Goal: Task Accomplishment & Management: Complete application form

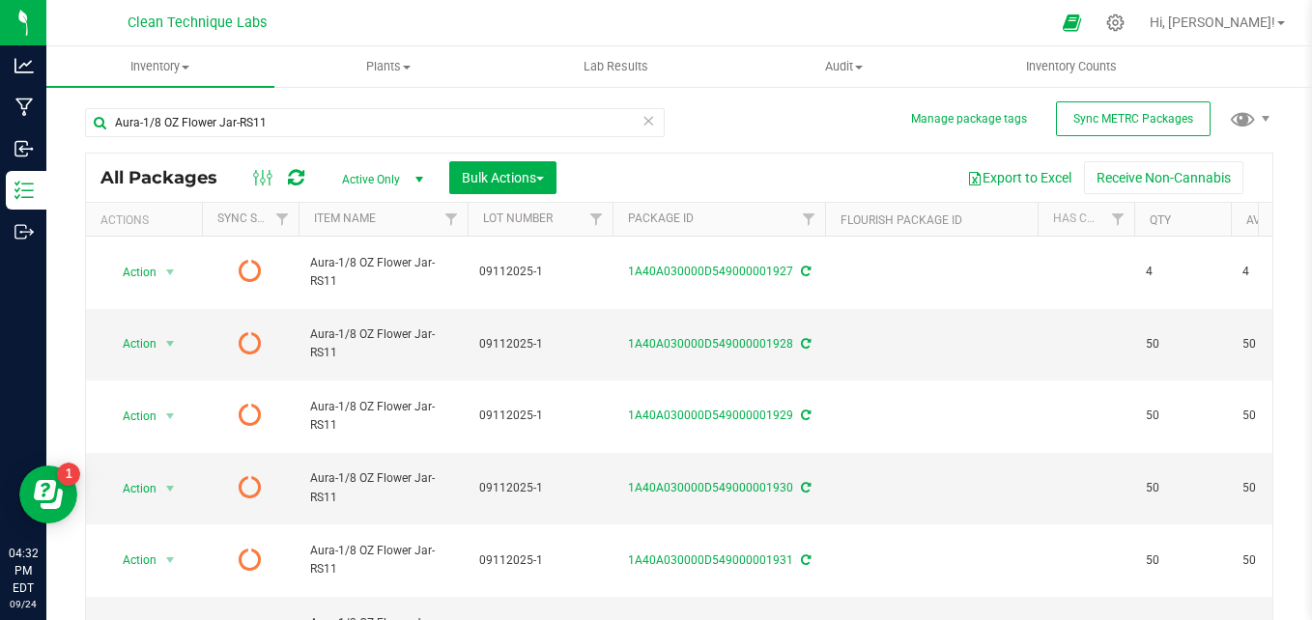
click at [644, 120] on icon at bounding box center [649, 119] width 14 height 23
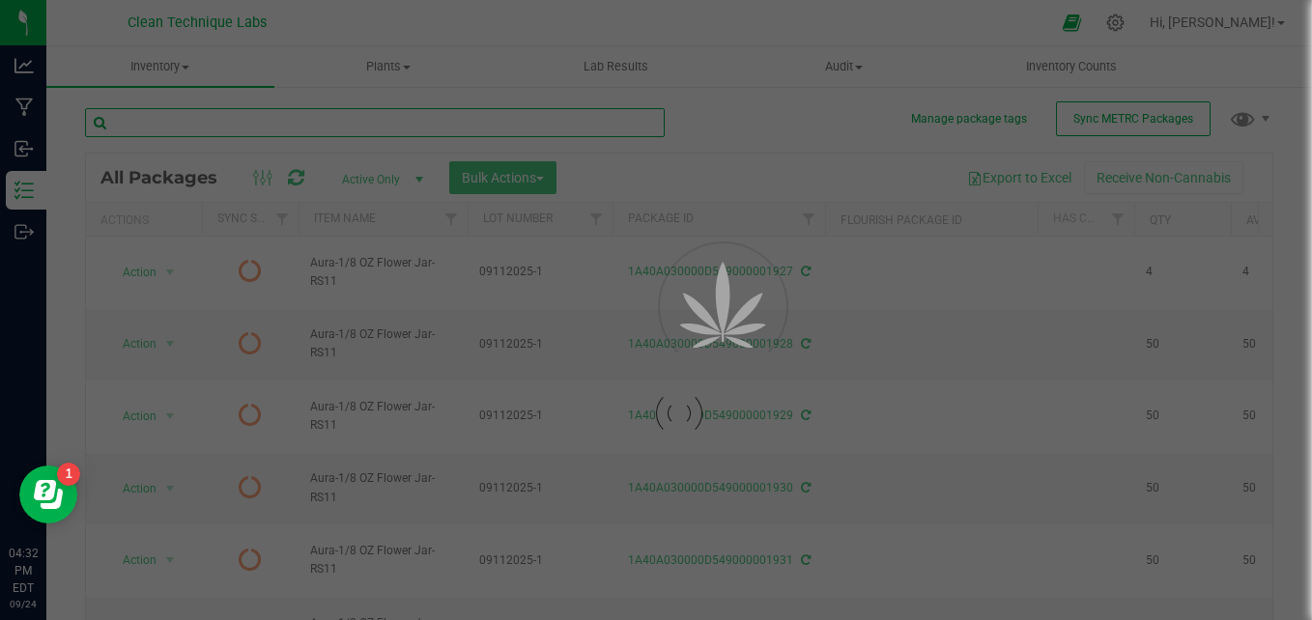
click at [410, 119] on input "text" at bounding box center [375, 122] width 580 height 29
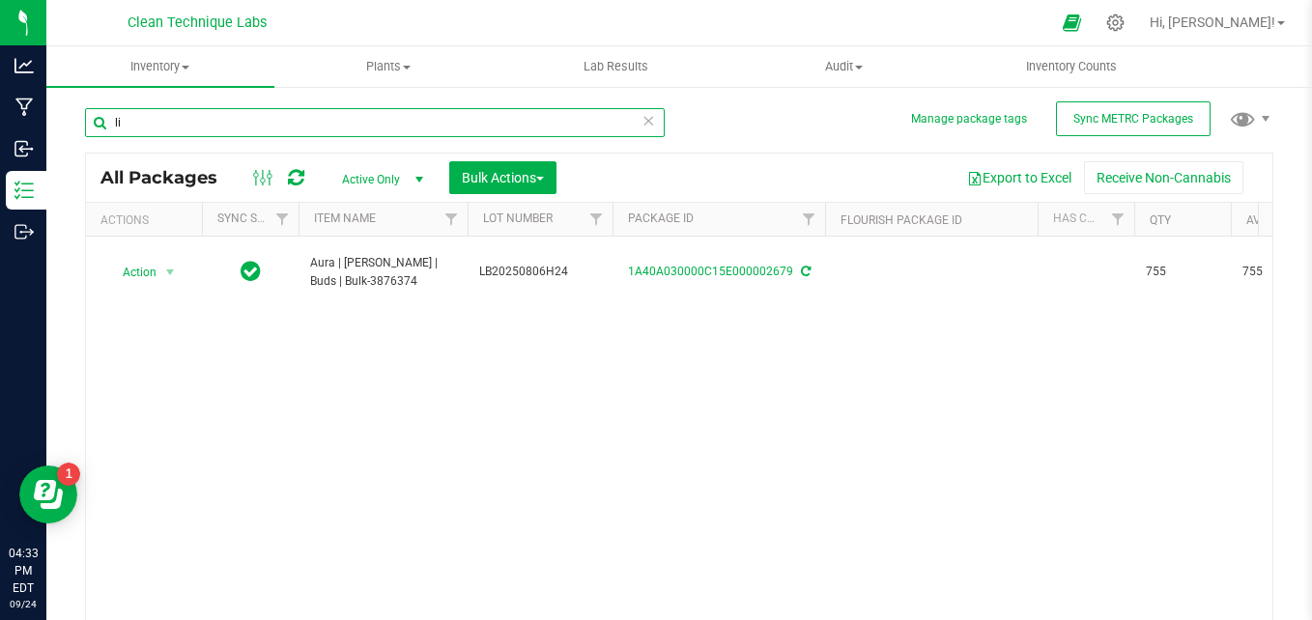
type input "l"
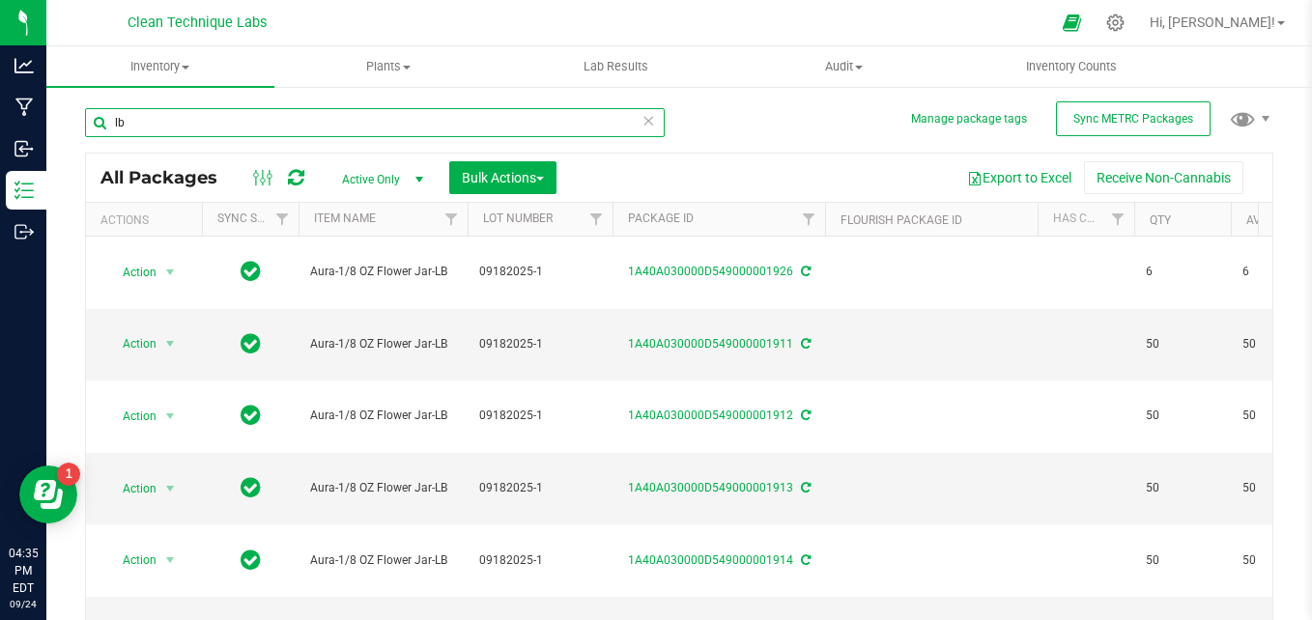
type input "l"
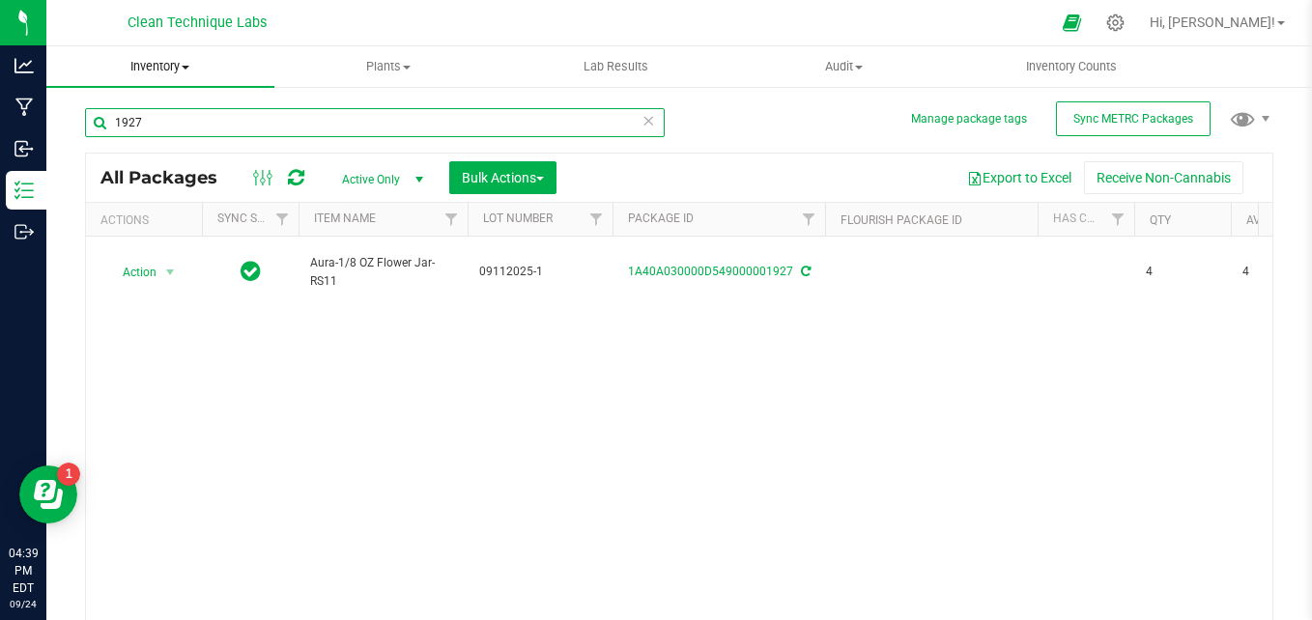
type input "1927"
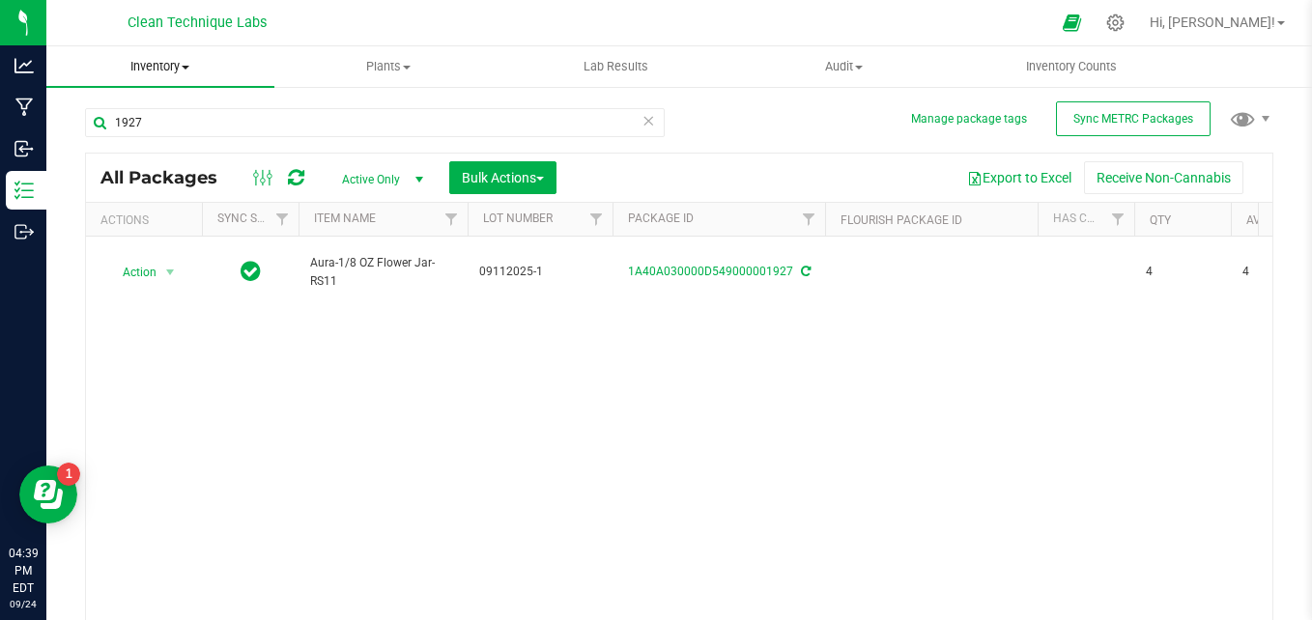
click at [176, 72] on span "Inventory" at bounding box center [160, 66] width 228 height 17
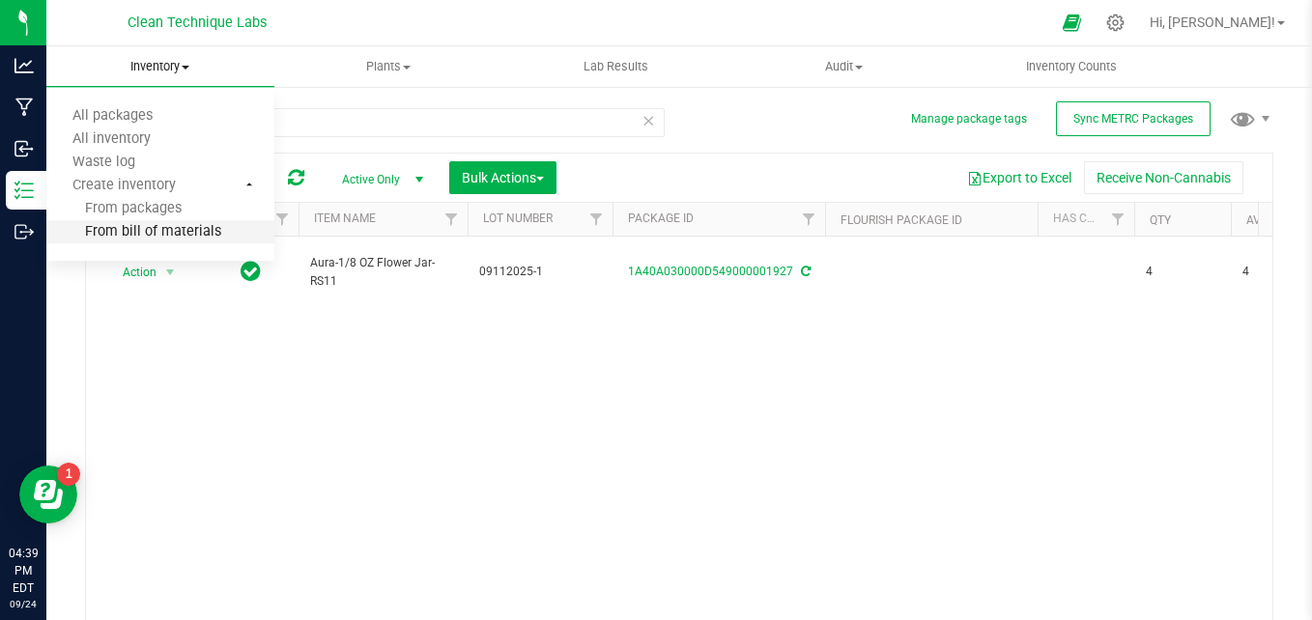
click at [148, 235] on span "From bill of materials" at bounding box center [133, 232] width 175 height 16
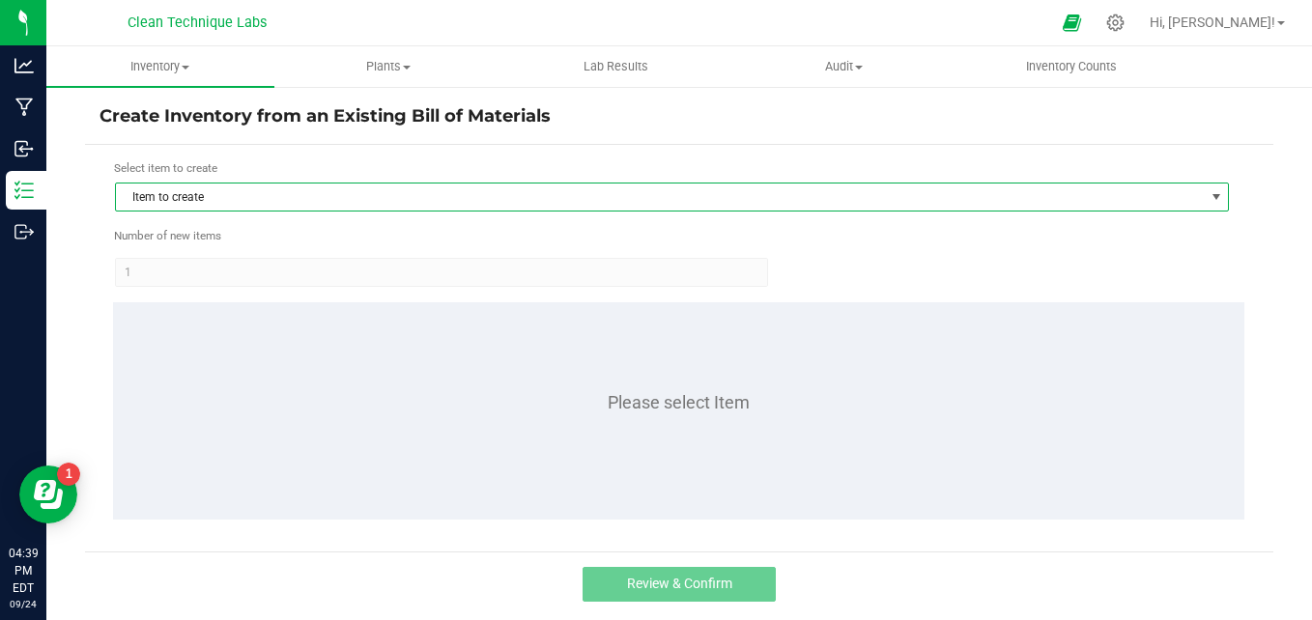
click at [233, 191] on span "Item to create" at bounding box center [660, 197] width 1088 height 27
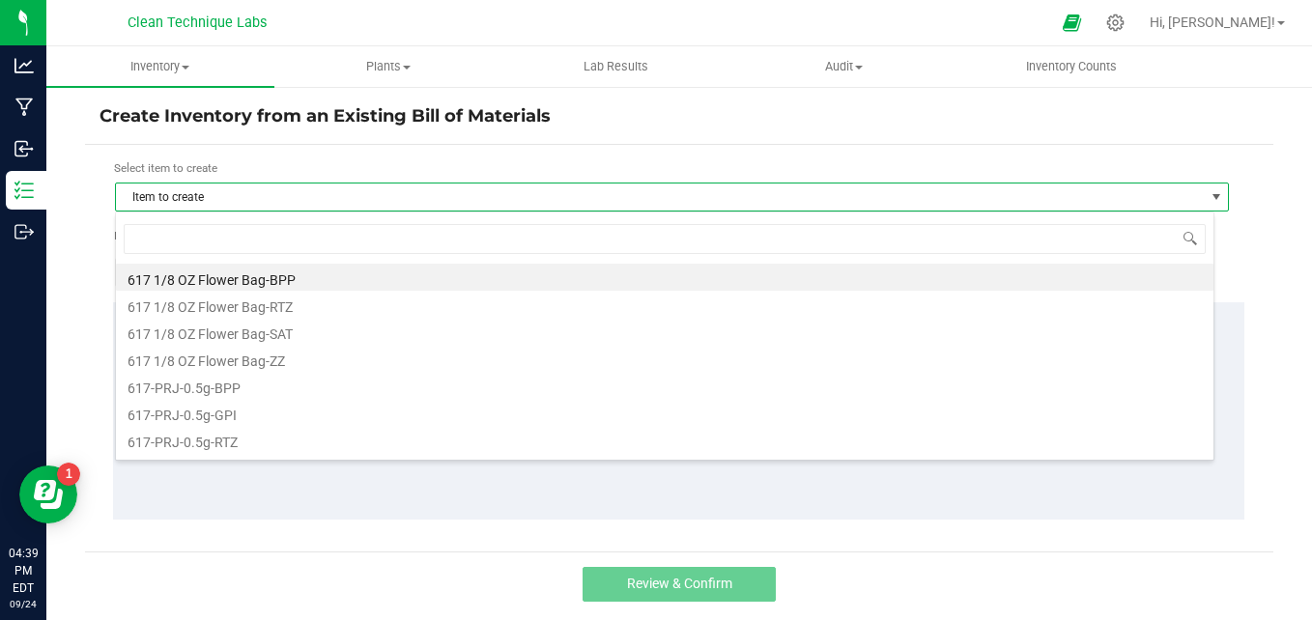
scroll to position [29, 1100]
type input "skt"
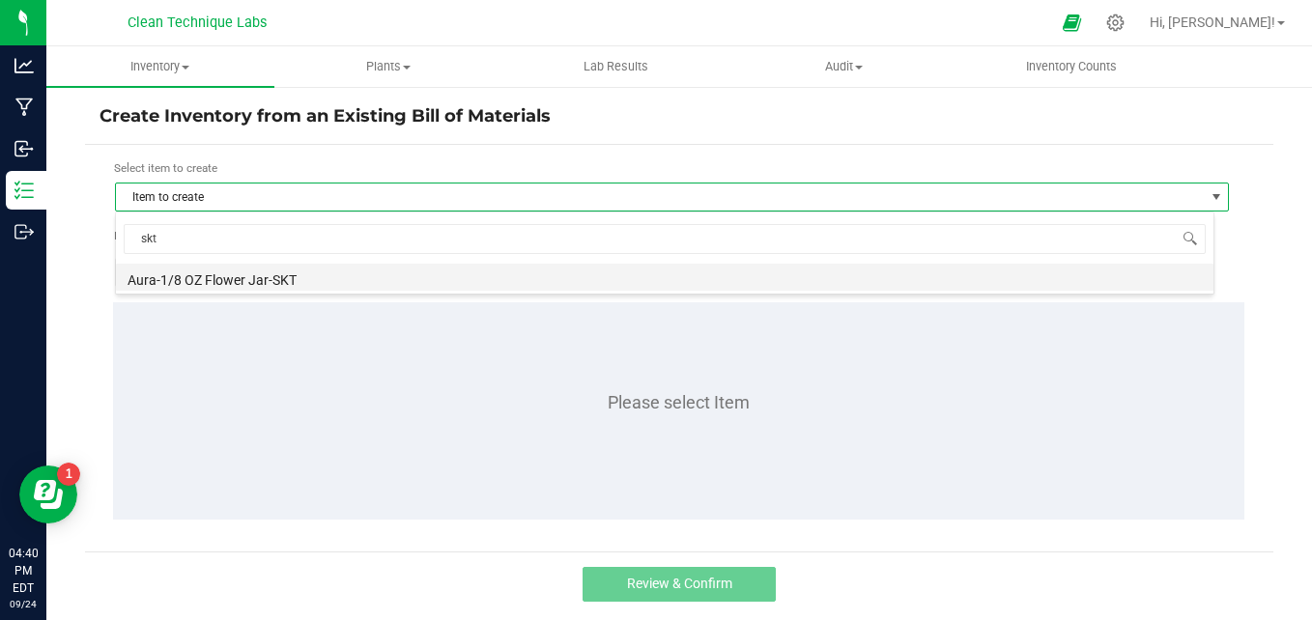
click at [272, 273] on li "Aura-1/8 OZ Flower Jar-SKT" at bounding box center [665, 277] width 1098 height 27
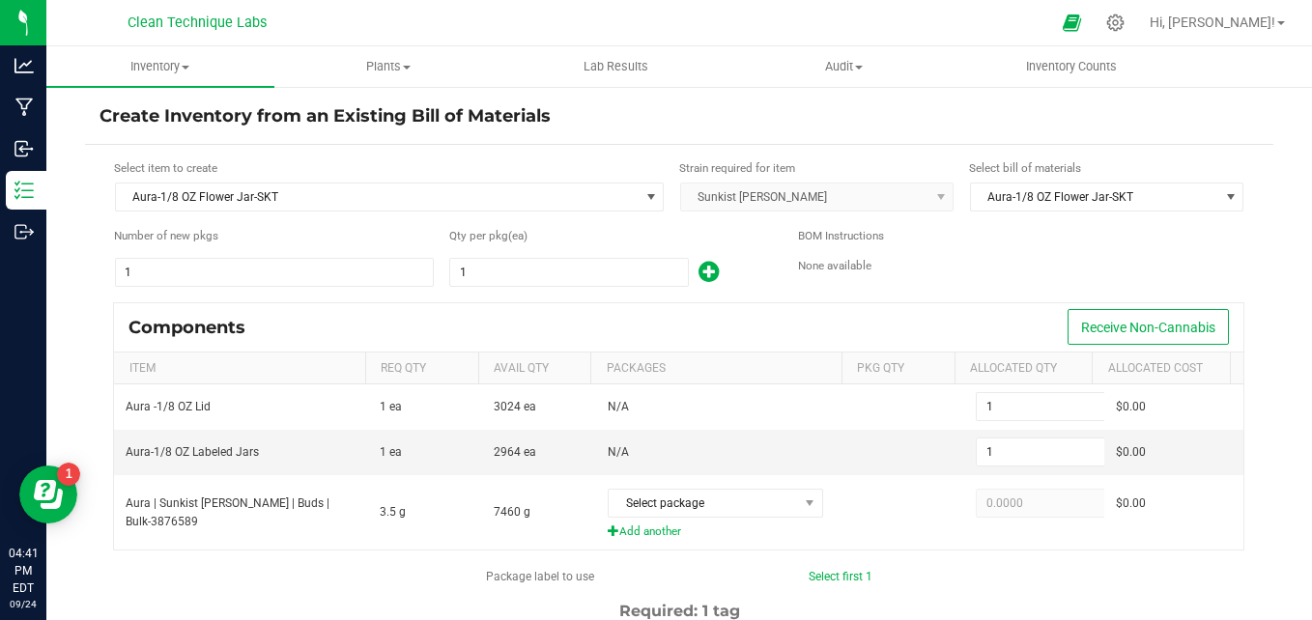
click at [702, 268] on icon at bounding box center [709, 272] width 20 height 24
type input "2"
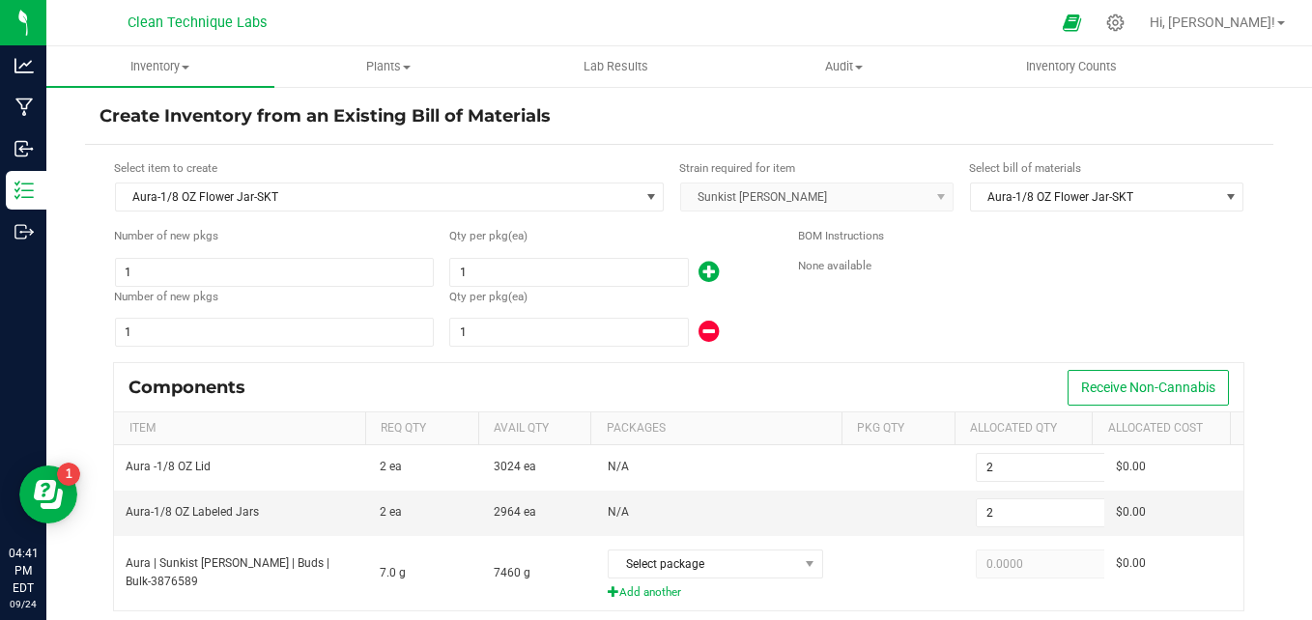
click at [702, 268] on icon at bounding box center [709, 272] width 20 height 24
type input "3"
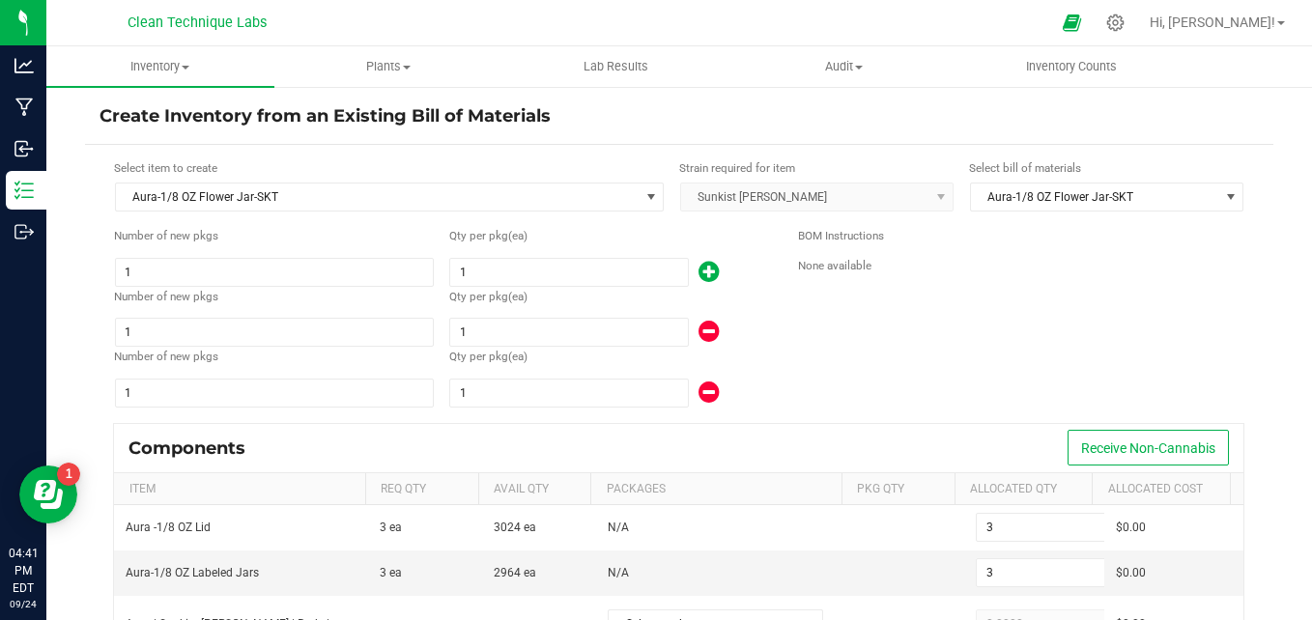
click at [702, 268] on icon at bounding box center [709, 272] width 20 height 24
type input "4"
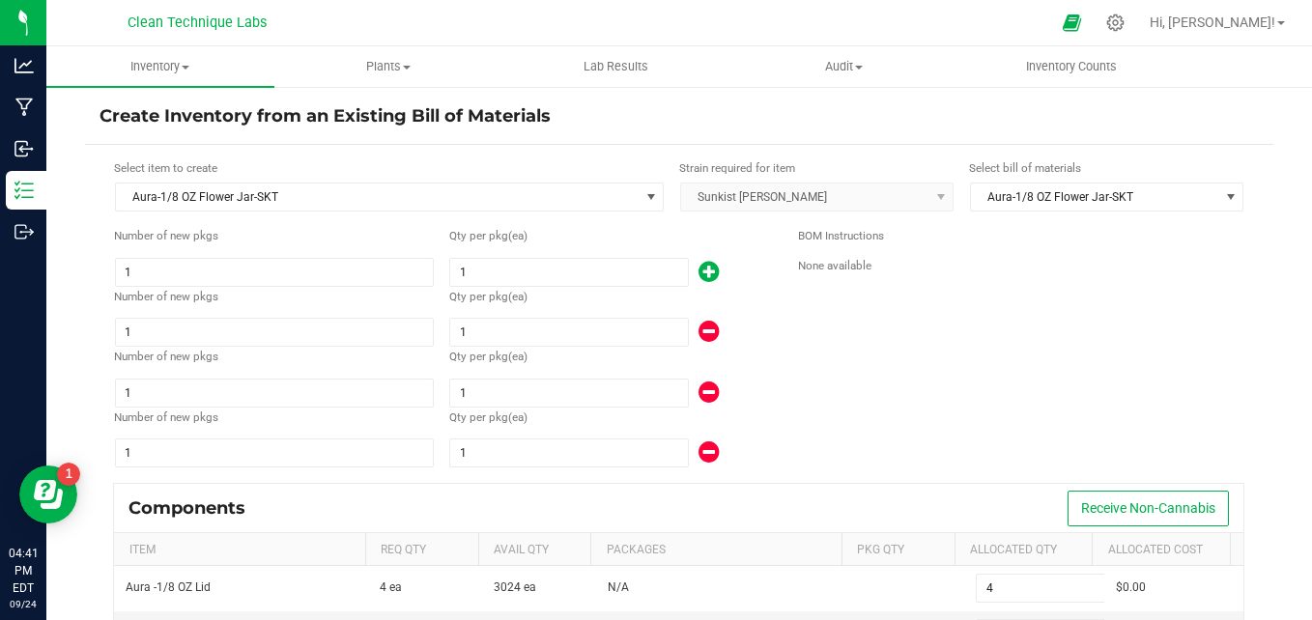
click at [702, 268] on icon at bounding box center [709, 272] width 20 height 24
type input "5"
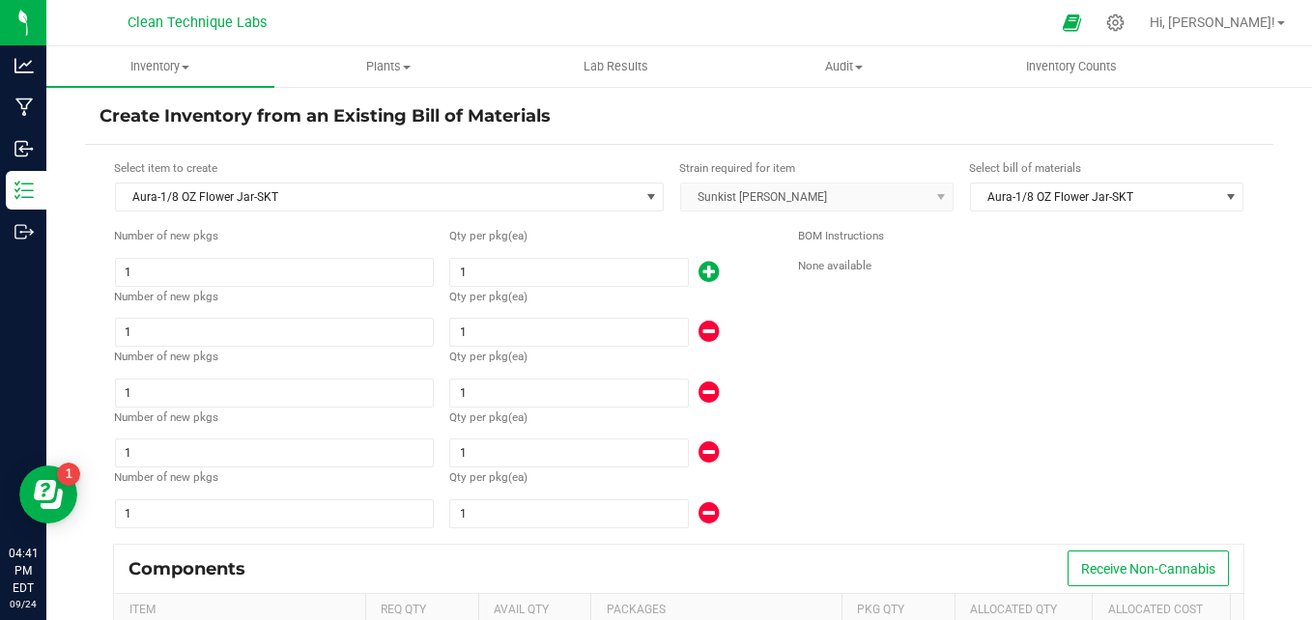
click at [702, 268] on icon at bounding box center [709, 272] width 20 height 24
type input "6"
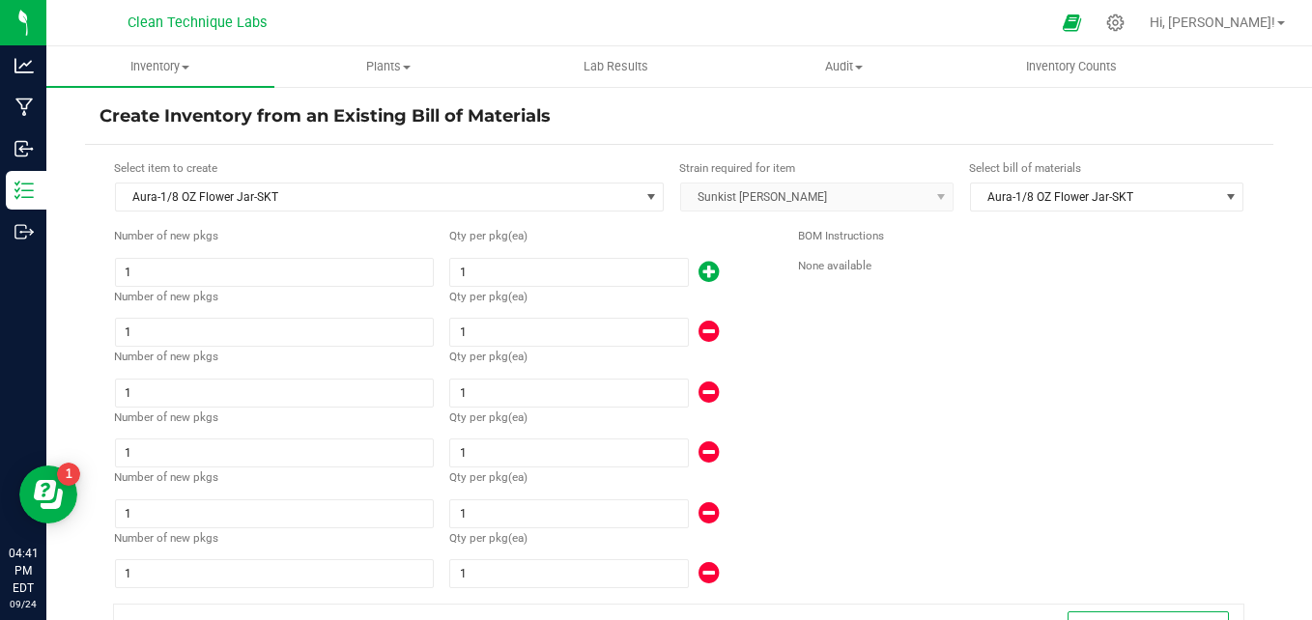
click at [702, 268] on icon at bounding box center [709, 272] width 20 height 24
type input "7"
click at [702, 268] on icon at bounding box center [709, 272] width 20 height 24
type input "8"
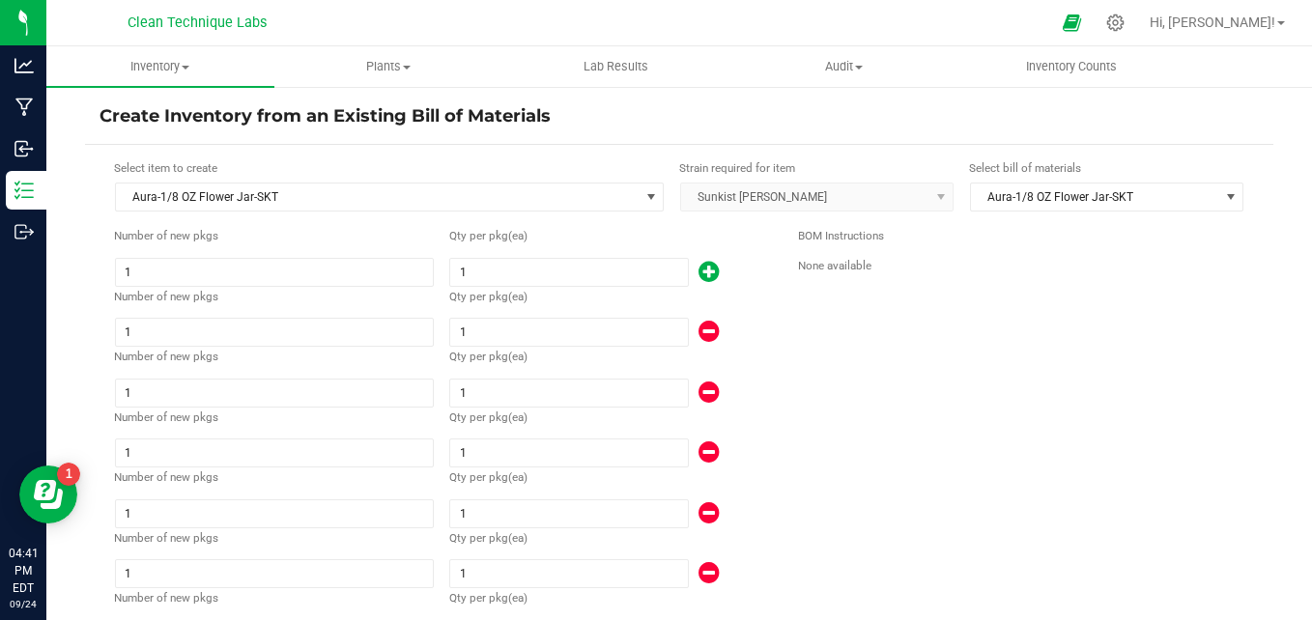
type input "8"
click at [702, 268] on icon at bounding box center [709, 272] width 20 height 24
type input "9"
click at [702, 268] on icon at bounding box center [709, 272] width 20 height 24
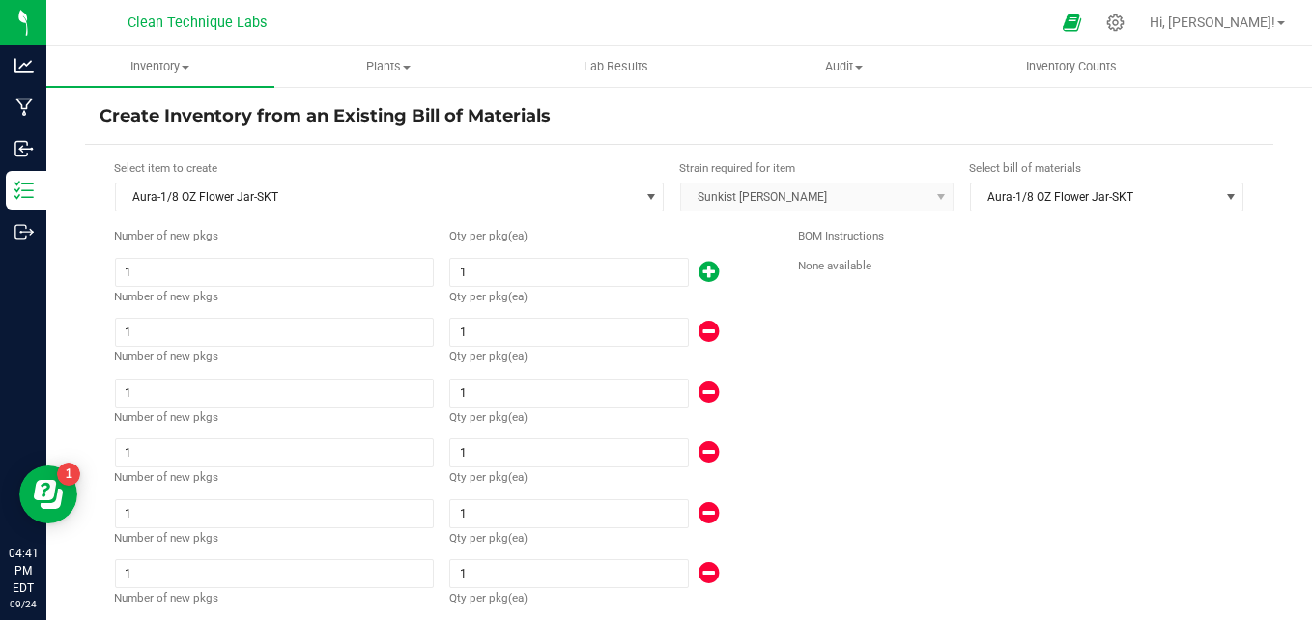
type input "10"
click at [702, 268] on icon at bounding box center [709, 272] width 20 height 24
type input "11"
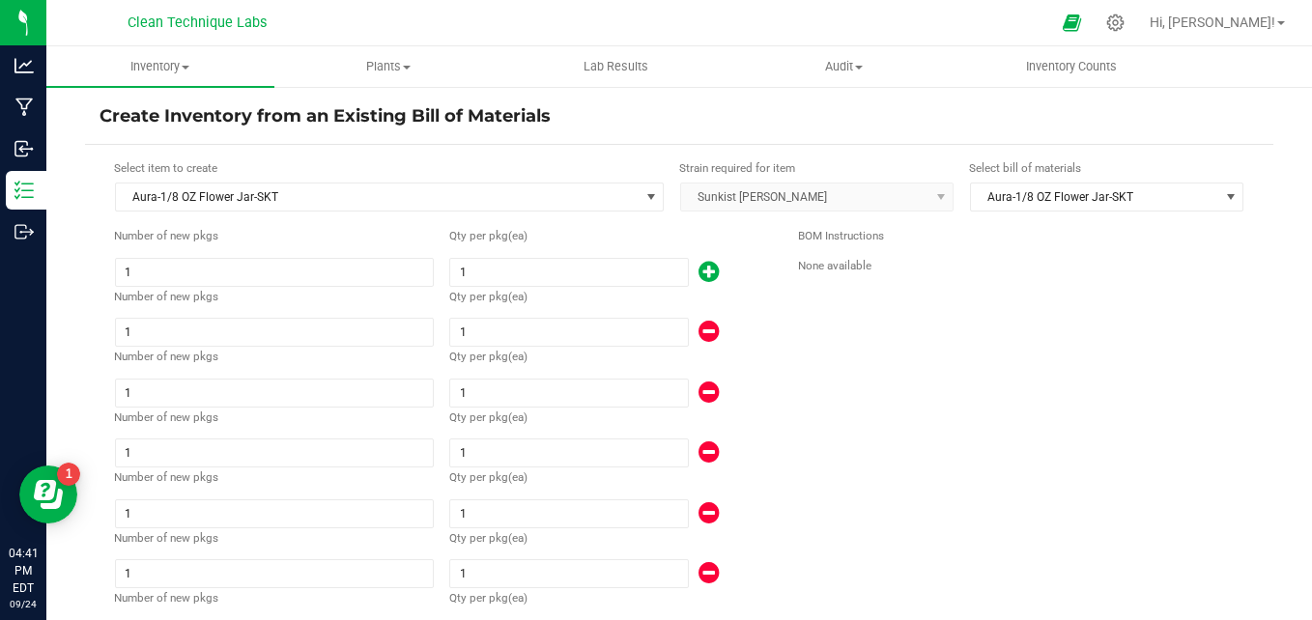
click at [702, 268] on icon at bounding box center [709, 272] width 20 height 24
type input "12"
click at [702, 268] on icon at bounding box center [709, 272] width 20 height 24
type input "13"
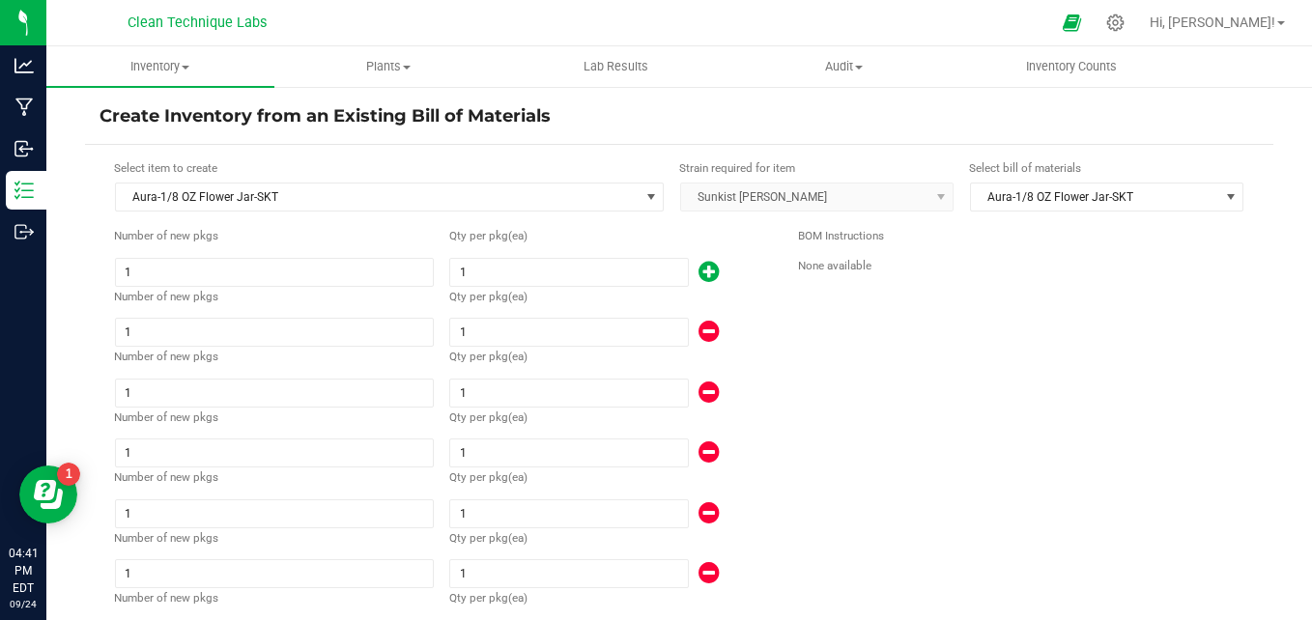
type input "13"
click at [702, 268] on icon at bounding box center [709, 272] width 20 height 24
type input "14"
click at [702, 268] on icon at bounding box center [709, 272] width 20 height 24
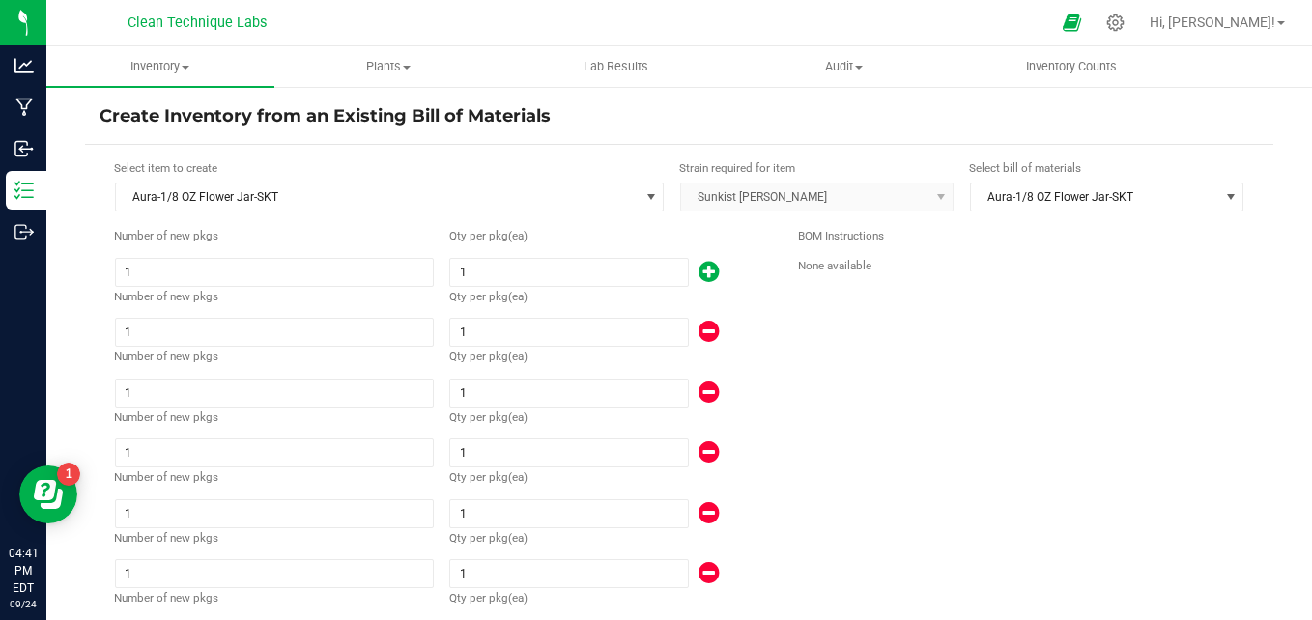
type input "15"
click at [702, 268] on icon at bounding box center [709, 272] width 20 height 24
type input "16"
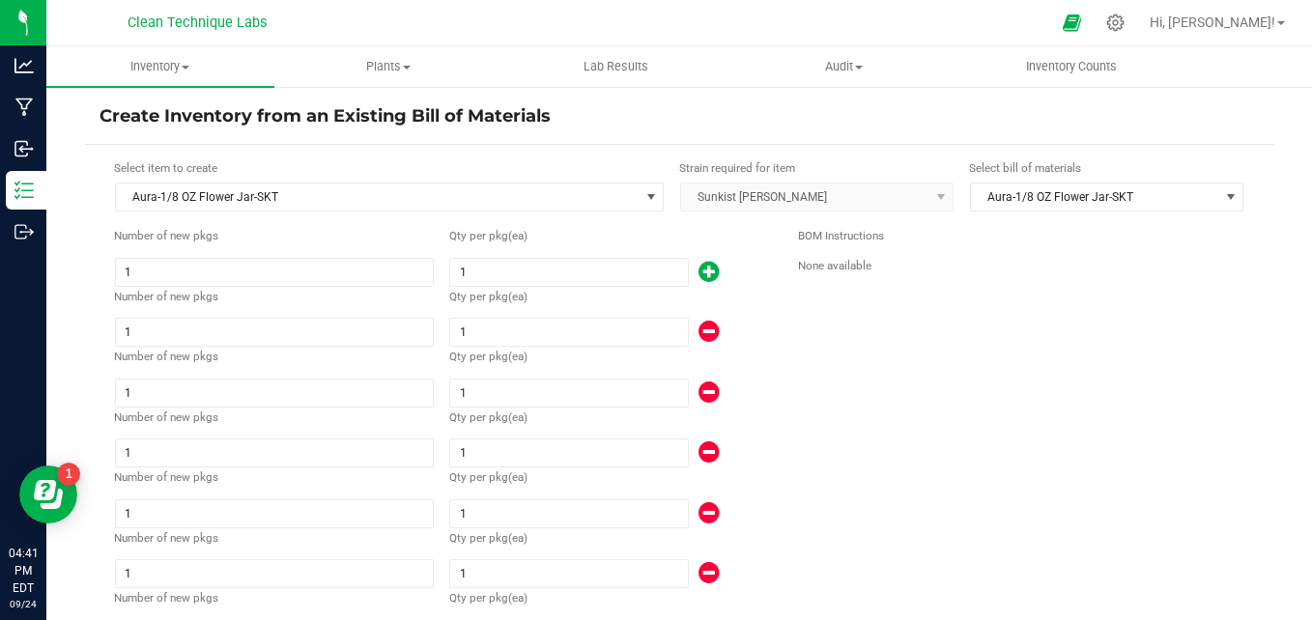
click at [702, 268] on icon at bounding box center [709, 272] width 20 height 24
type input "17"
click at [702, 268] on icon at bounding box center [709, 272] width 20 height 24
type input "18"
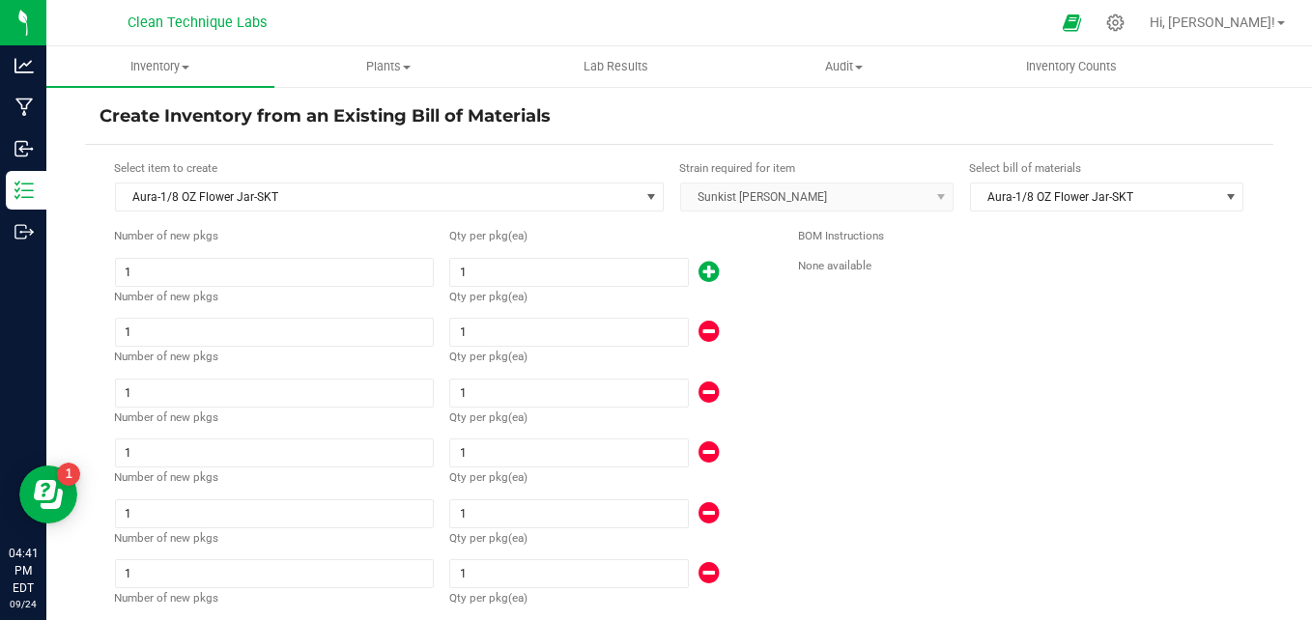
type input "18"
click at [702, 268] on icon at bounding box center [709, 272] width 20 height 24
type input "19"
click at [702, 268] on icon at bounding box center [709, 272] width 20 height 24
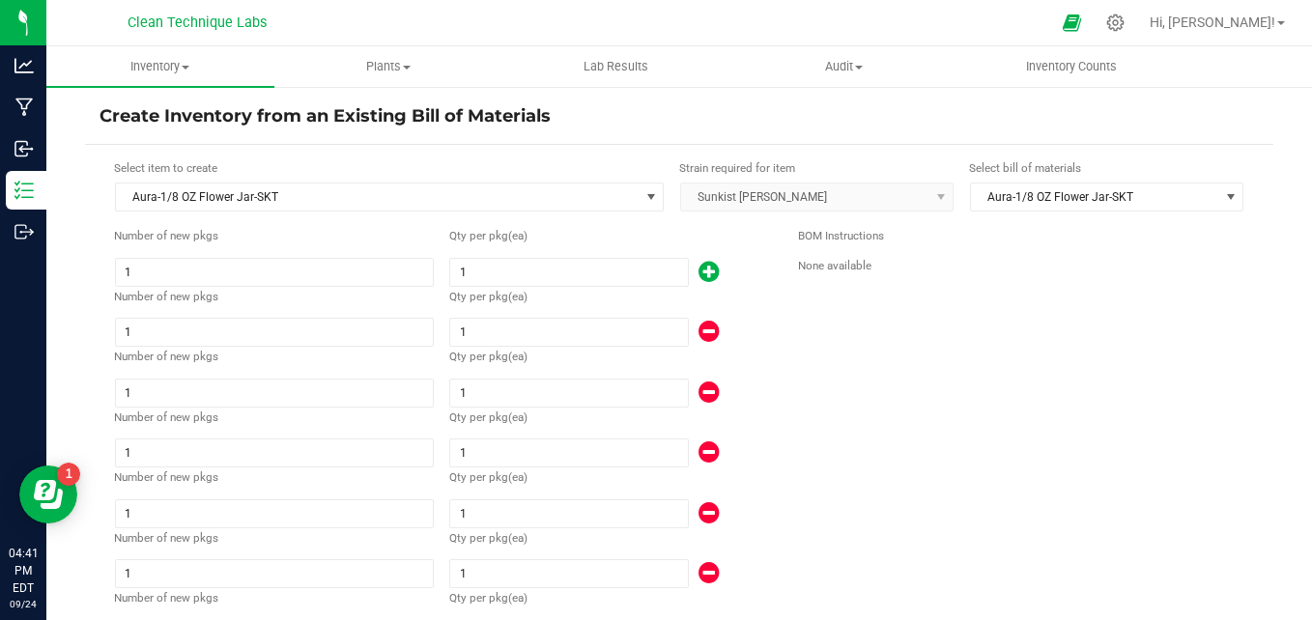
type input "20"
click at [702, 268] on icon at bounding box center [709, 272] width 20 height 24
type input "21"
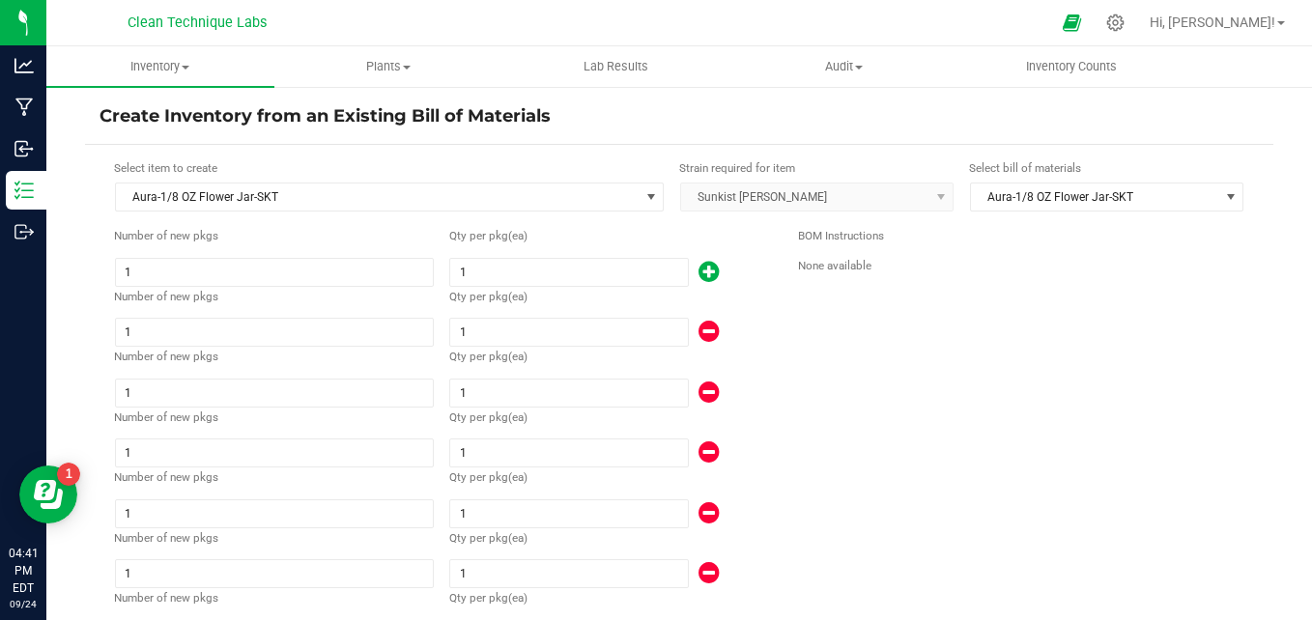
click at [703, 267] on icon at bounding box center [709, 272] width 20 height 24
type input "22"
click at [703, 267] on icon at bounding box center [709, 272] width 20 height 24
type input "23"
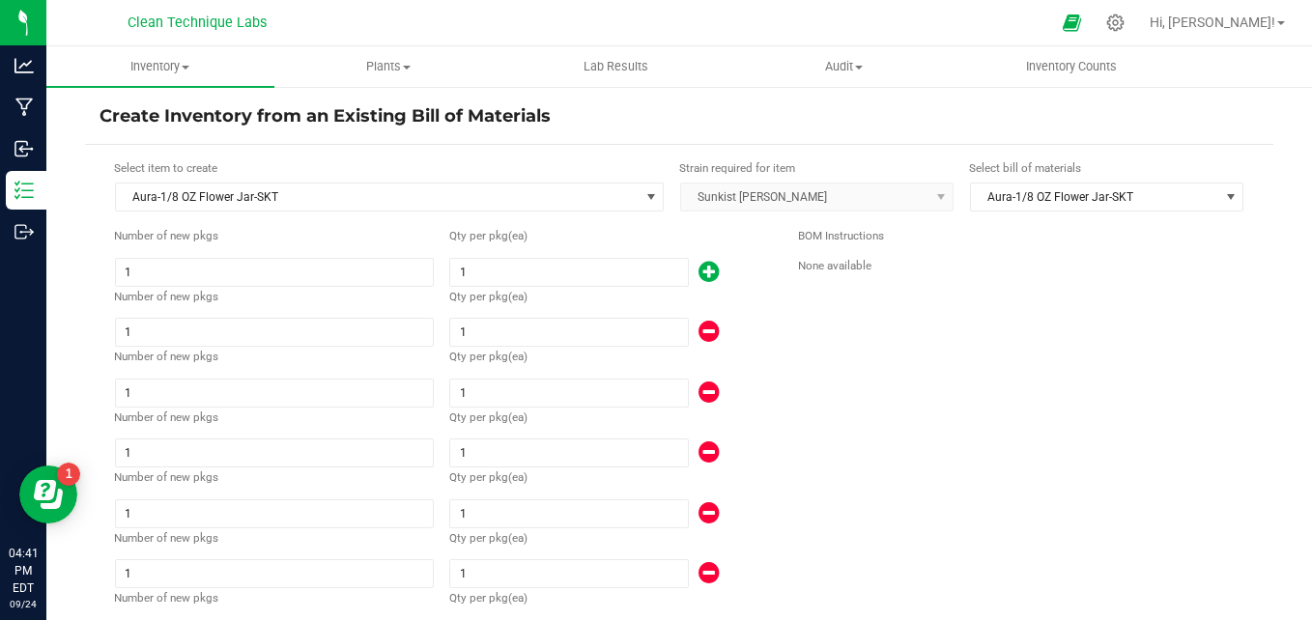
type input "23"
click at [703, 267] on icon at bounding box center [709, 272] width 20 height 24
type input "24"
click at [703, 267] on icon at bounding box center [709, 272] width 20 height 24
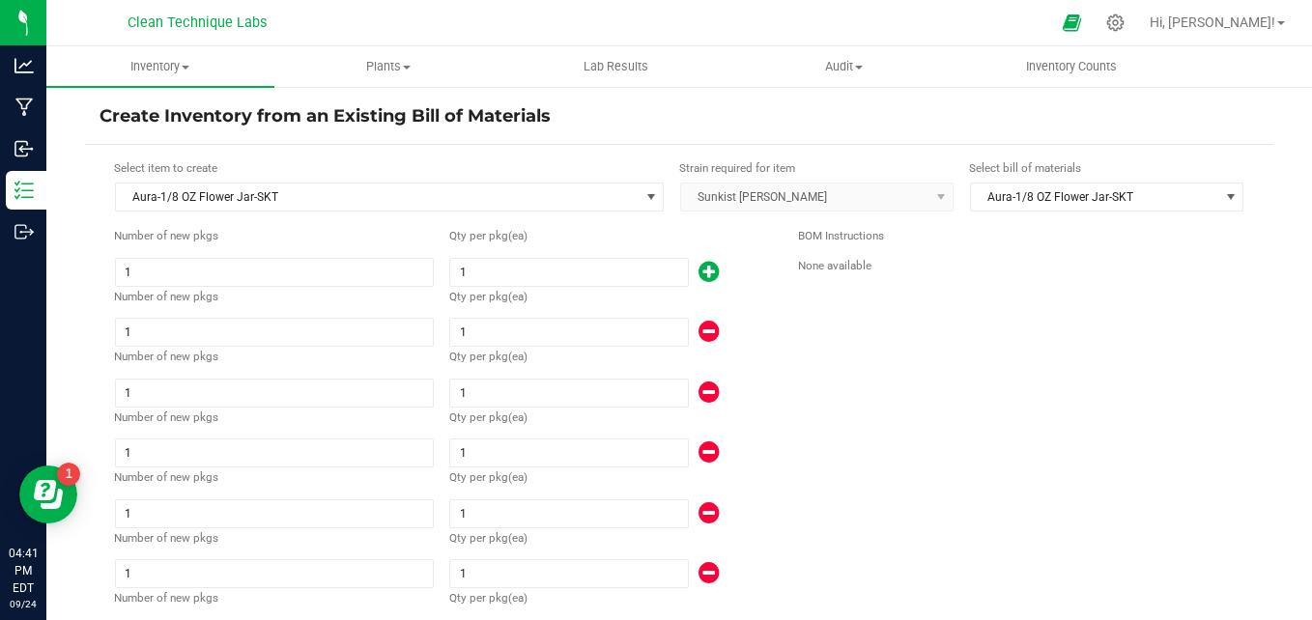
type input "25"
click at [703, 267] on icon at bounding box center [709, 272] width 20 height 24
type input "26"
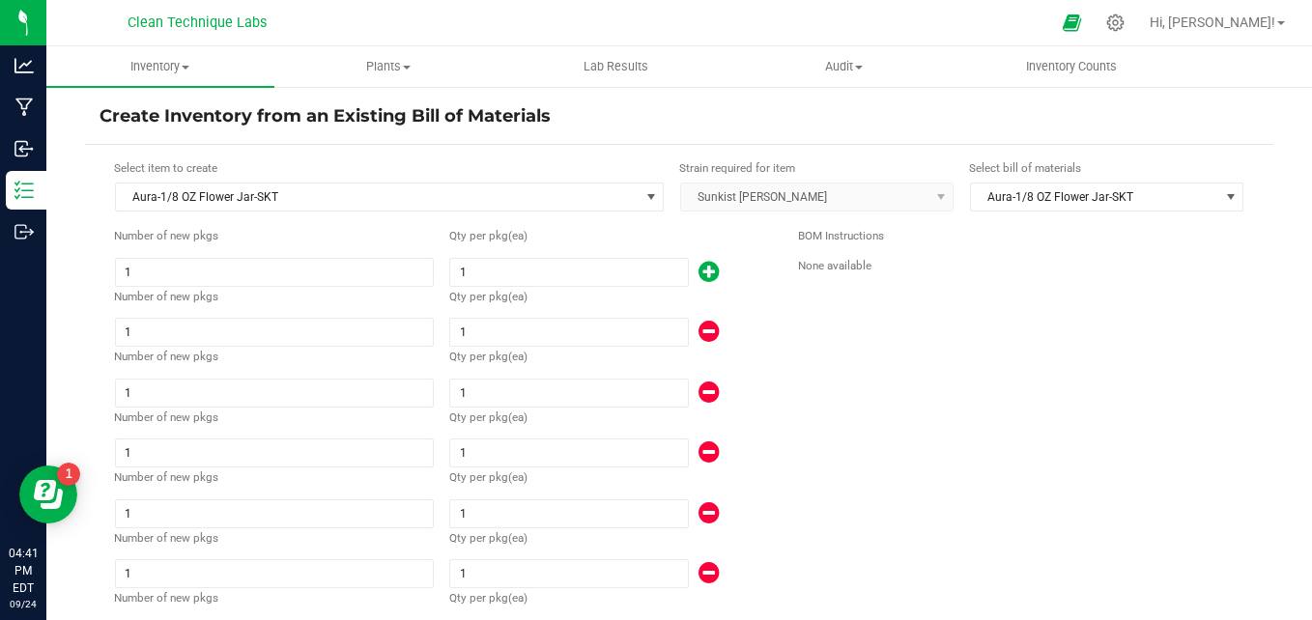
click at [703, 267] on icon at bounding box center [709, 272] width 20 height 24
type input "27"
click at [703, 267] on icon at bounding box center [709, 272] width 20 height 24
type input "28"
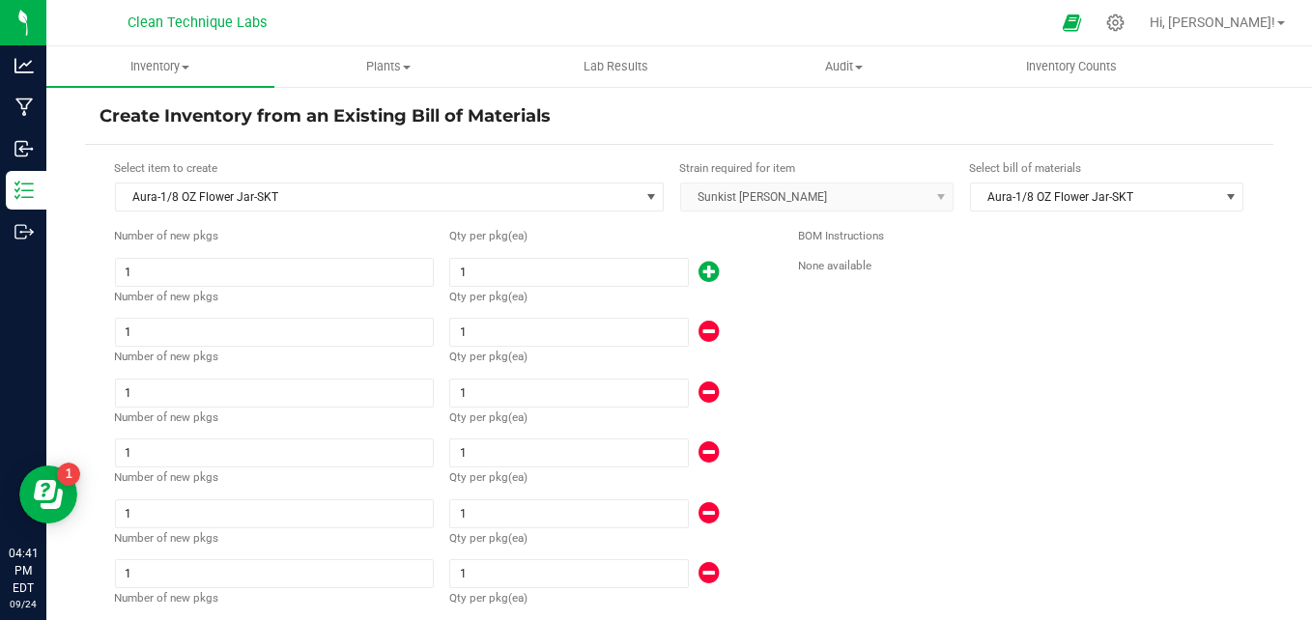
type input "28"
click at [703, 267] on icon at bounding box center [709, 272] width 20 height 24
type input "29"
click at [703, 267] on icon at bounding box center [709, 272] width 20 height 24
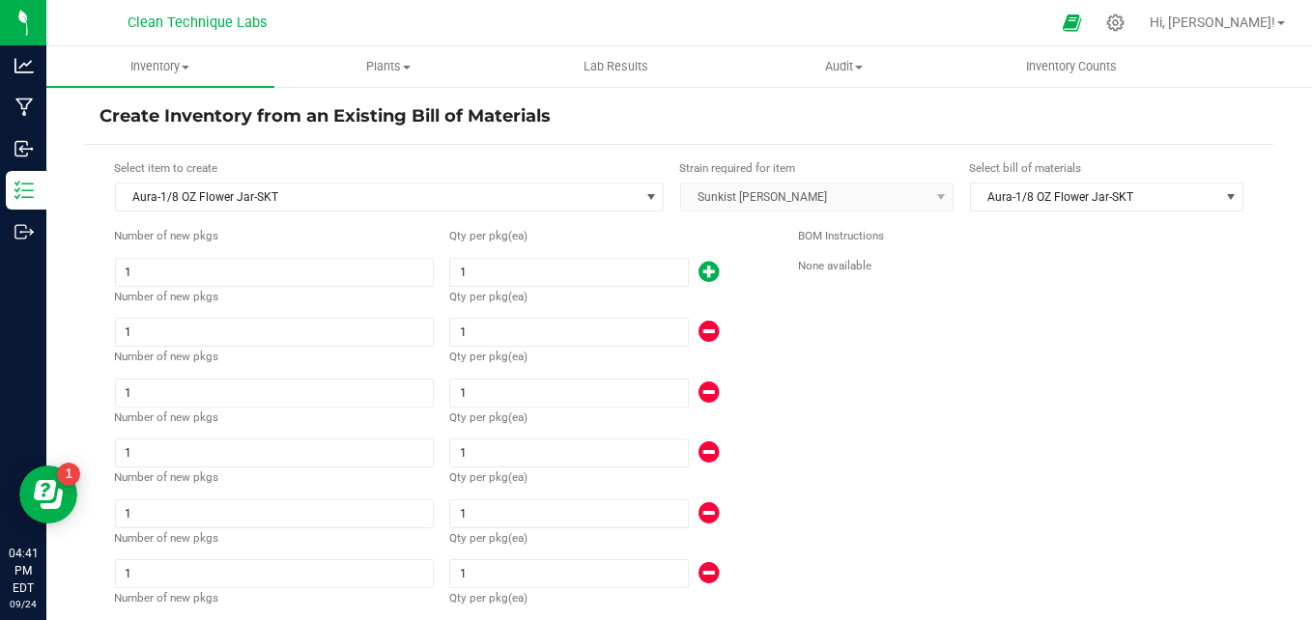
type input "30"
click at [703, 267] on icon at bounding box center [709, 272] width 20 height 24
type input "31"
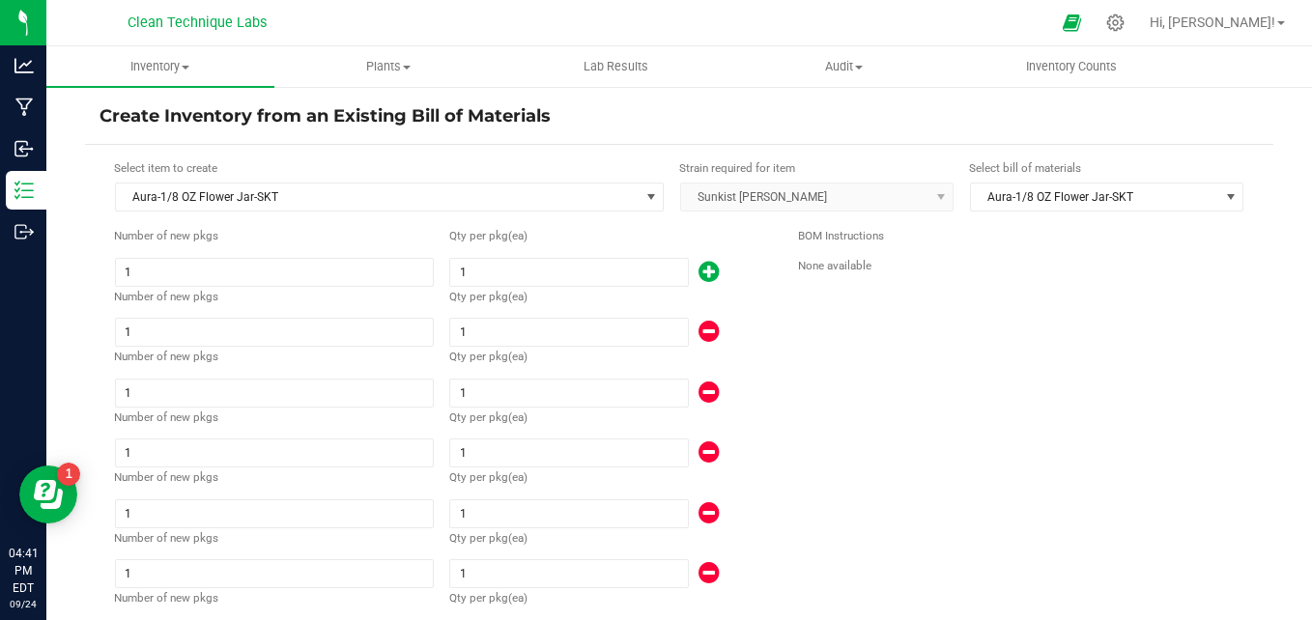
click at [703, 267] on icon at bounding box center [709, 272] width 20 height 24
type input "32"
click at [703, 267] on icon at bounding box center [709, 272] width 20 height 24
type input "33"
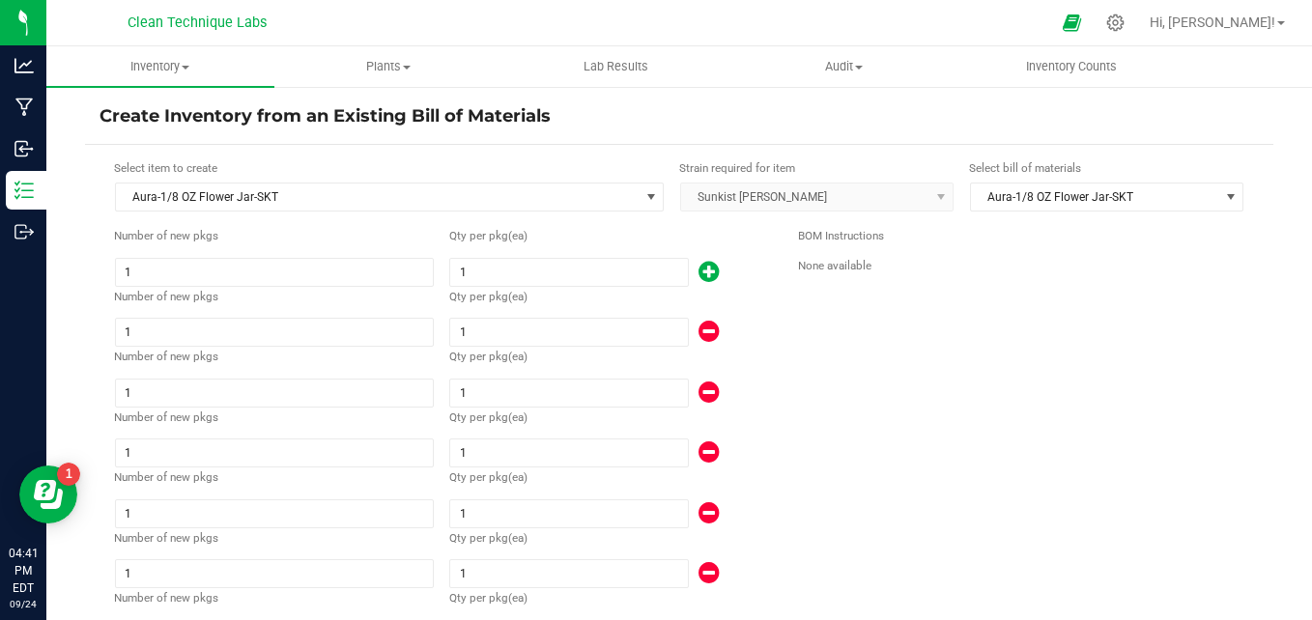
type input "33"
click at [703, 267] on icon at bounding box center [709, 272] width 20 height 24
type input "34"
click at [700, 336] on icon at bounding box center [709, 332] width 20 height 24
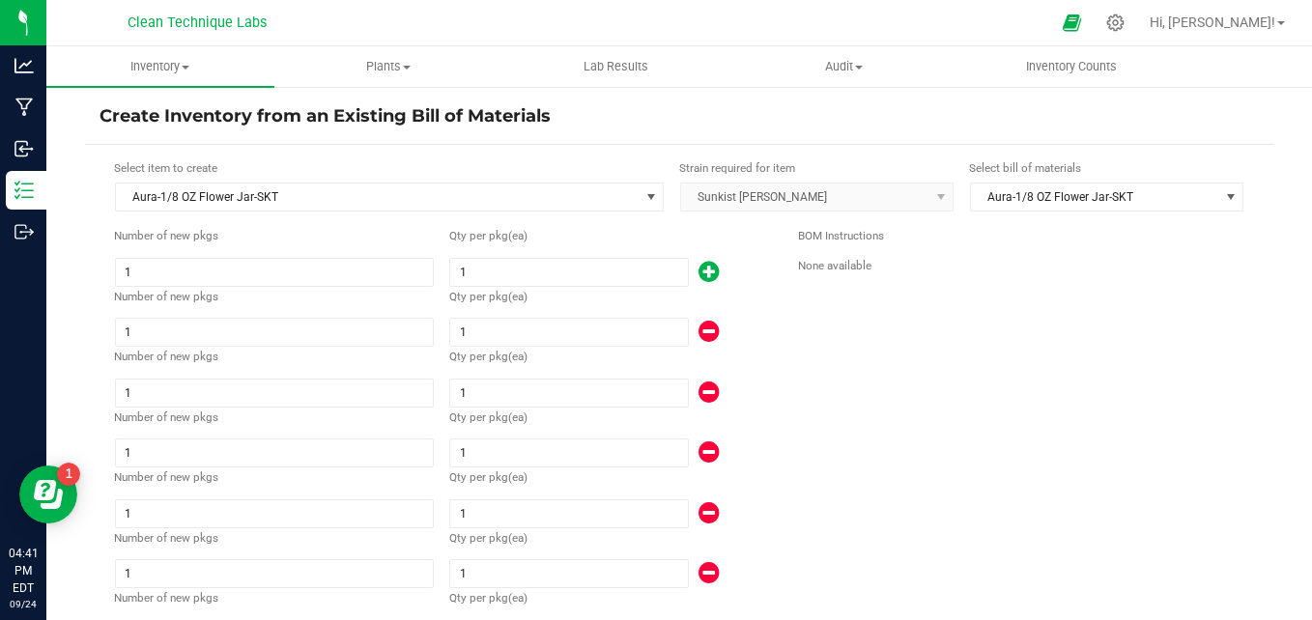
type input "33"
click at [701, 328] on icon at bounding box center [709, 332] width 20 height 24
type input "32"
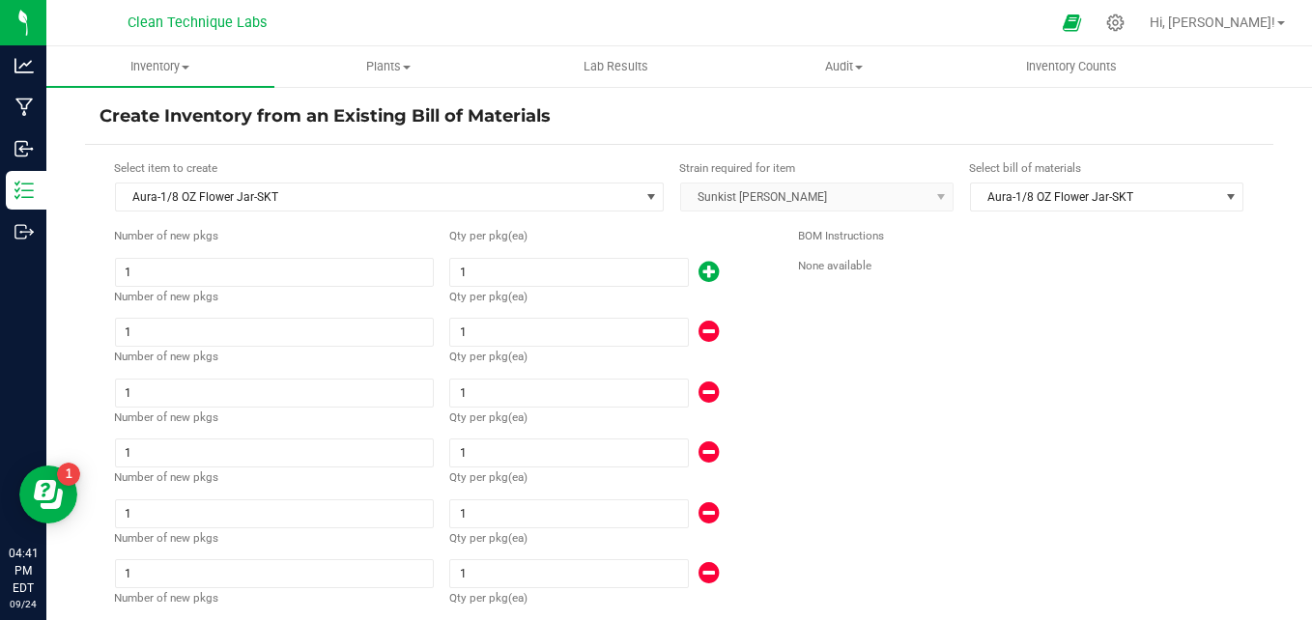
click at [701, 328] on icon at bounding box center [709, 332] width 20 height 24
type input "31"
click at [701, 328] on icon at bounding box center [709, 332] width 20 height 24
type input "30"
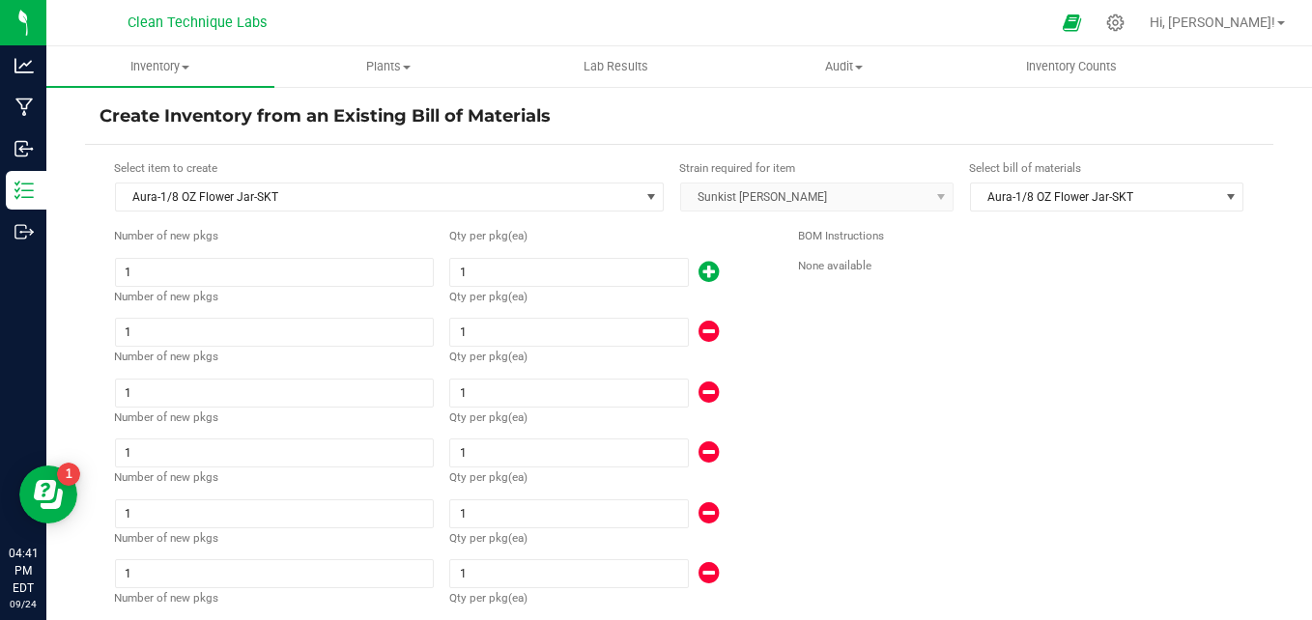
type input "30"
click at [701, 328] on icon at bounding box center [709, 332] width 20 height 24
type input "29"
click at [701, 328] on icon at bounding box center [709, 332] width 20 height 24
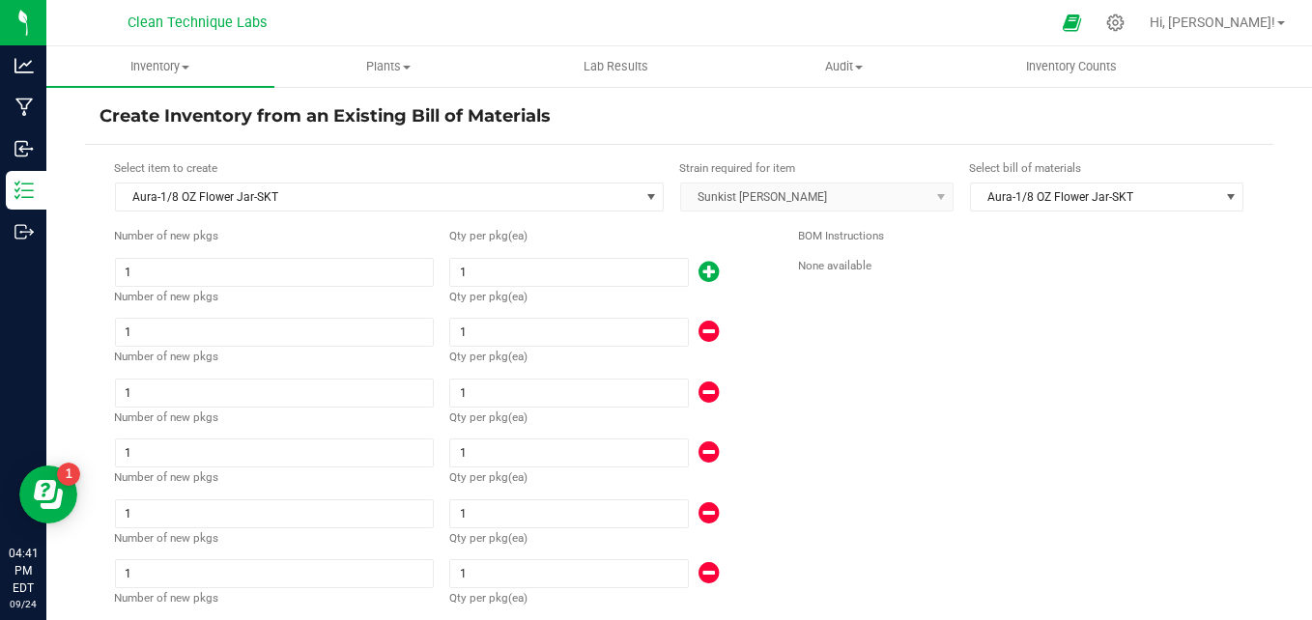
type input "28"
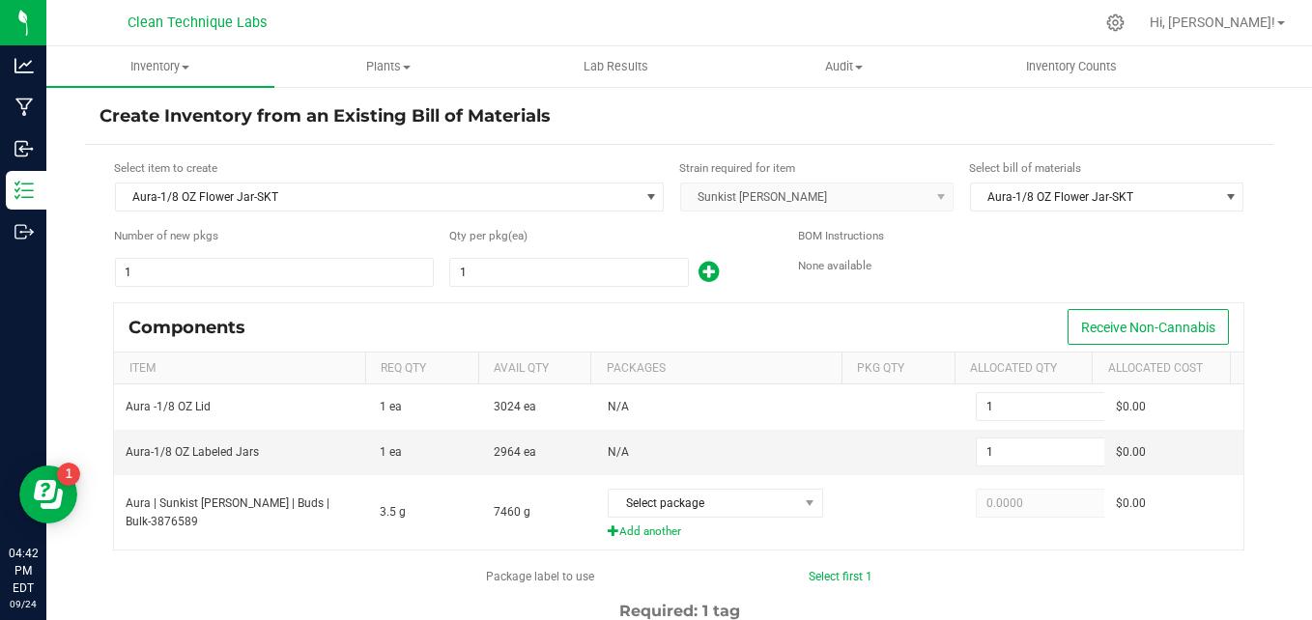
click at [699, 273] on icon at bounding box center [709, 272] width 20 height 24
type input "2"
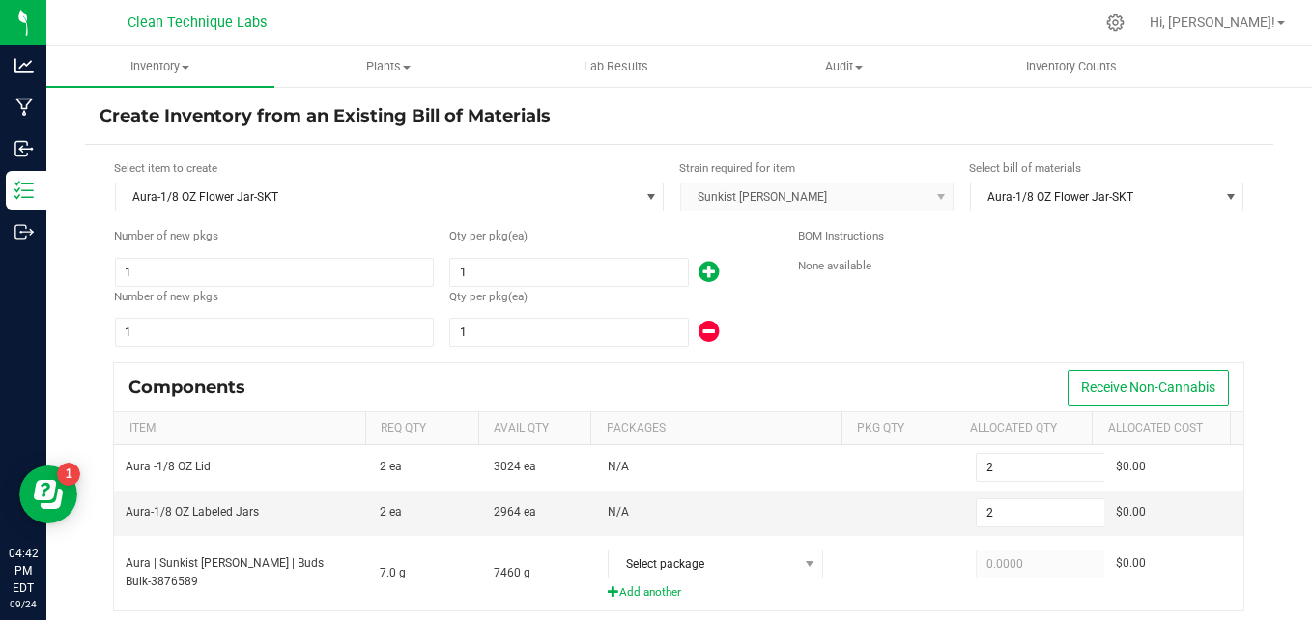
click at [699, 273] on icon at bounding box center [709, 272] width 20 height 24
type input "3"
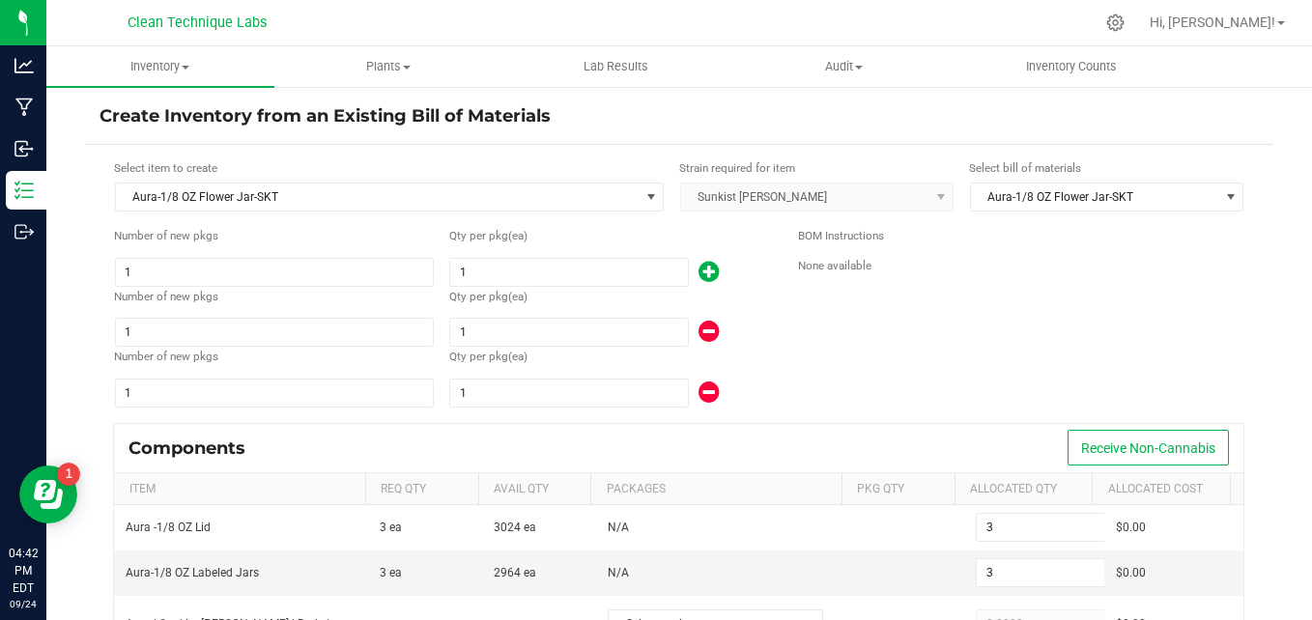
click at [699, 273] on icon at bounding box center [709, 272] width 20 height 24
type input "4"
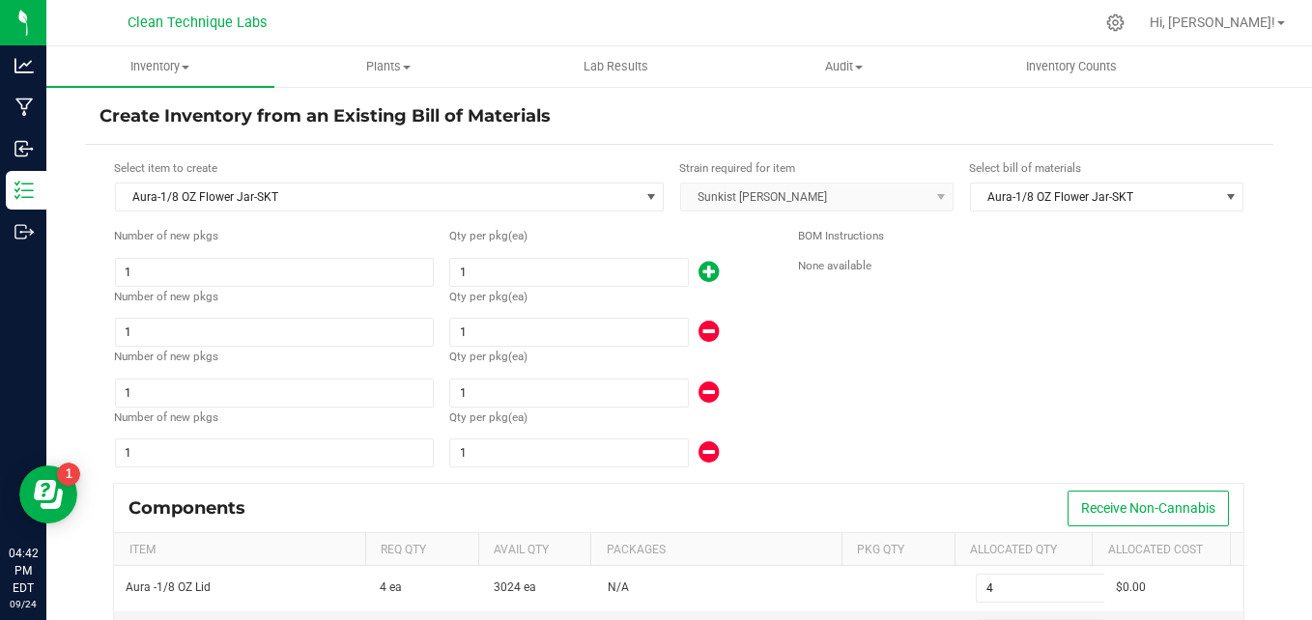
click at [699, 273] on icon at bounding box center [709, 272] width 20 height 24
type input "5"
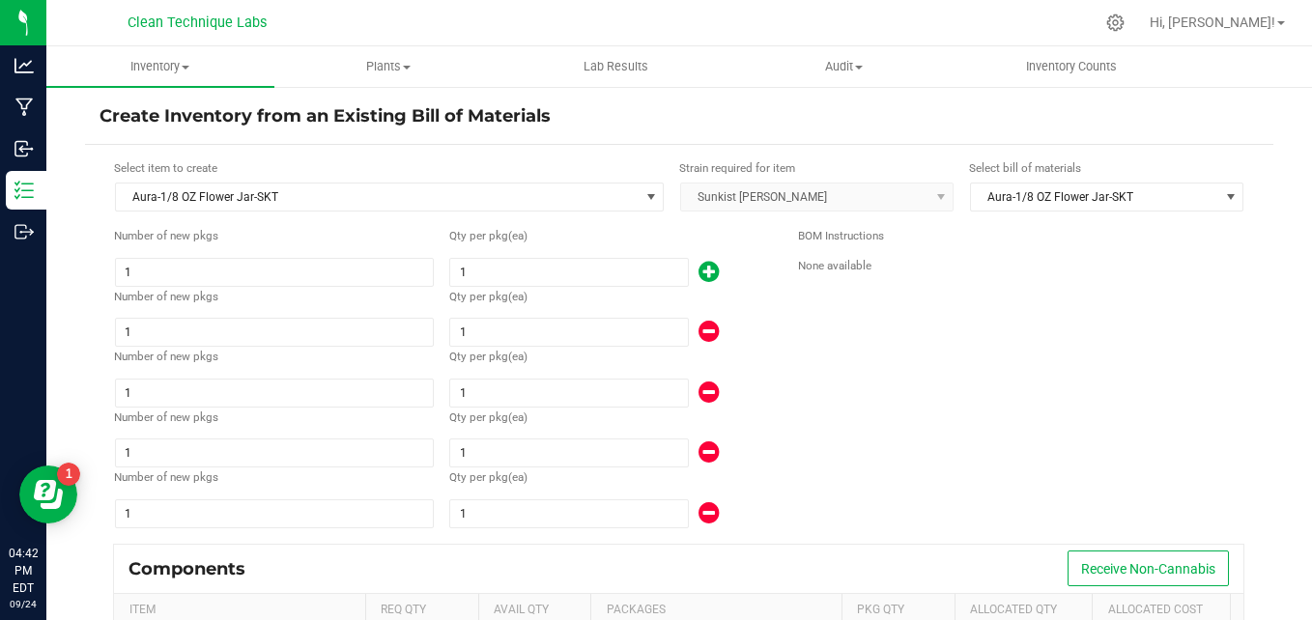
click at [699, 273] on icon at bounding box center [709, 272] width 20 height 24
type input "6"
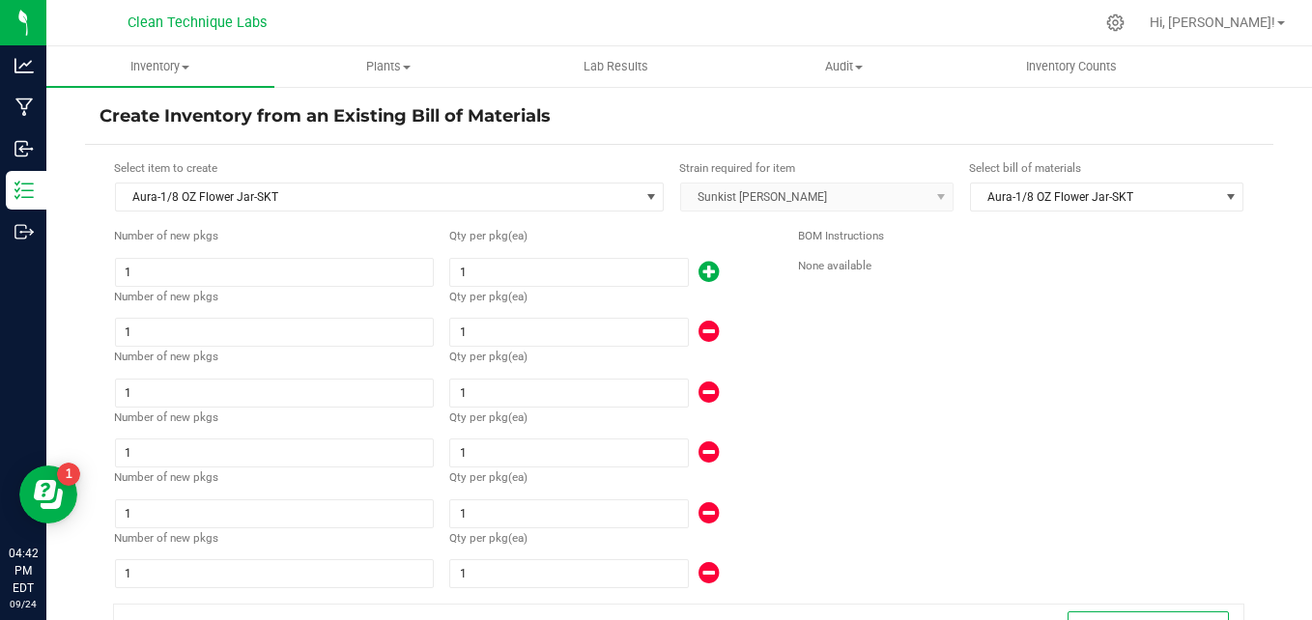
click at [699, 273] on icon at bounding box center [709, 272] width 20 height 24
type input "7"
click at [699, 273] on icon at bounding box center [709, 272] width 20 height 24
type input "8"
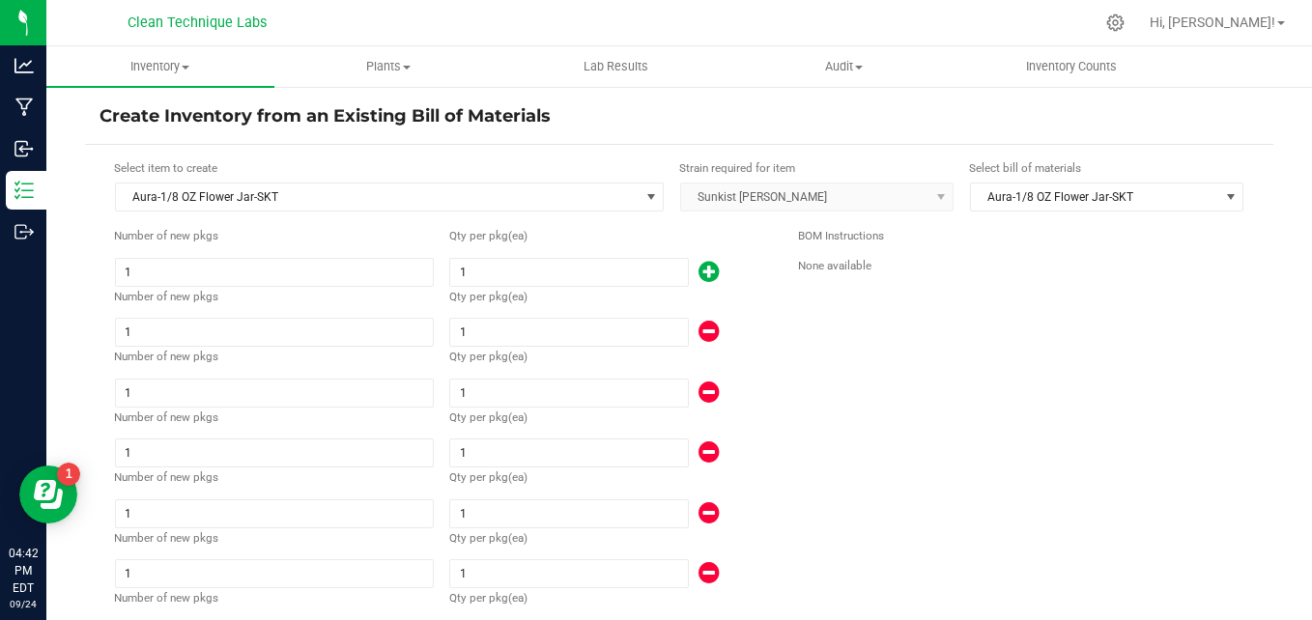
type input "8"
click at [699, 273] on icon at bounding box center [709, 272] width 20 height 24
type input "9"
click at [699, 273] on icon at bounding box center [709, 272] width 20 height 24
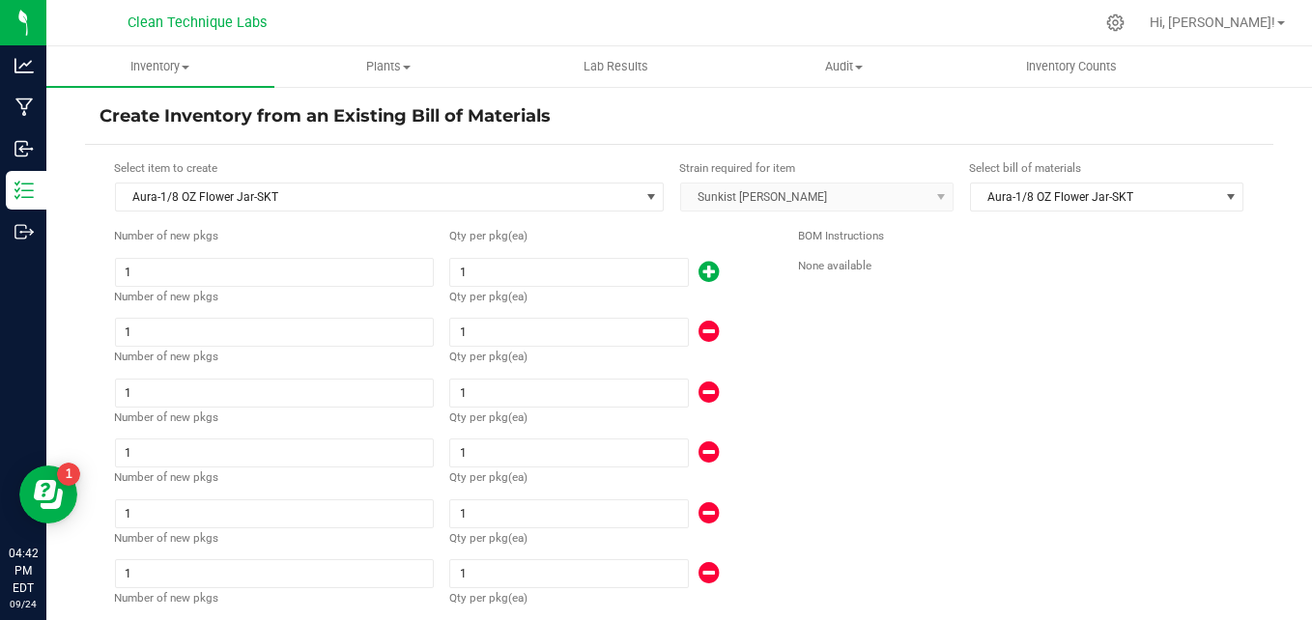
type input "10"
click at [699, 273] on icon at bounding box center [709, 272] width 20 height 24
type input "11"
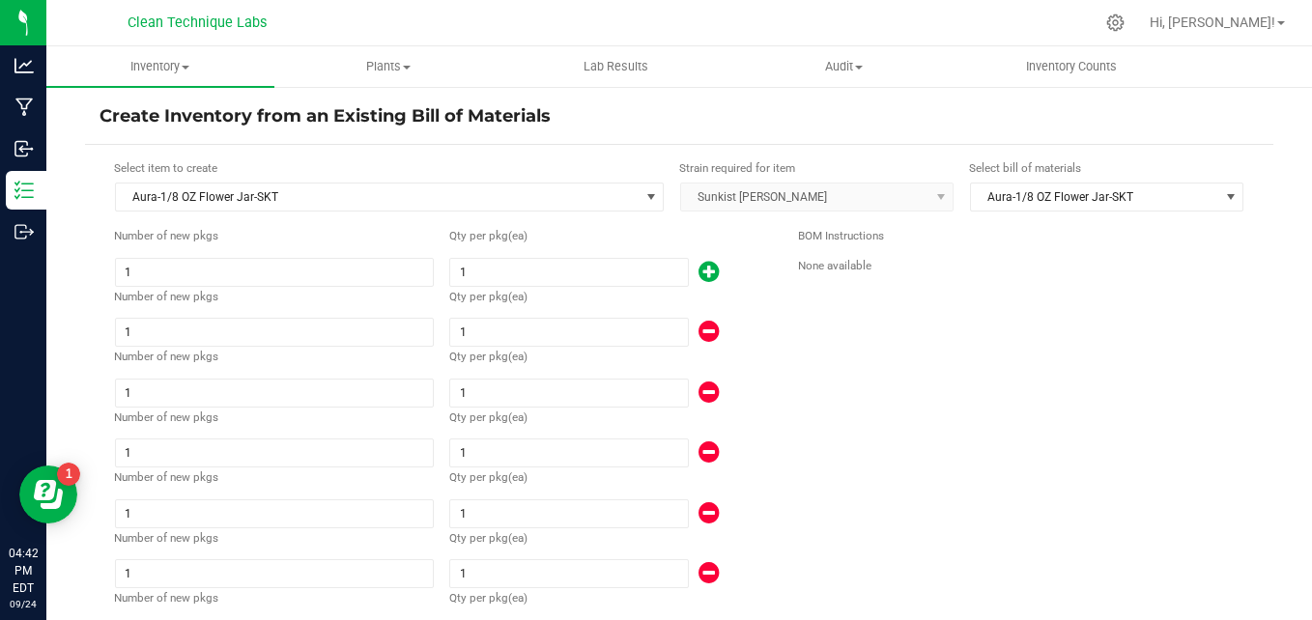
click at [699, 273] on icon at bounding box center [709, 272] width 20 height 24
type input "12"
click at [699, 273] on icon at bounding box center [709, 272] width 20 height 24
type input "13"
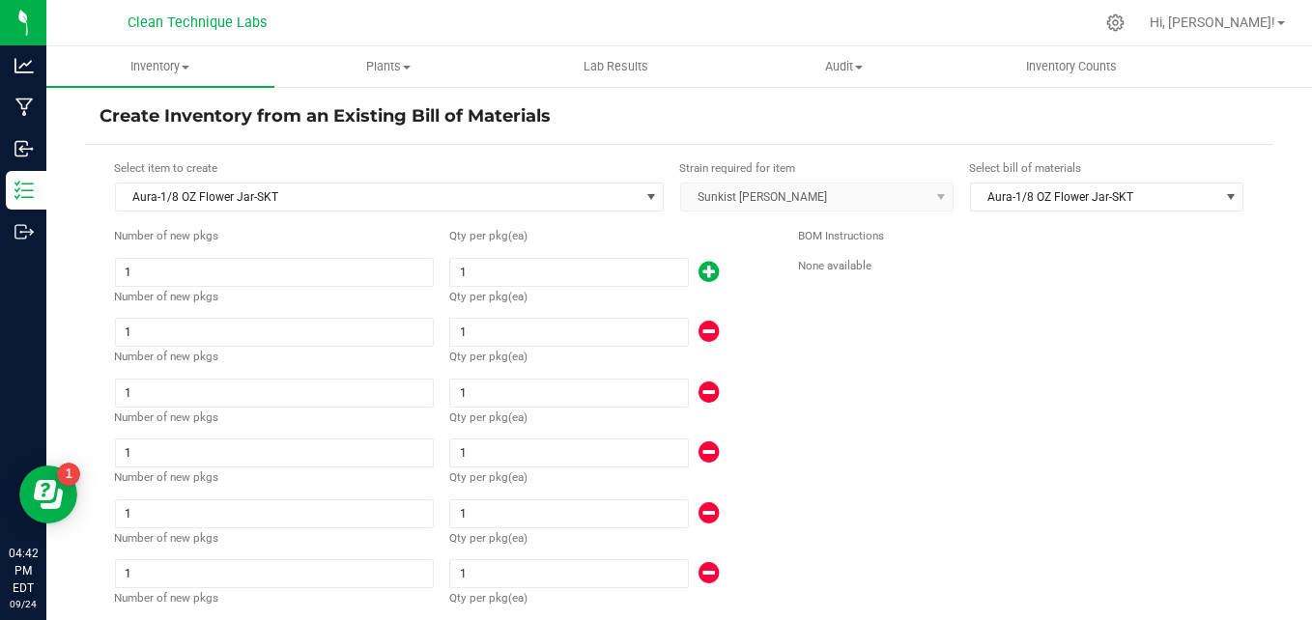
type input "13"
click at [699, 273] on icon at bounding box center [709, 272] width 20 height 24
type input "14"
click at [699, 273] on icon at bounding box center [709, 272] width 20 height 24
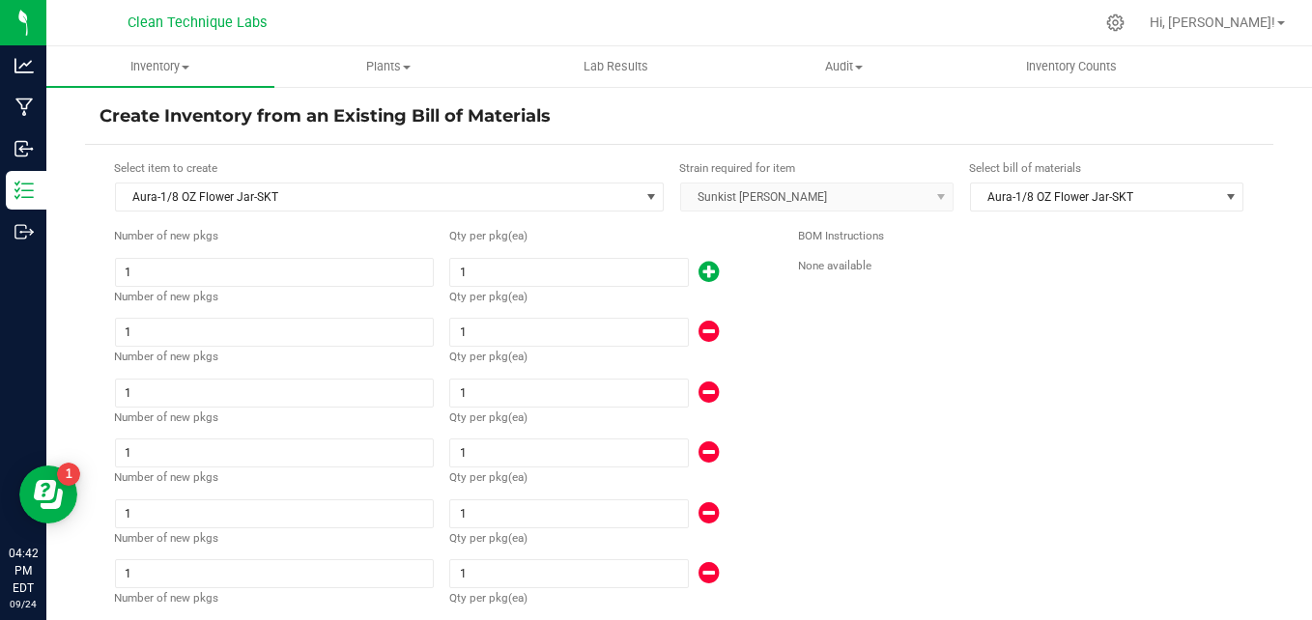
type input "15"
click at [699, 273] on icon at bounding box center [709, 272] width 20 height 24
type input "16"
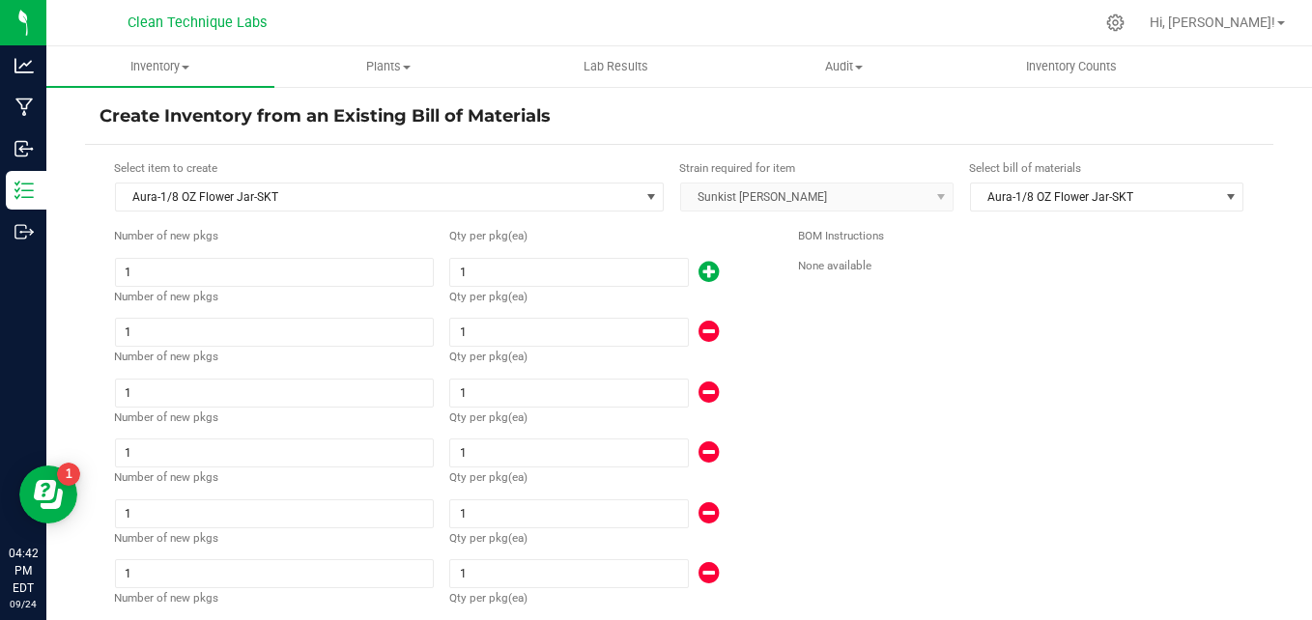
click at [699, 273] on icon at bounding box center [709, 272] width 20 height 24
type input "17"
click at [699, 273] on icon at bounding box center [709, 272] width 20 height 24
type input "18"
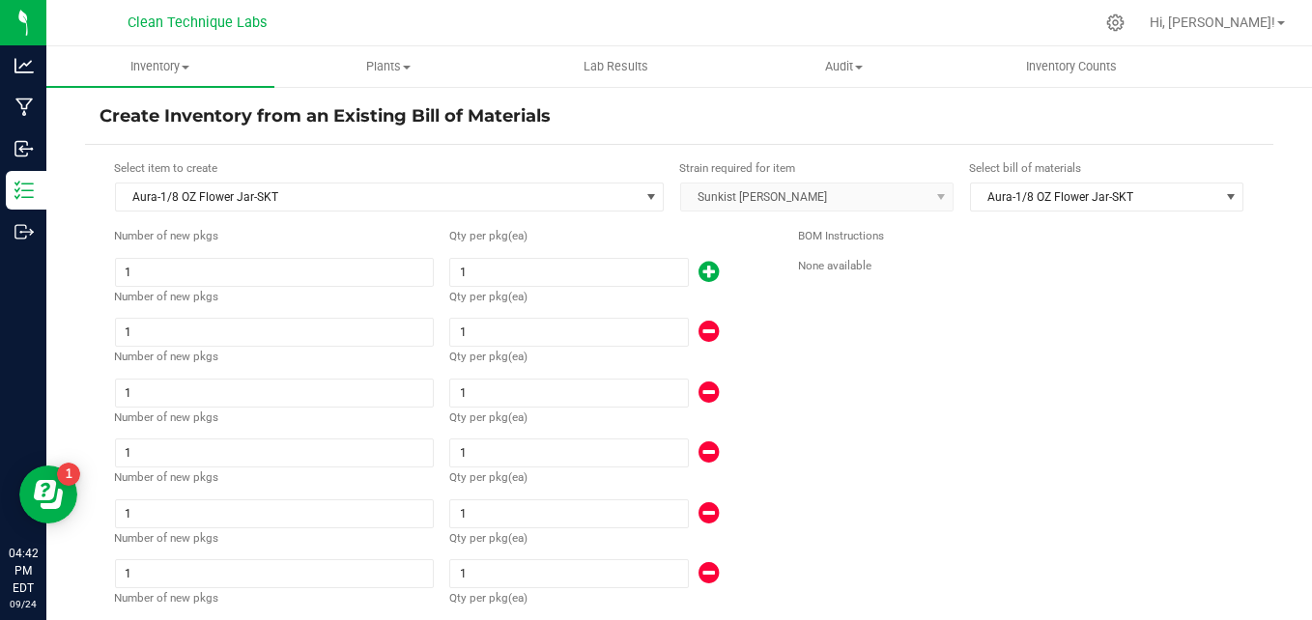
type input "18"
click at [699, 273] on icon at bounding box center [709, 272] width 20 height 24
type input "19"
click at [699, 273] on icon at bounding box center [709, 272] width 20 height 24
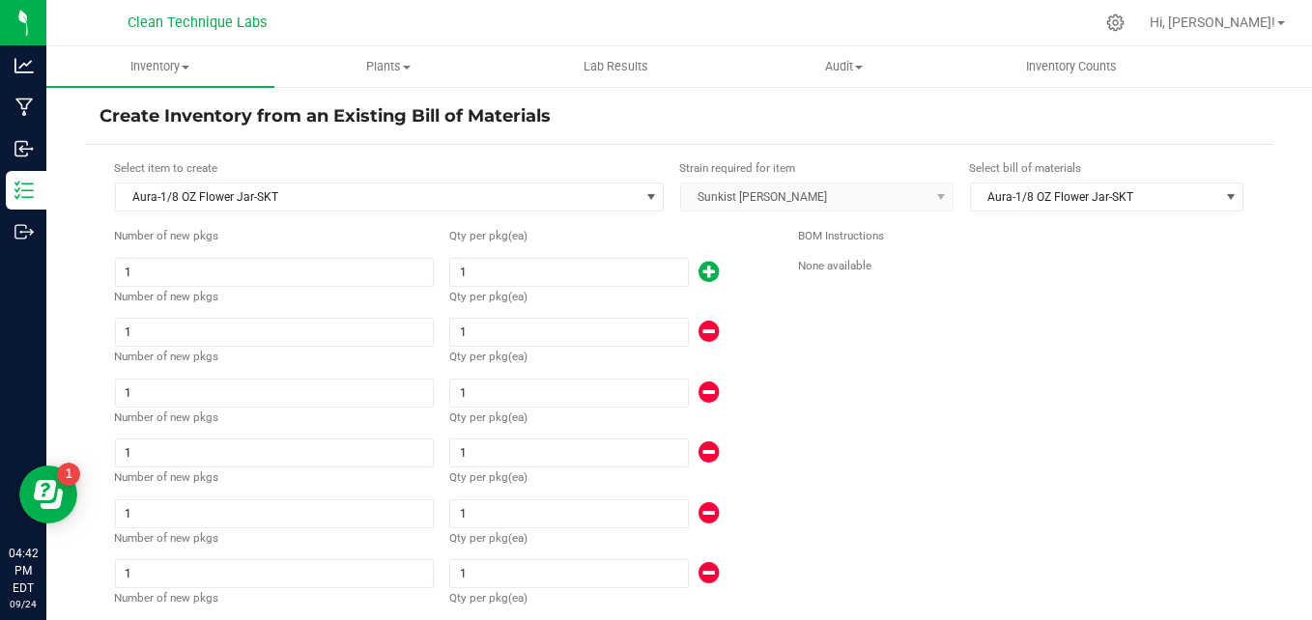
type input "20"
click at [699, 273] on icon at bounding box center [709, 272] width 20 height 24
type input "21"
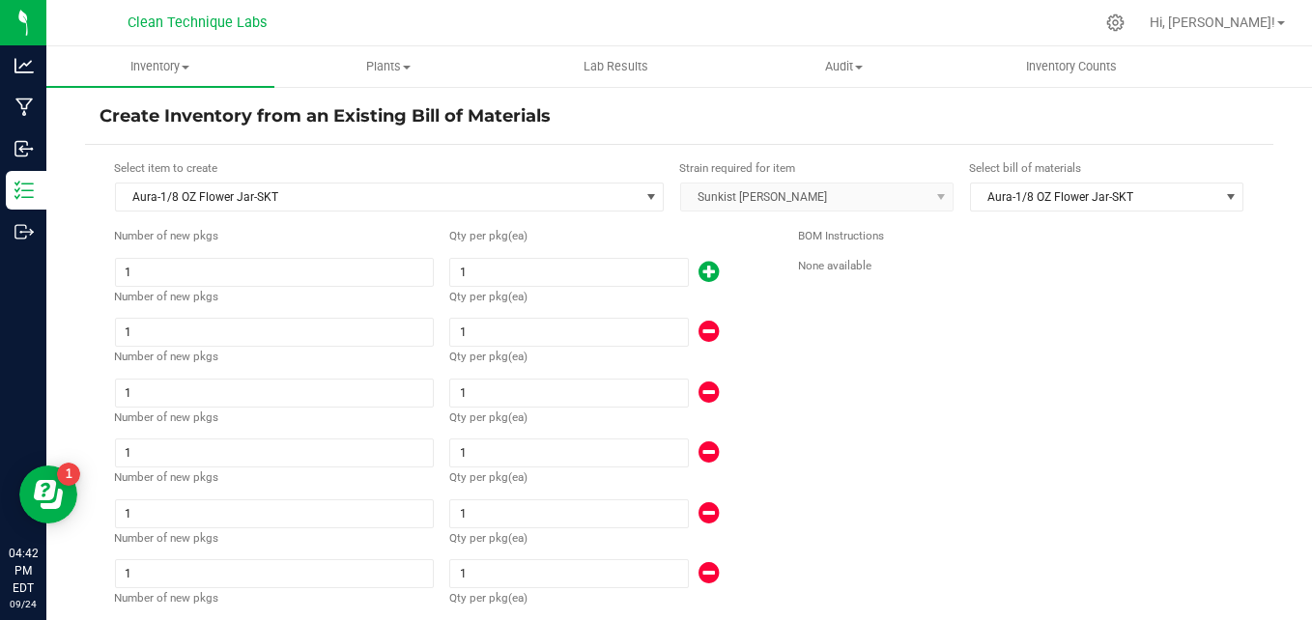
click at [699, 273] on icon at bounding box center [709, 272] width 20 height 24
type input "22"
click at [699, 273] on icon at bounding box center [709, 272] width 20 height 24
type input "23"
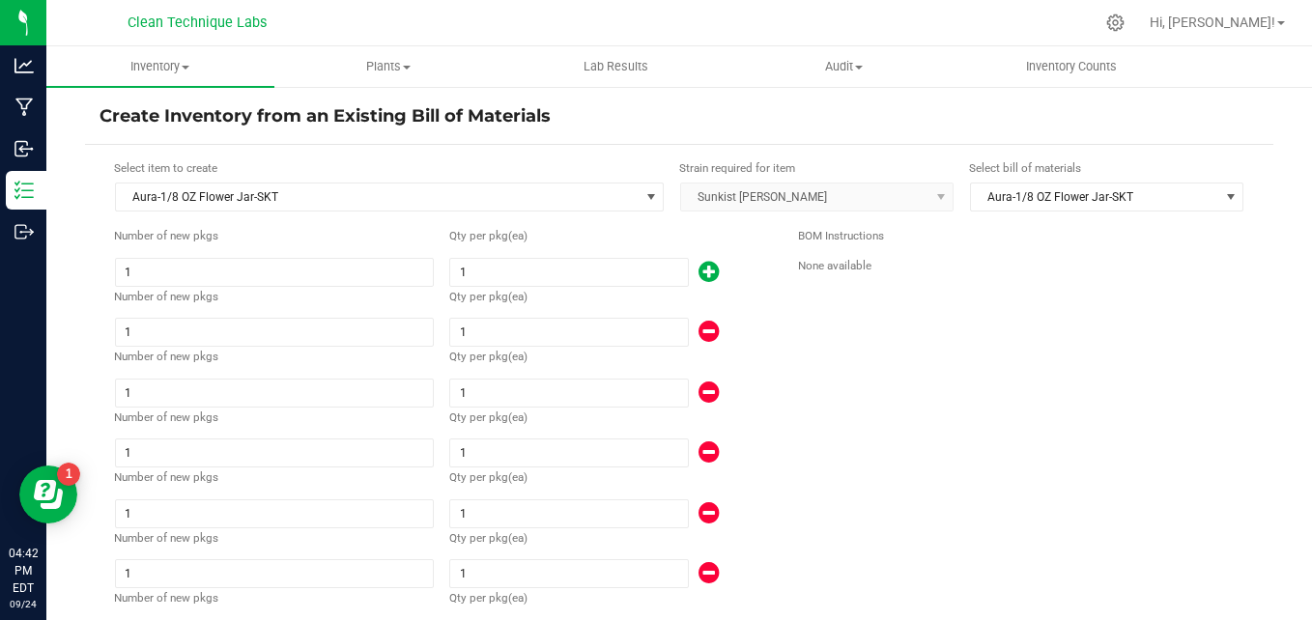
type input "23"
click at [699, 273] on icon at bounding box center [709, 272] width 20 height 24
type input "24"
click at [699, 273] on icon at bounding box center [709, 272] width 20 height 24
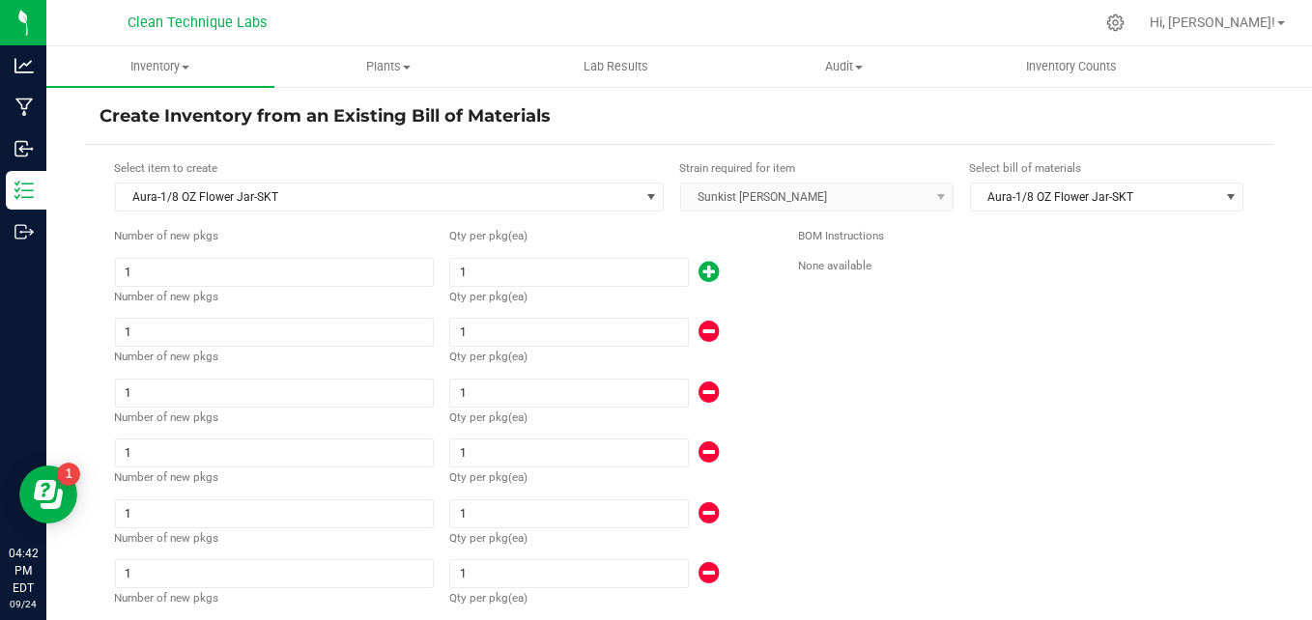
type input "25"
click at [699, 273] on icon at bounding box center [709, 272] width 20 height 24
type input "26"
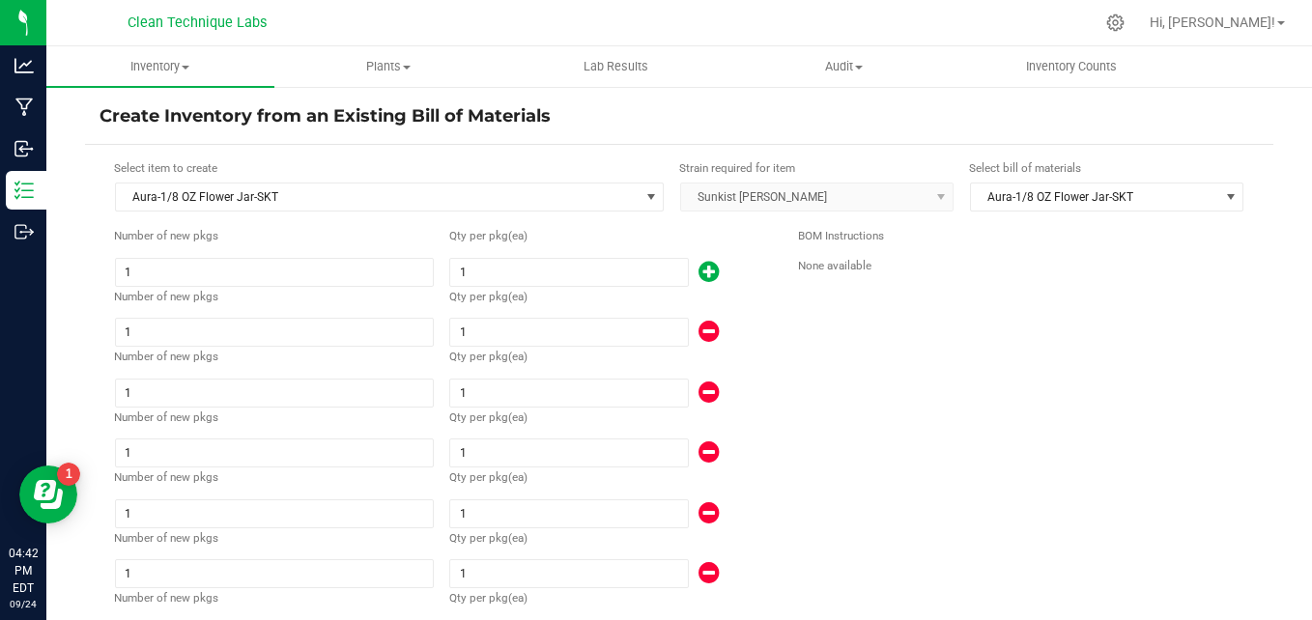
click at [699, 273] on icon at bounding box center [709, 272] width 20 height 24
type input "27"
click at [699, 273] on icon at bounding box center [709, 272] width 20 height 24
type input "28"
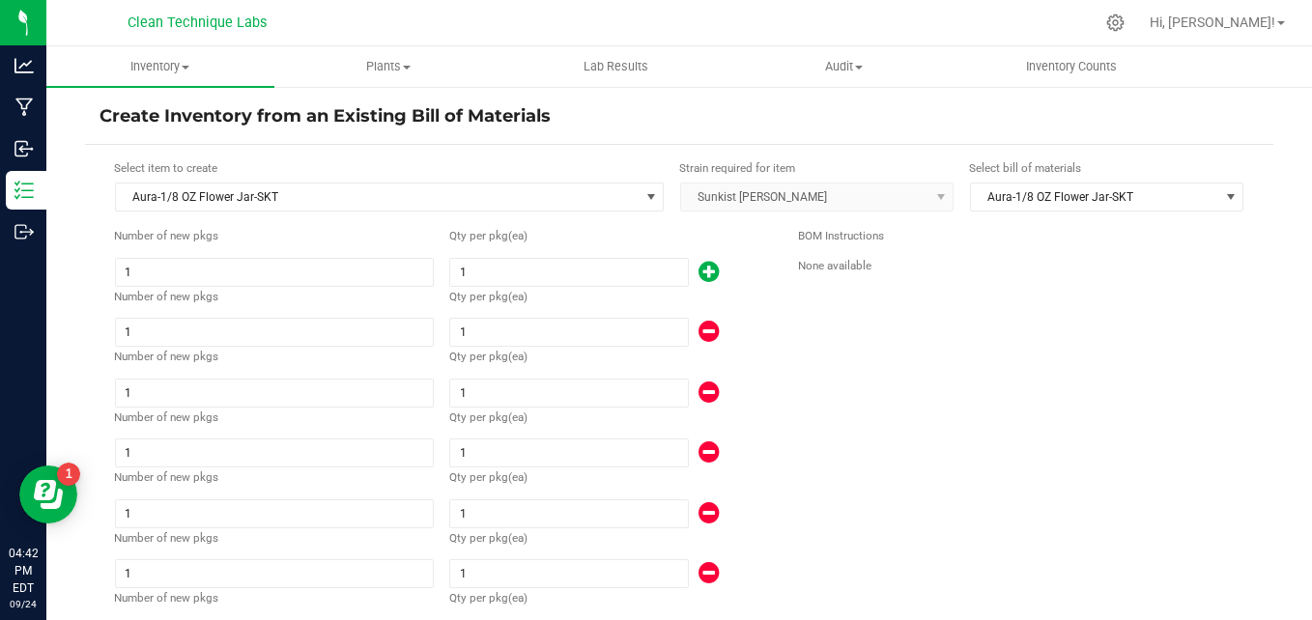
type input "28"
click at [699, 273] on icon at bounding box center [709, 272] width 20 height 24
type input "29"
click at [699, 273] on icon at bounding box center [709, 272] width 20 height 24
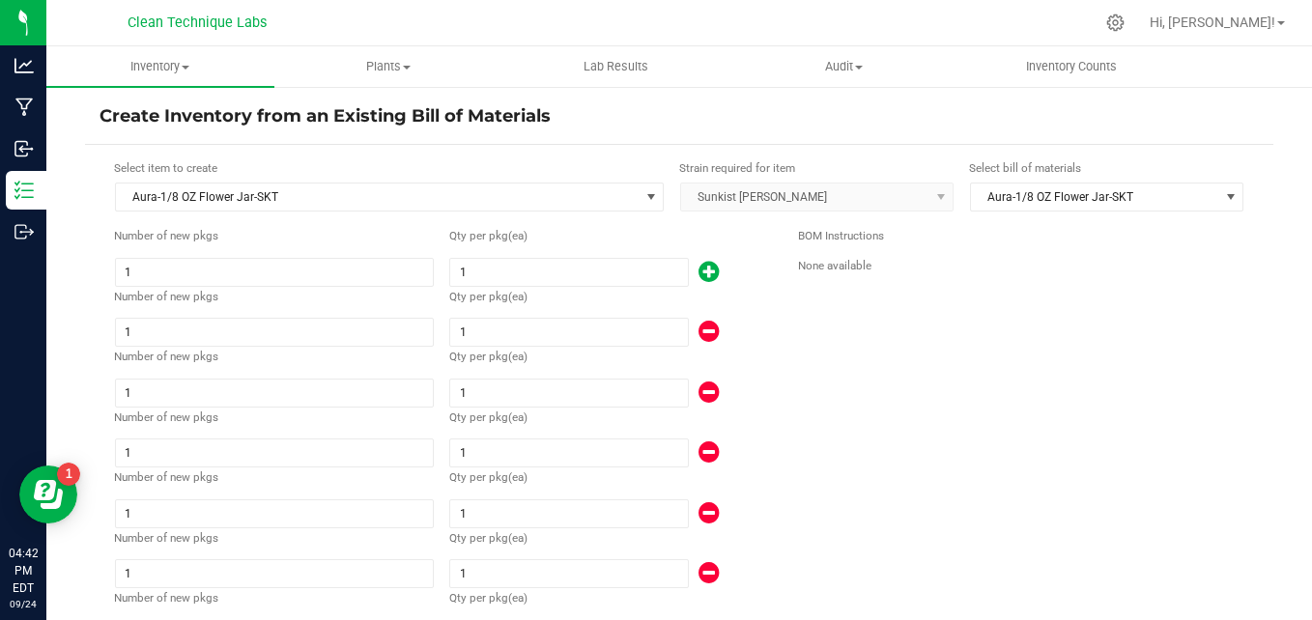
type input "30"
click at [699, 273] on icon at bounding box center [709, 272] width 20 height 24
type input "31"
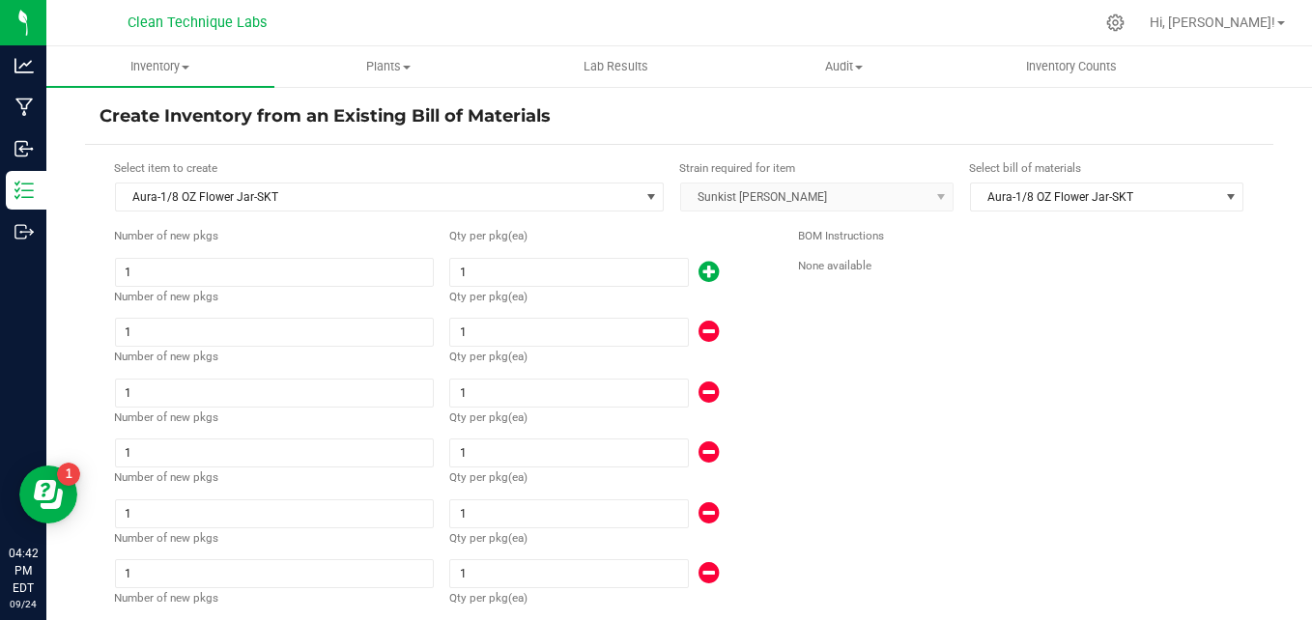
click at [699, 273] on icon at bounding box center [709, 272] width 20 height 24
type input "32"
click at [699, 273] on icon at bounding box center [709, 272] width 20 height 24
type input "33"
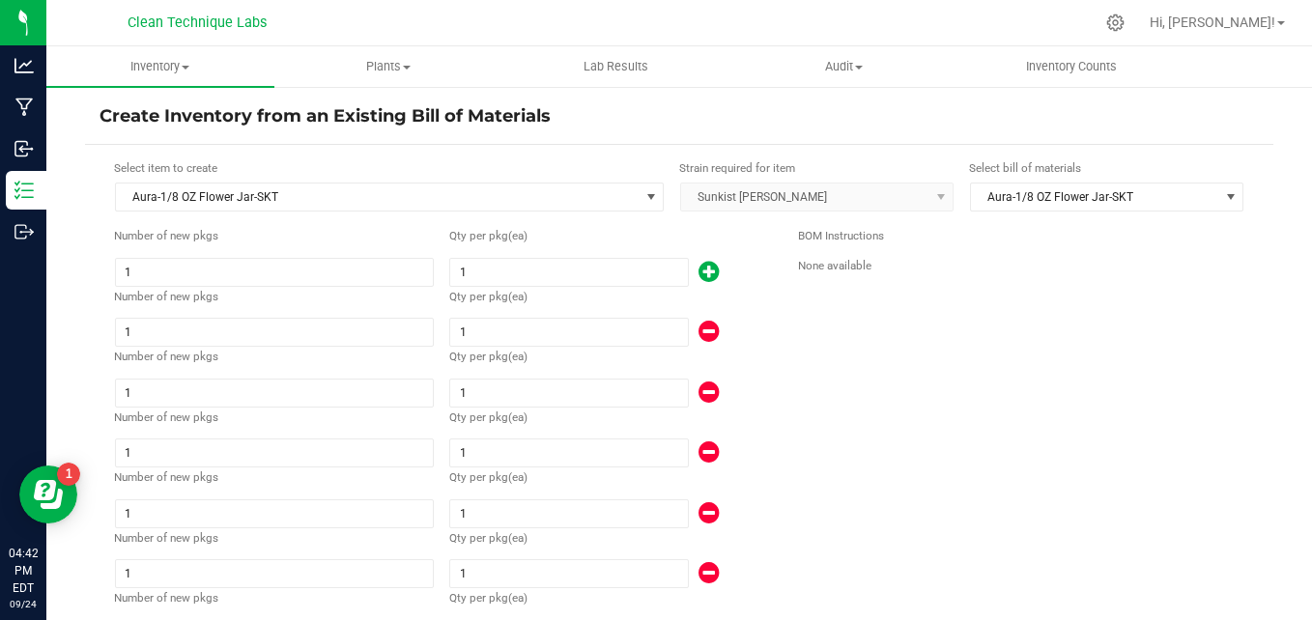
type input "33"
click at [474, 259] on input "1" at bounding box center [568, 272] width 237 height 27
type input "5"
type input "37"
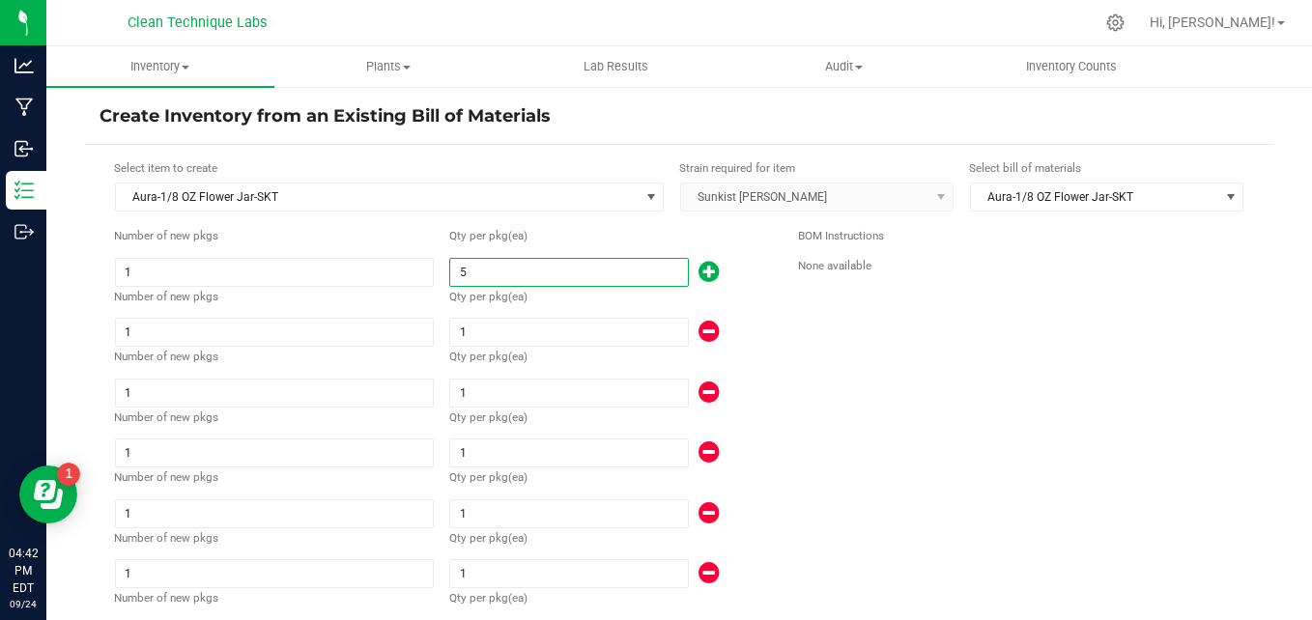
type input "50"
type input "82"
type input "50"
click at [489, 323] on input "1" at bounding box center [568, 332] width 237 height 27
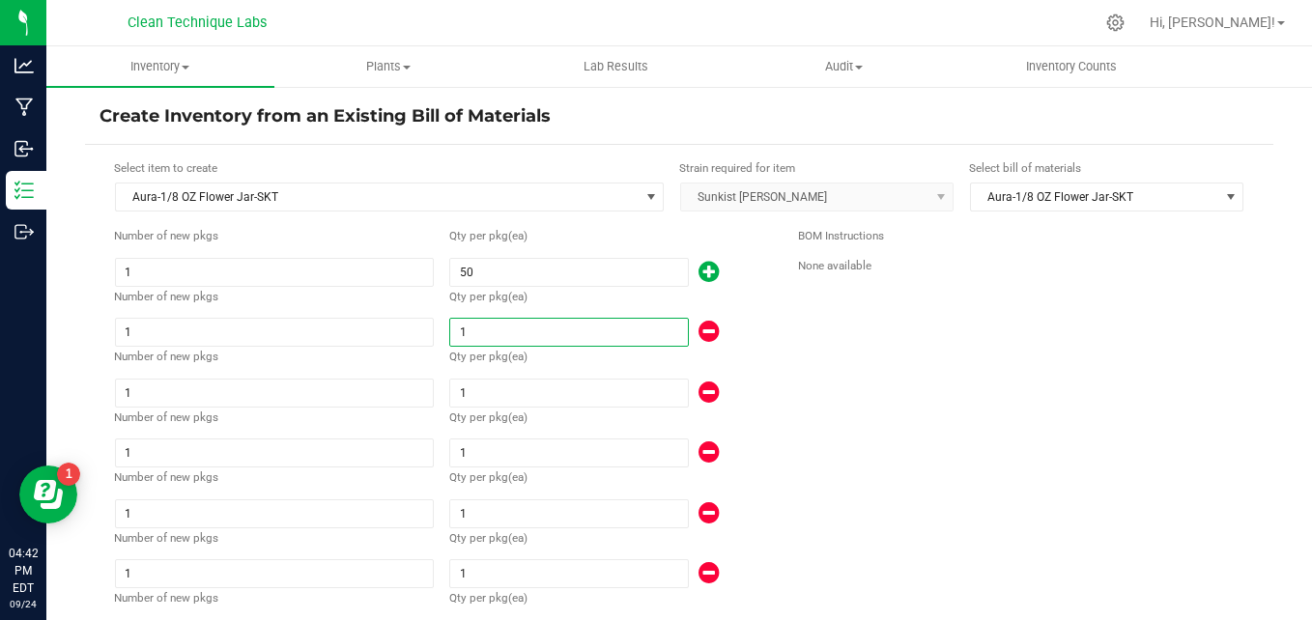
type input "86"
type input "5"
type input "131"
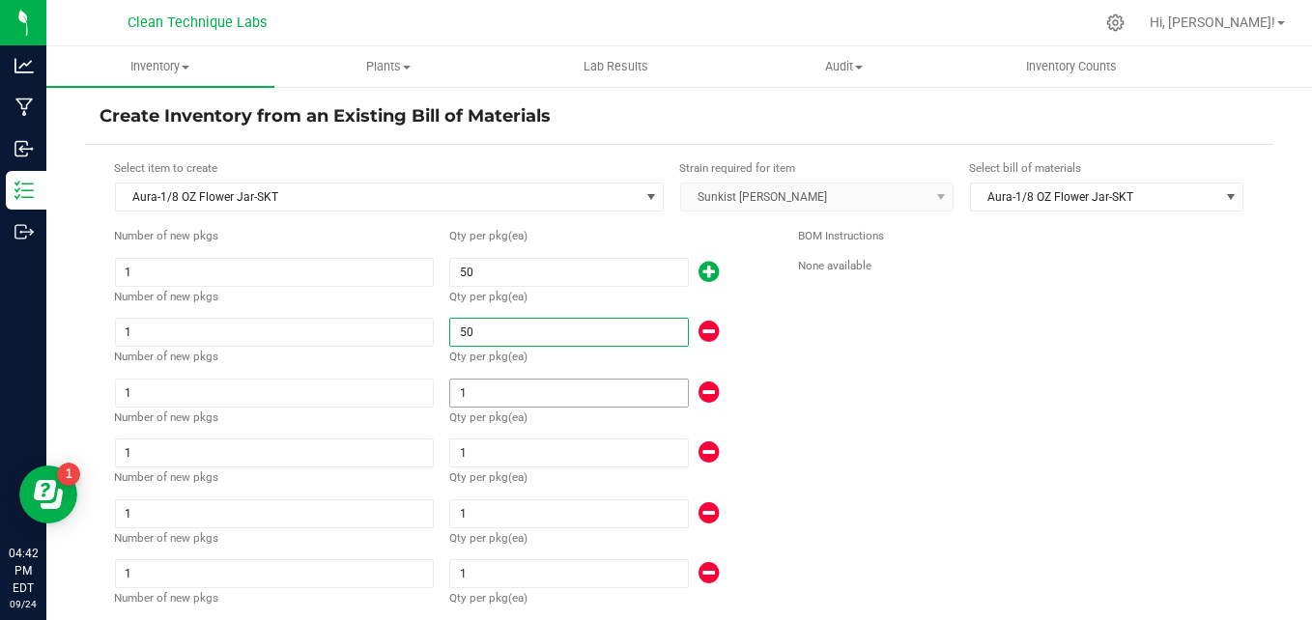
type input "50"
click at [482, 396] on input "1" at bounding box center [568, 393] width 237 height 27
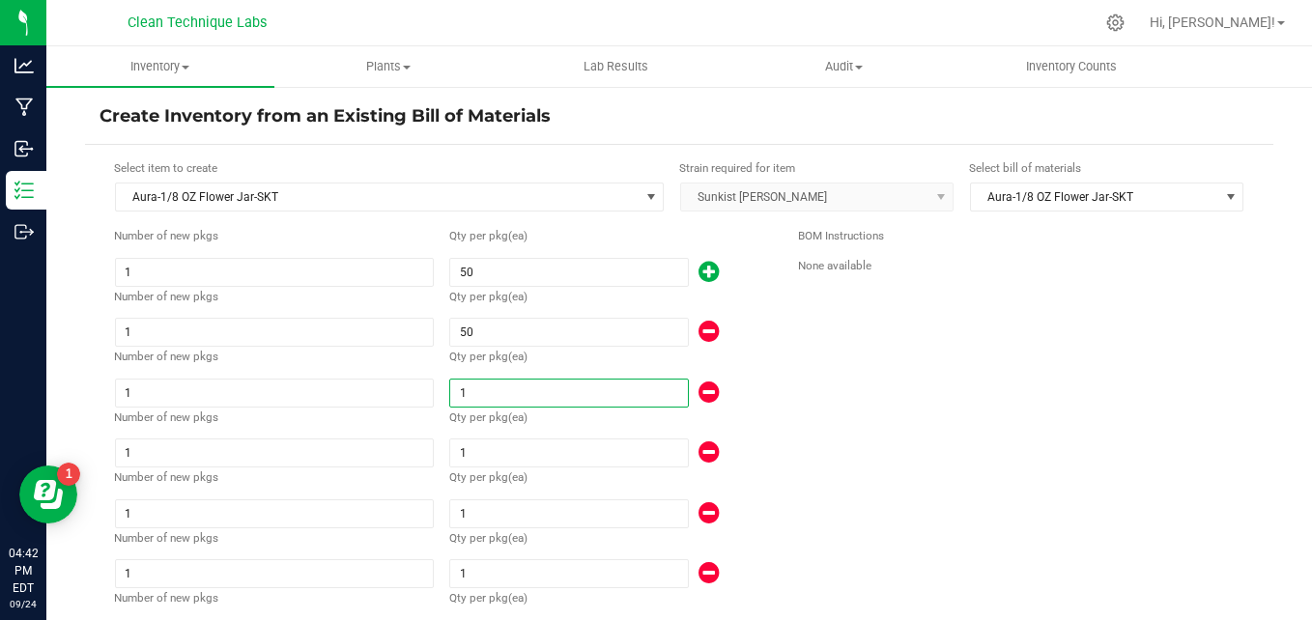
type input "135"
type input "5"
type input "180"
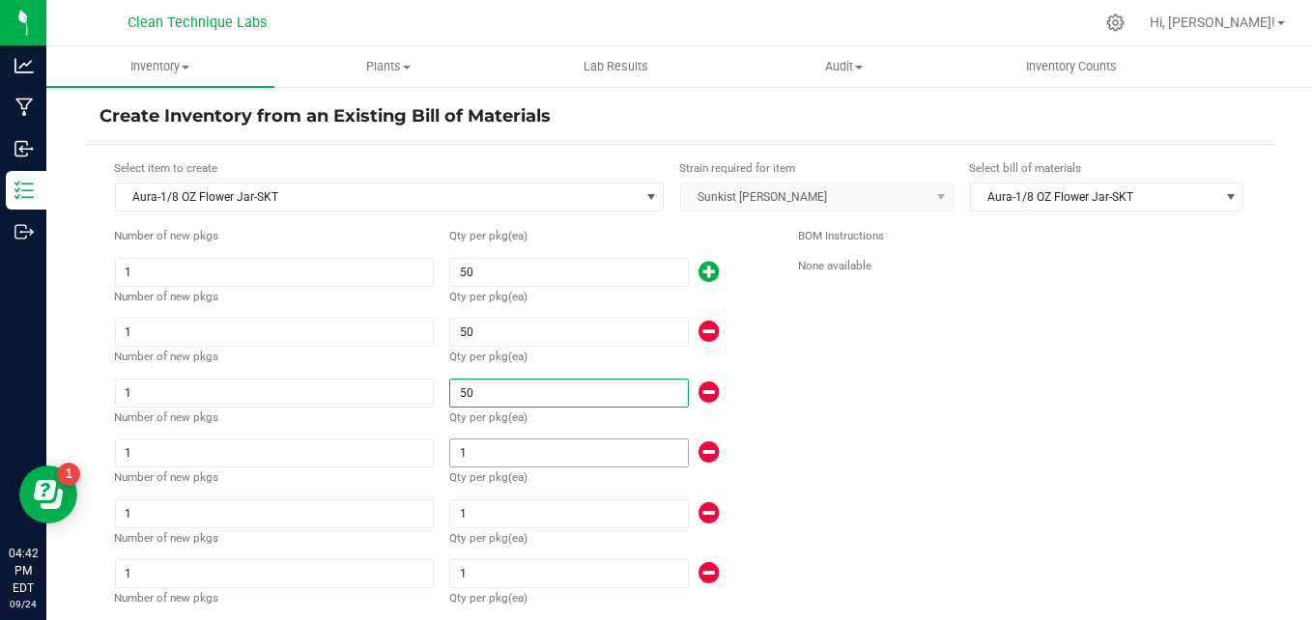
type input "50"
click at [489, 457] on input "1" at bounding box center [568, 453] width 237 height 27
type input "184"
type input "5"
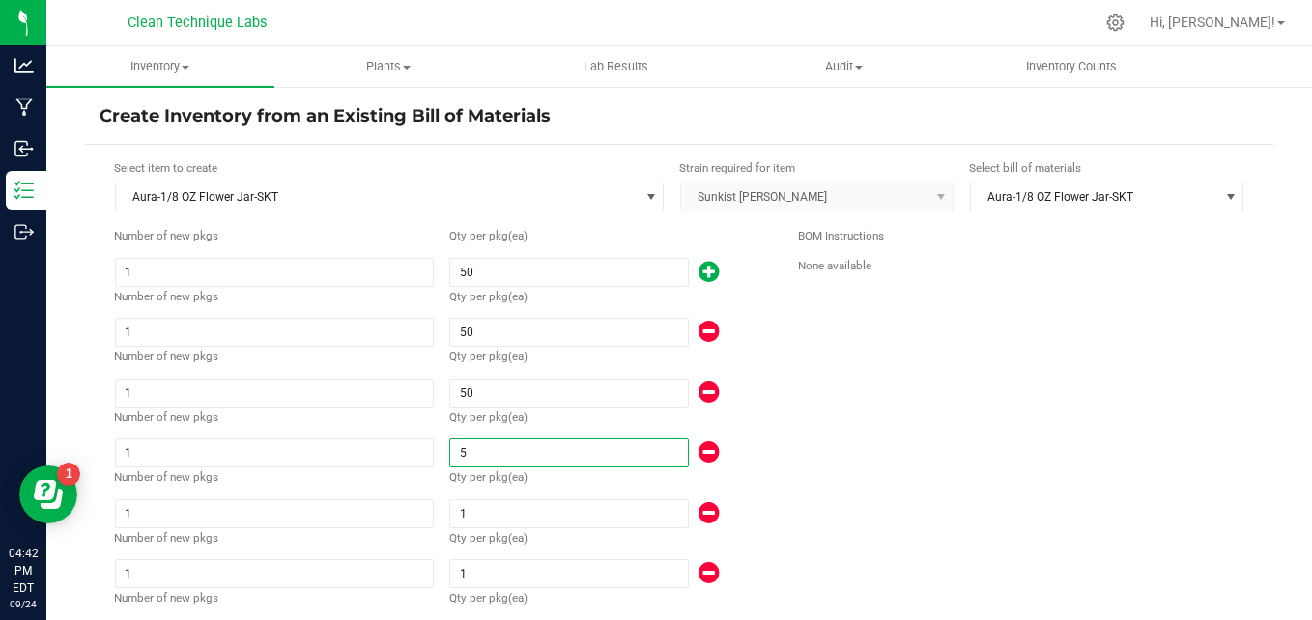
type input "229"
type input "50"
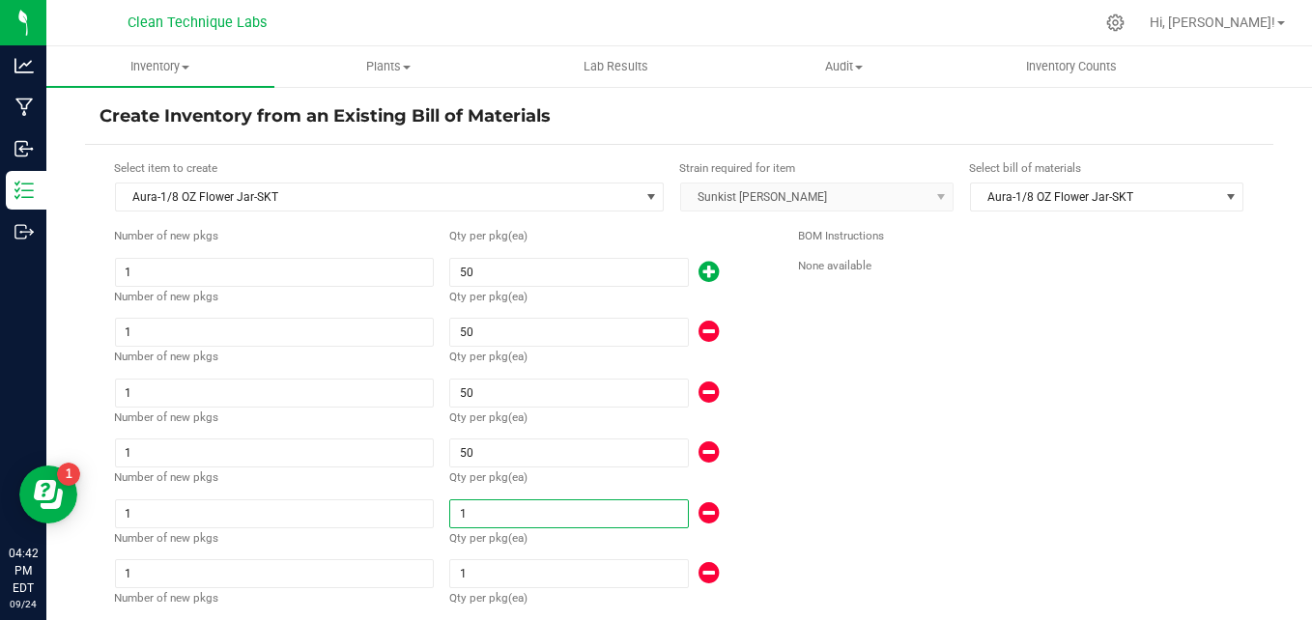
click at [491, 506] on input "1" at bounding box center [568, 514] width 237 height 27
type input "233"
type input "5"
type input "278"
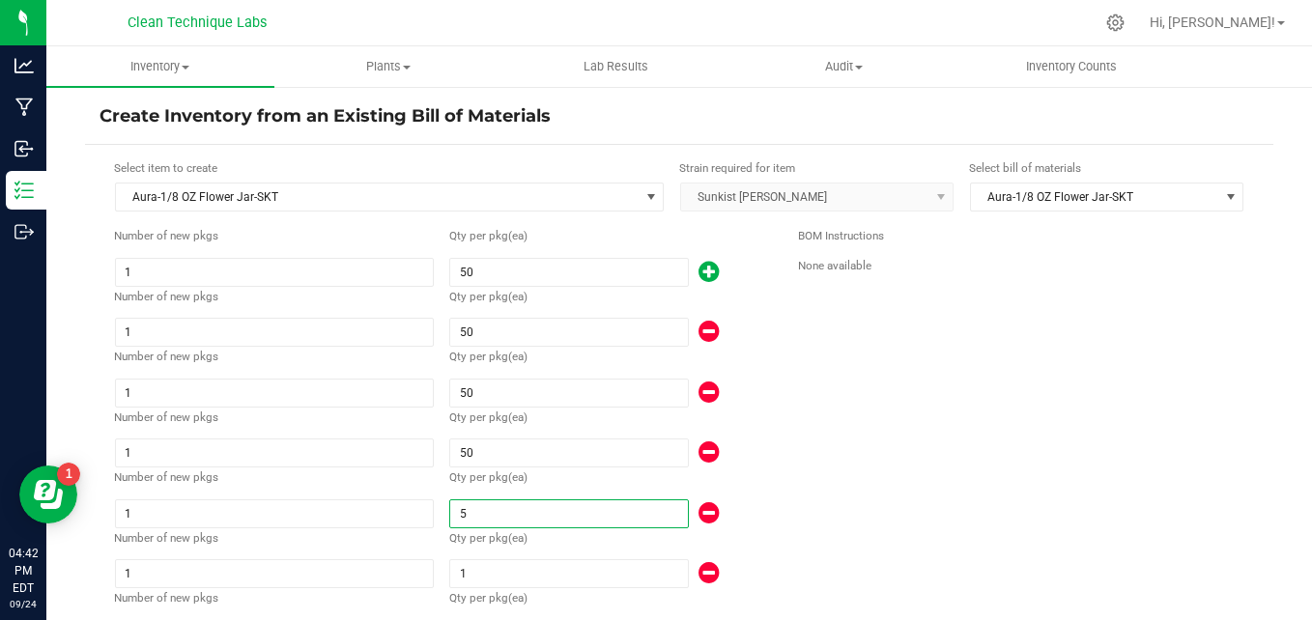
type input "278"
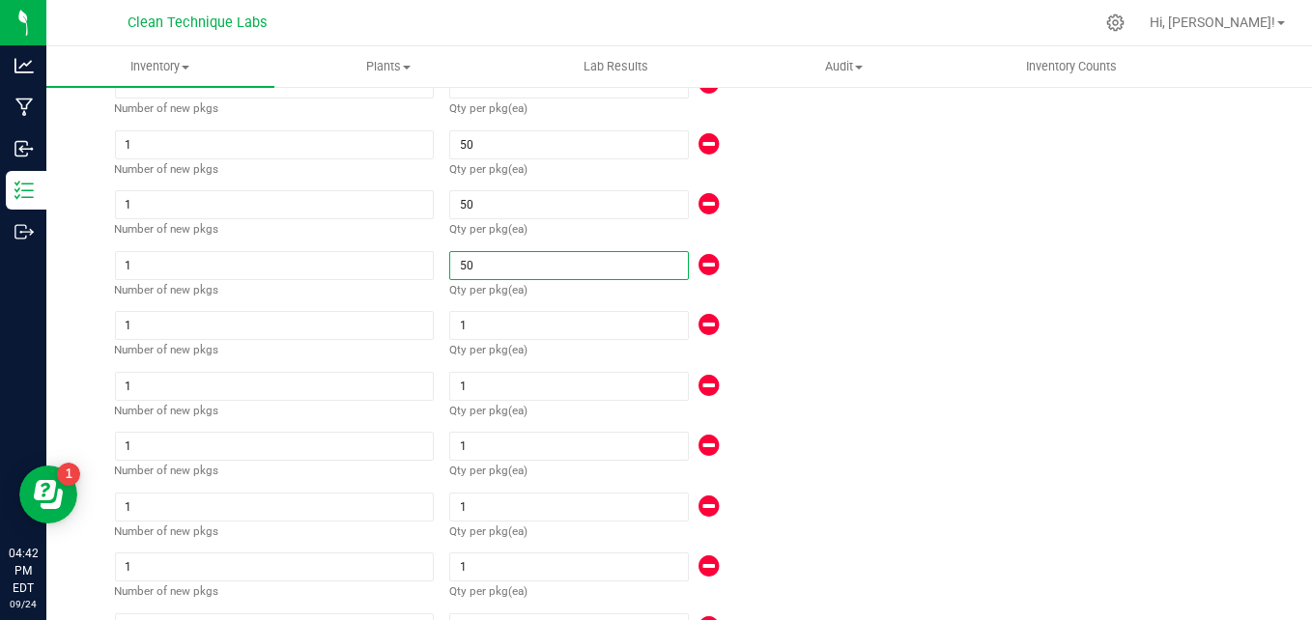
scroll to position [344, 0]
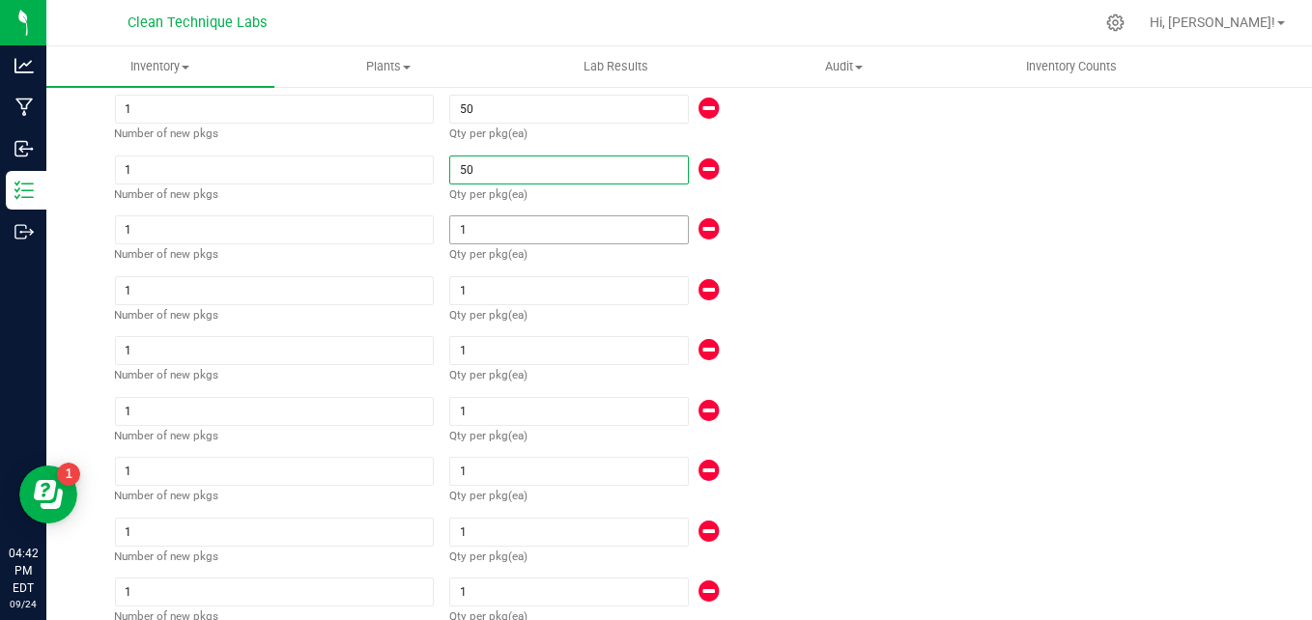
type input "50"
click at [480, 224] on input "1" at bounding box center [568, 229] width 237 height 27
type input "282"
type input "5"
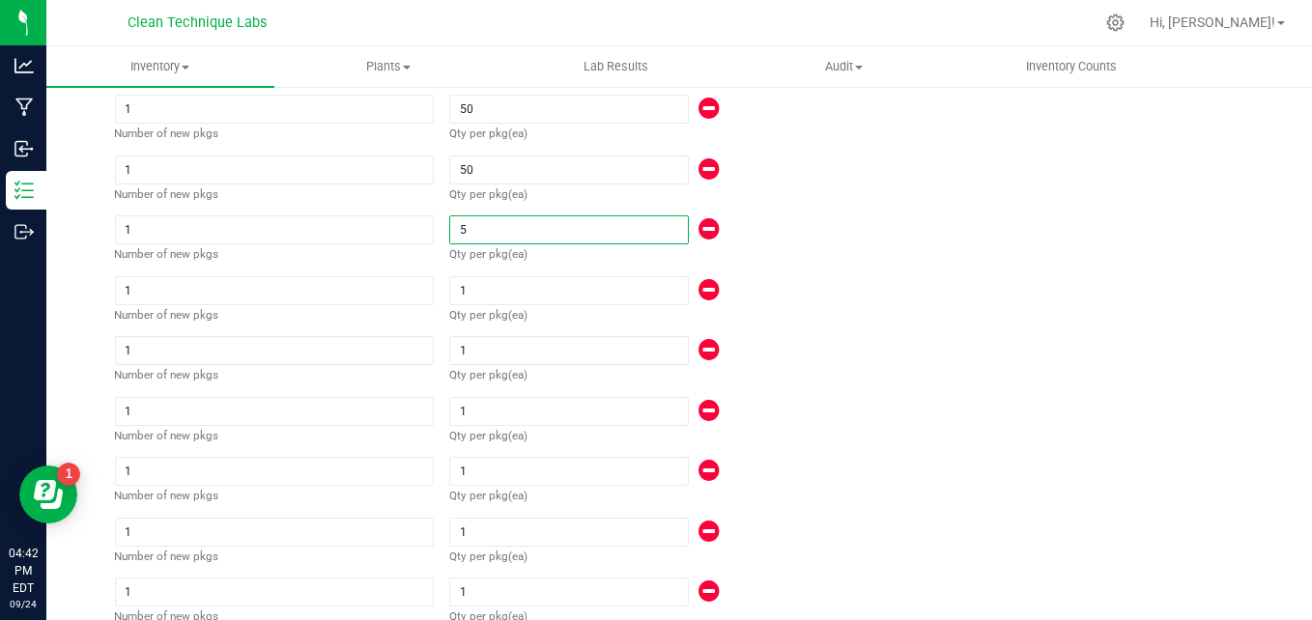
type input "327"
type input "50"
click at [488, 282] on input "1" at bounding box center [568, 290] width 237 height 27
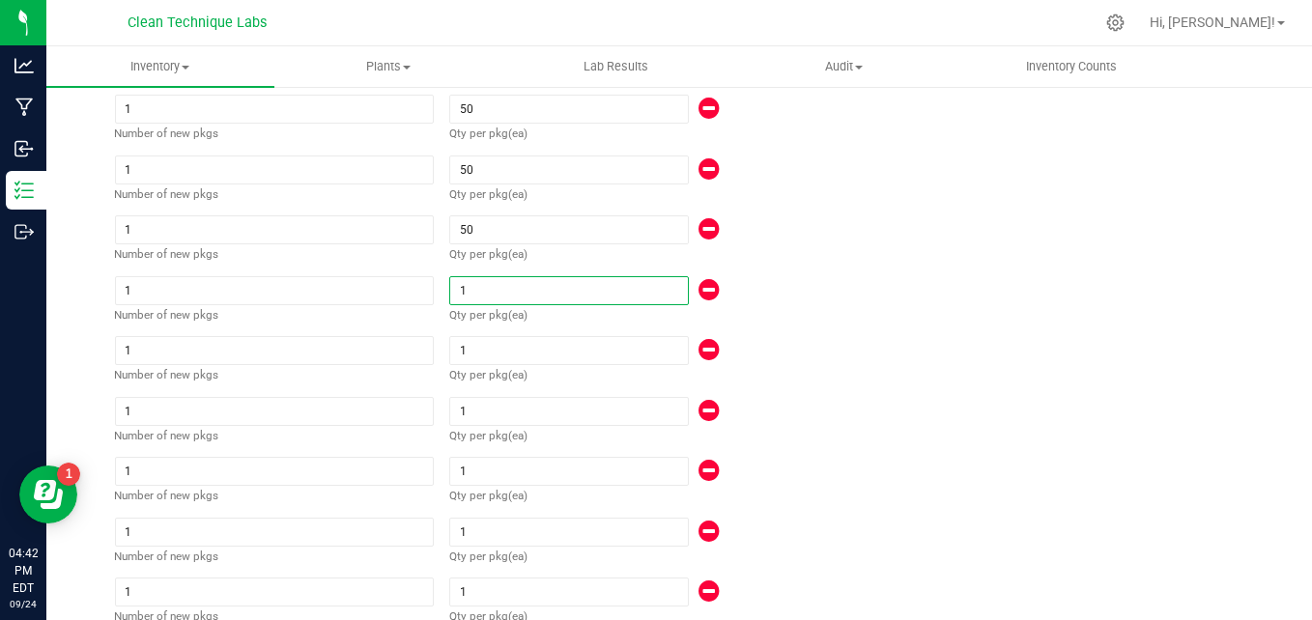
type input "331"
type input "5"
type input "376"
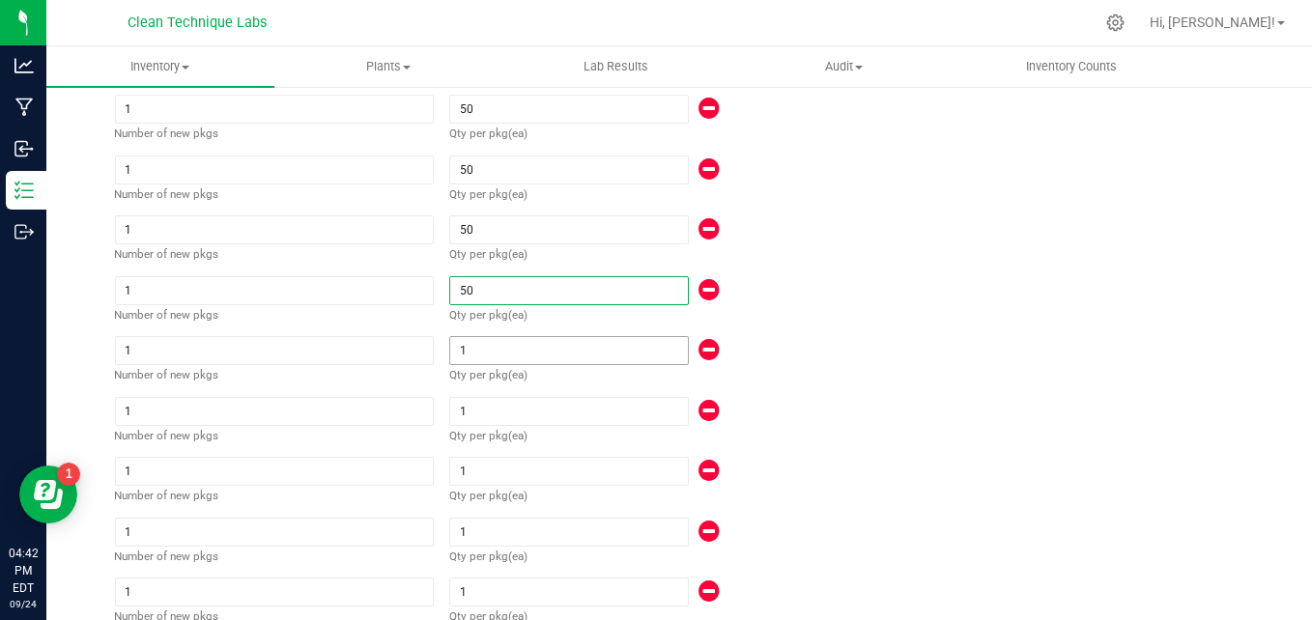
type input "50"
click at [483, 345] on input "1" at bounding box center [568, 350] width 237 height 27
type input "380"
type input "5"
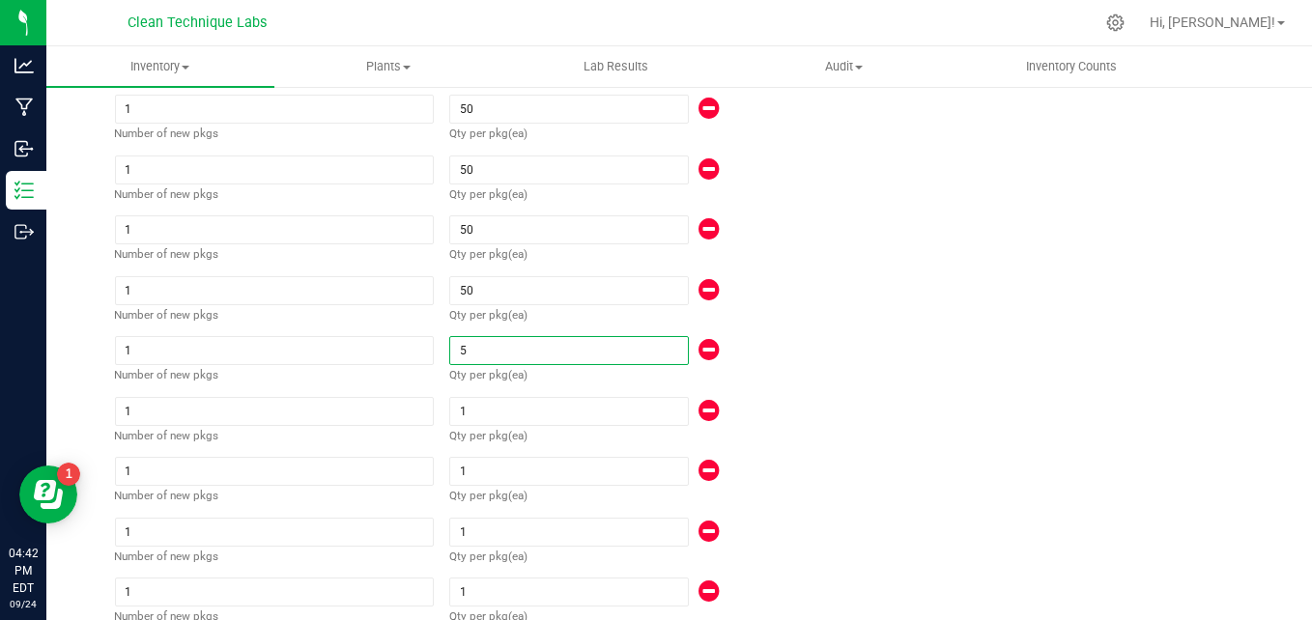
type input "425"
type input "50"
click at [481, 402] on input "1" at bounding box center [568, 411] width 237 height 27
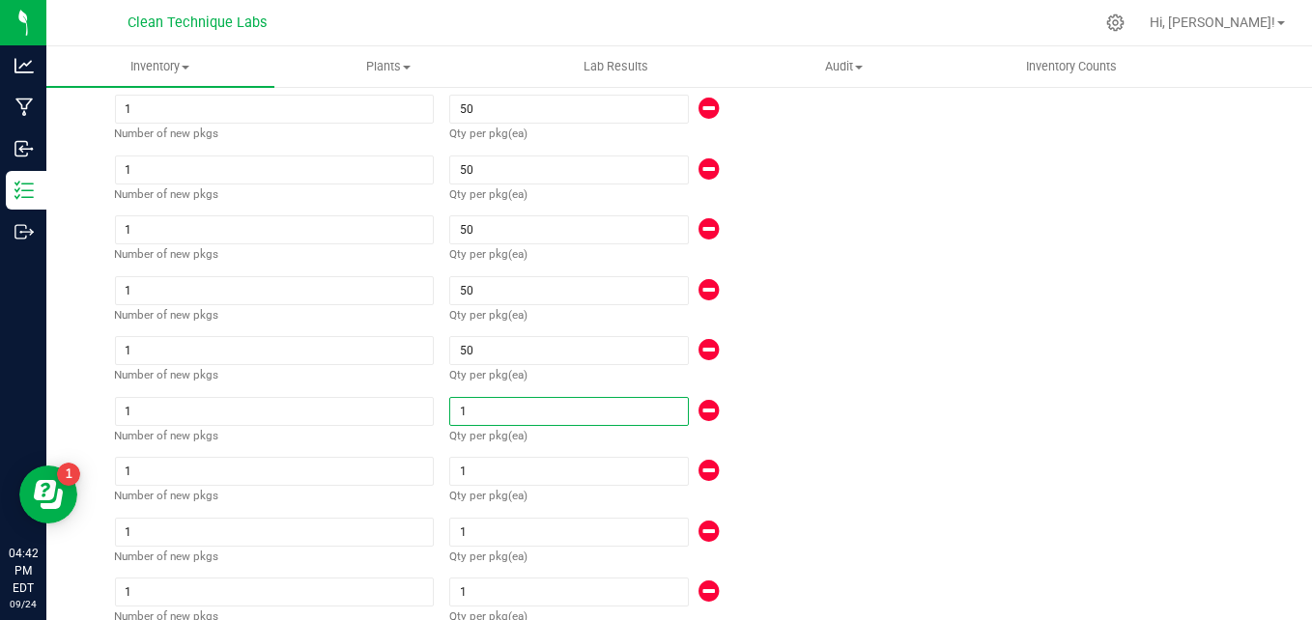
type input "429"
type input "5"
type input "474"
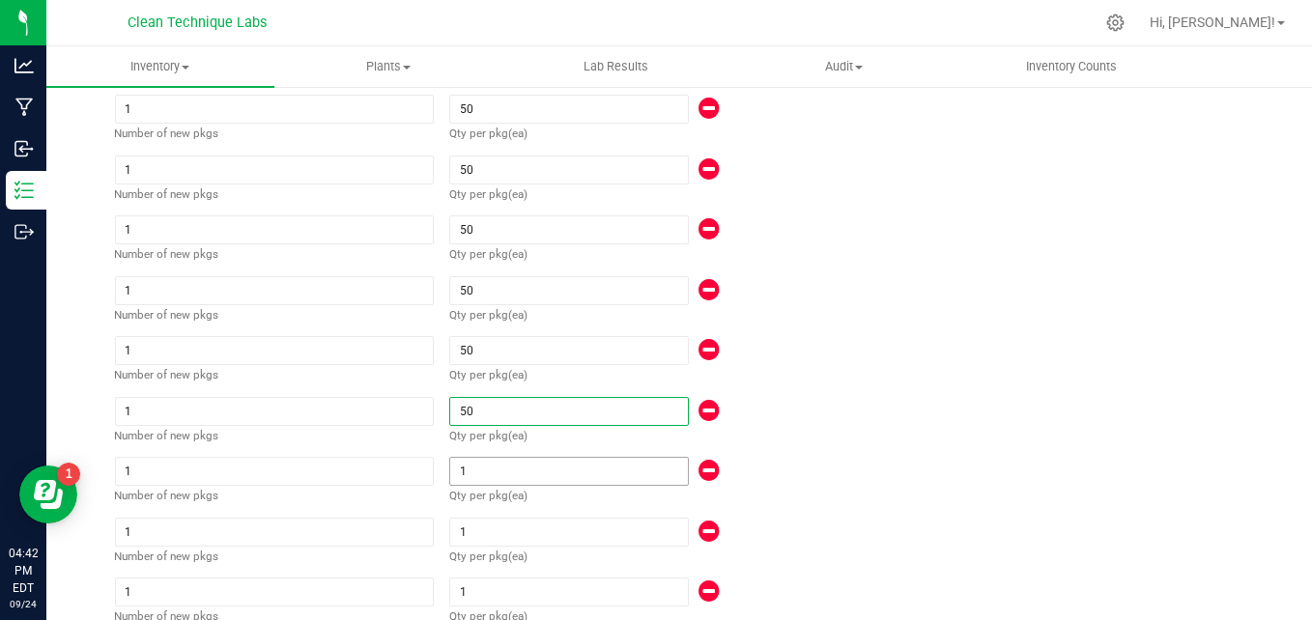
type input "50"
click at [478, 457] on span "1" at bounding box center [568, 471] width 239 height 29
click at [474, 466] on input "1" at bounding box center [568, 471] width 237 height 27
type input "478"
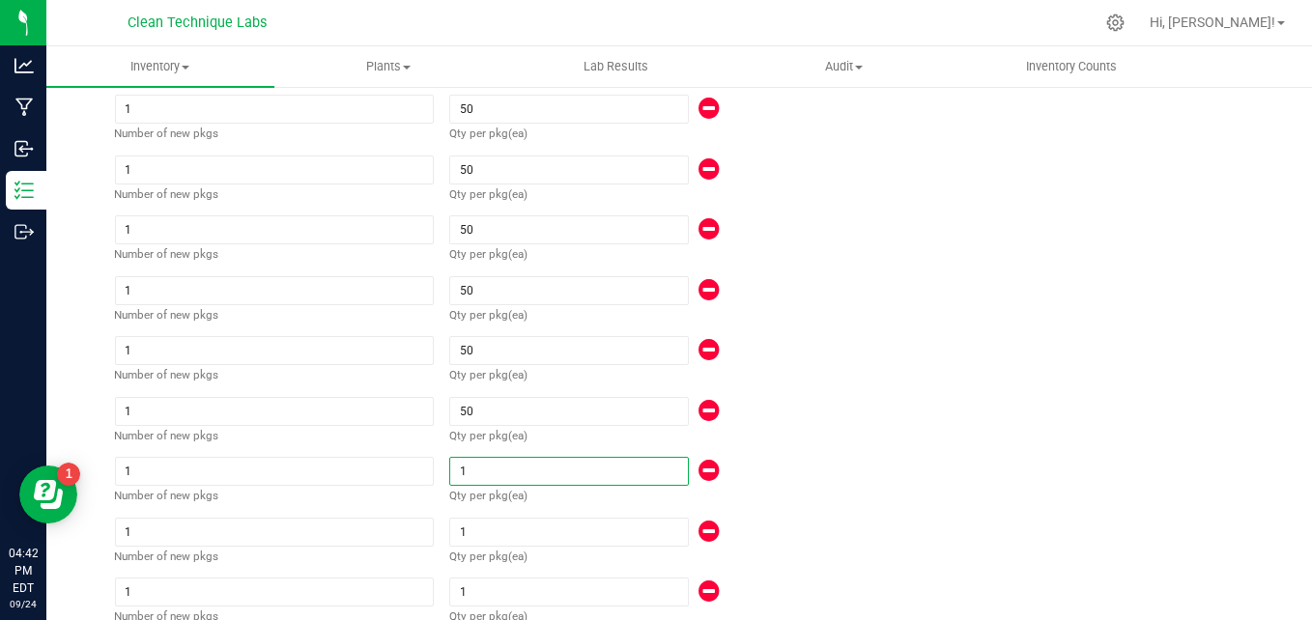
type input "5"
type input "523"
type input "50"
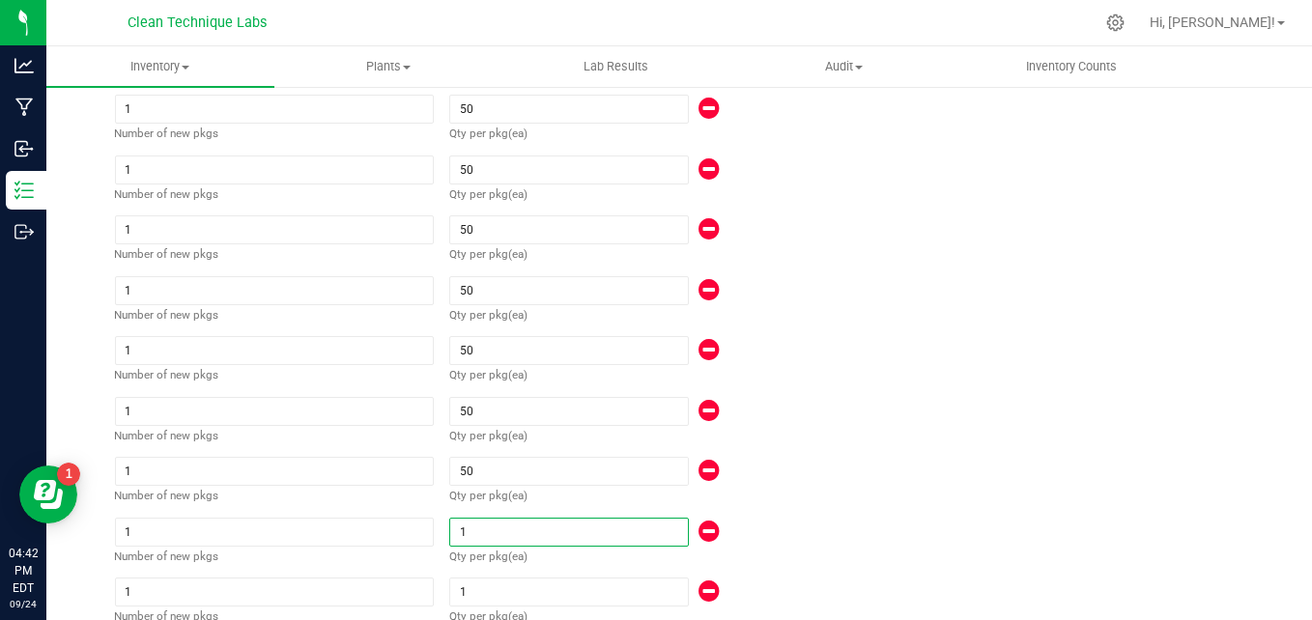
click at [478, 529] on input "1" at bounding box center [568, 532] width 237 height 27
type input "527"
type input "5"
type input "572"
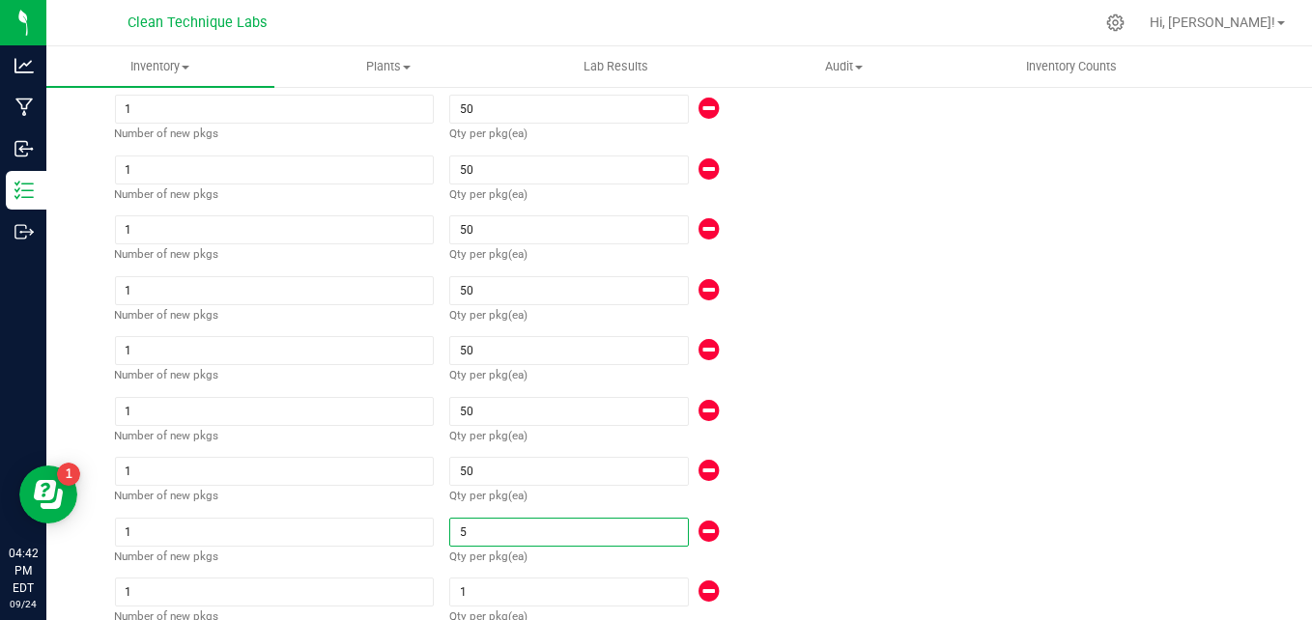
type input "572"
type input "50"
click at [482, 585] on input "1" at bounding box center [568, 592] width 237 height 27
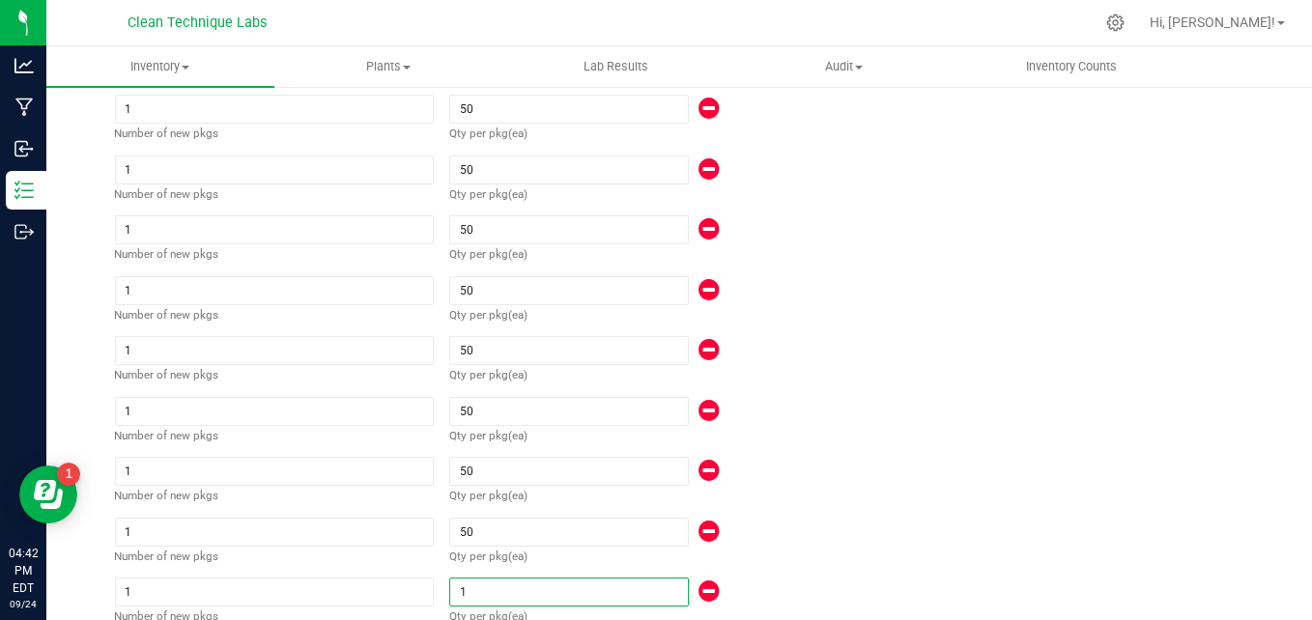
type input "576"
type input "5"
type input "621"
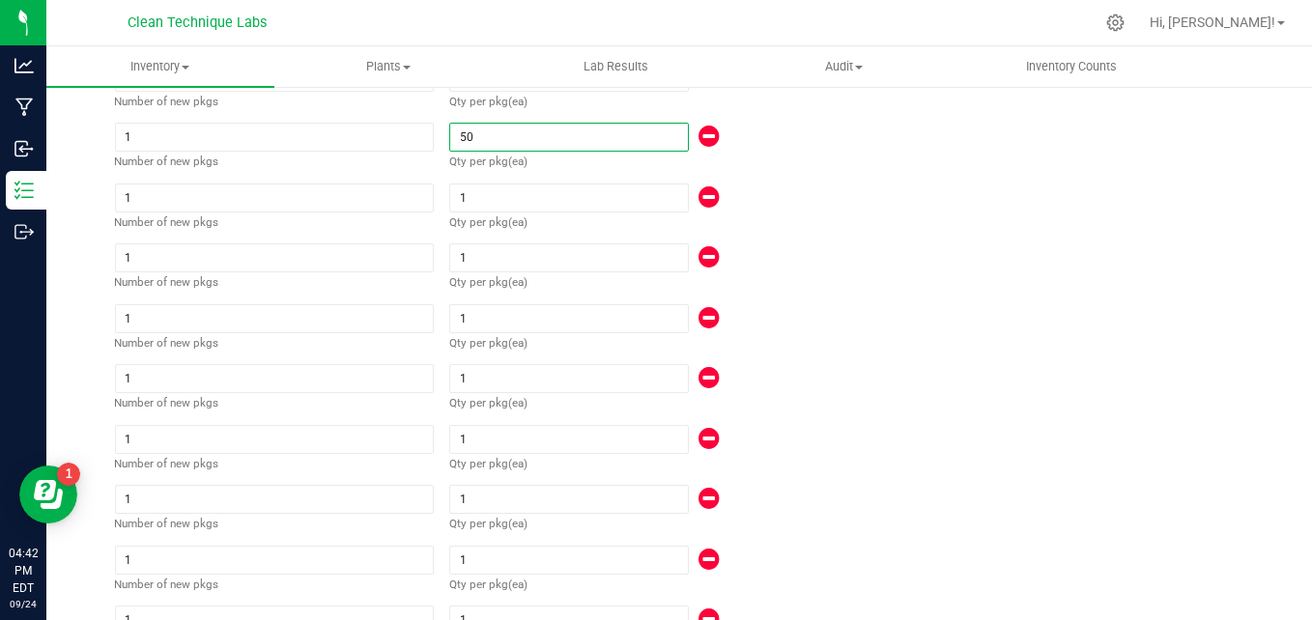
scroll to position [852, 0]
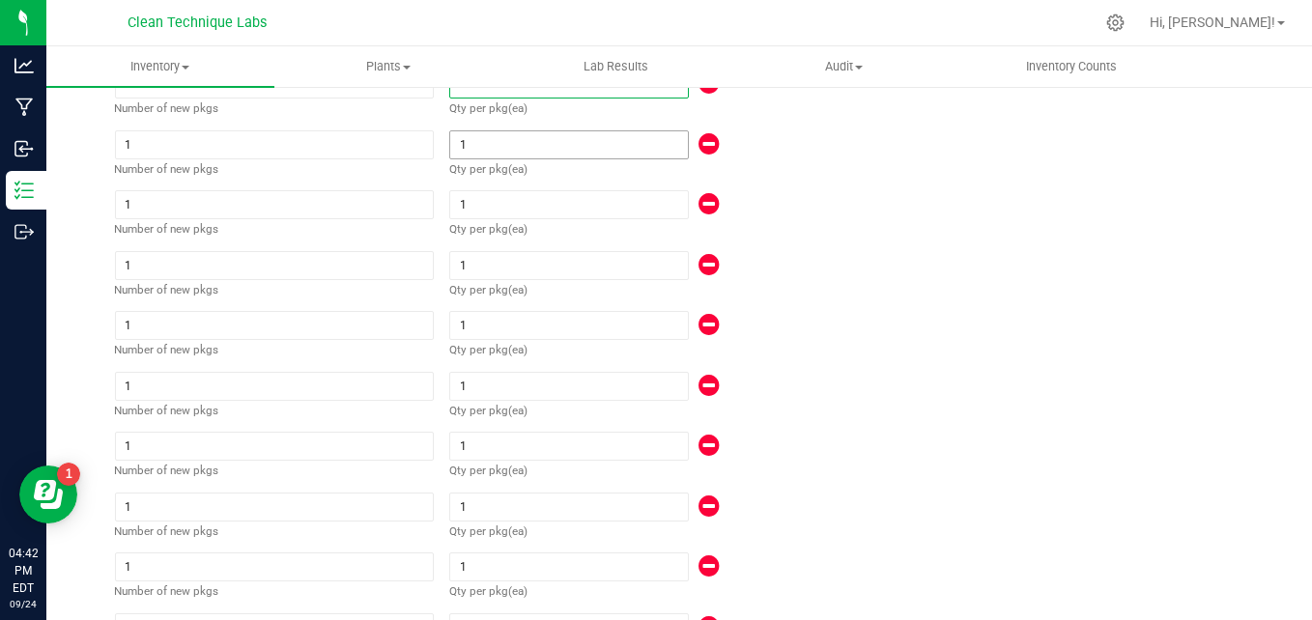
type input "50"
click at [467, 139] on input "1" at bounding box center [568, 144] width 237 height 27
type input "625"
type input "5"
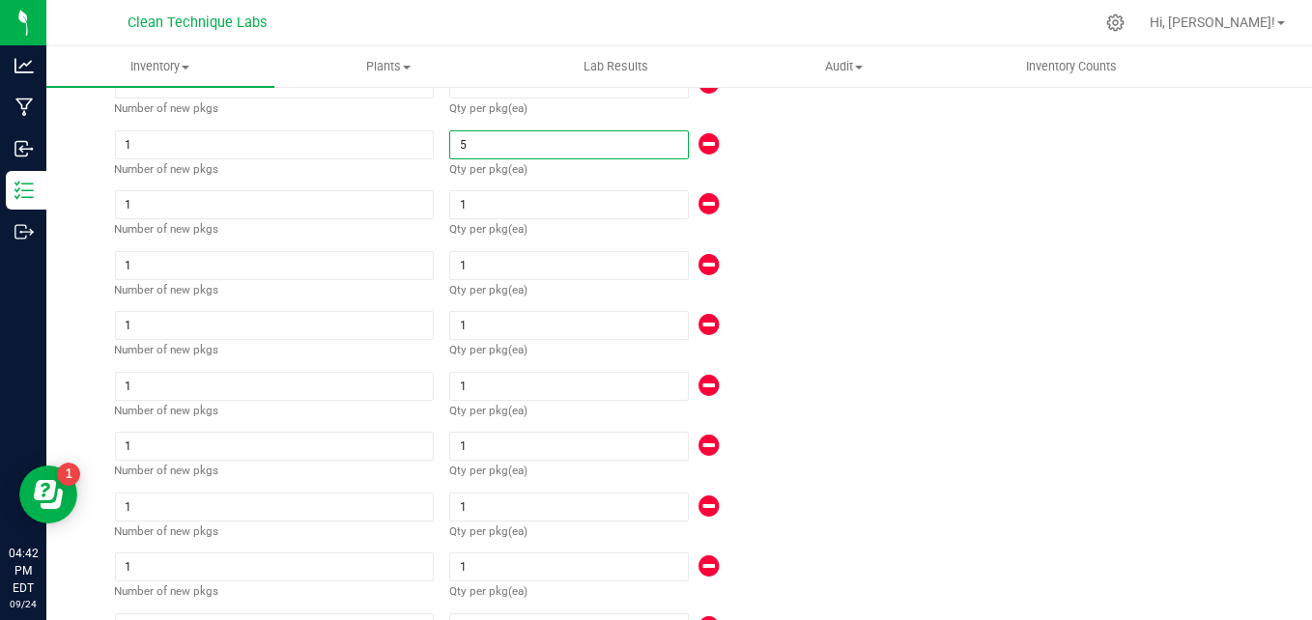
type input "670"
type input "50"
click at [474, 187] on div "Qty per pkg (ea) 1" at bounding box center [609, 190] width 321 height 61
click at [471, 200] on input "1" at bounding box center [568, 204] width 237 height 27
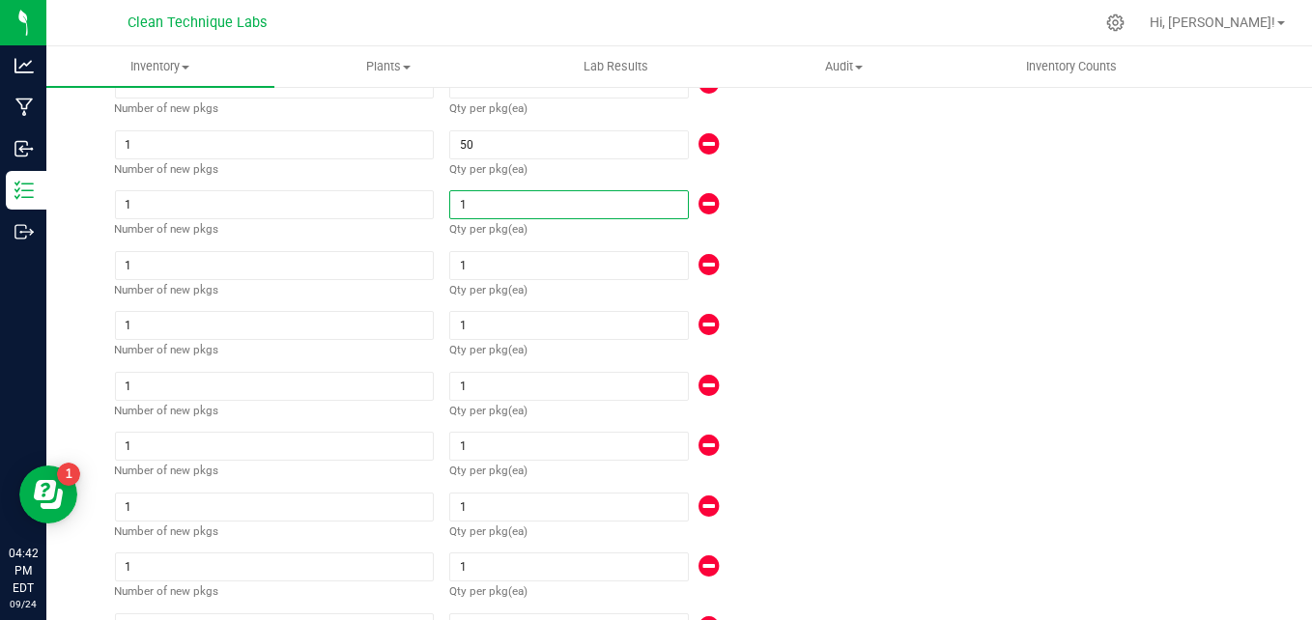
type input "674"
type input "5"
type input "719"
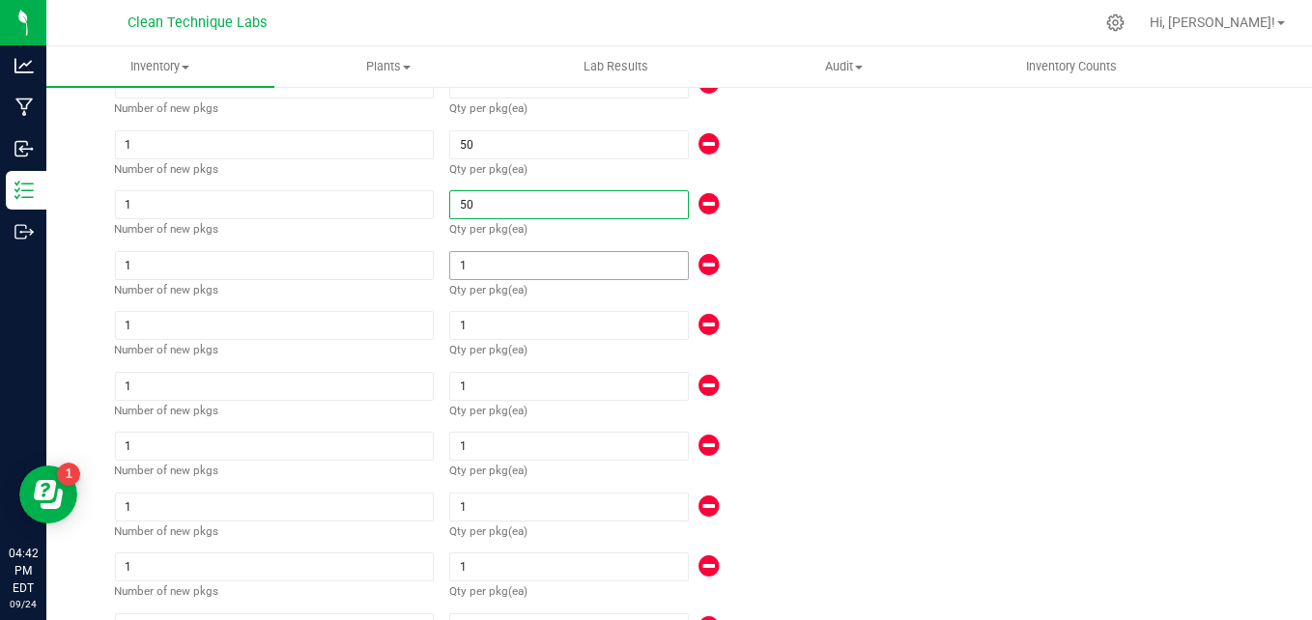
type input "50"
click at [475, 256] on input "1" at bounding box center [568, 265] width 237 height 27
type input "724"
type input "6"
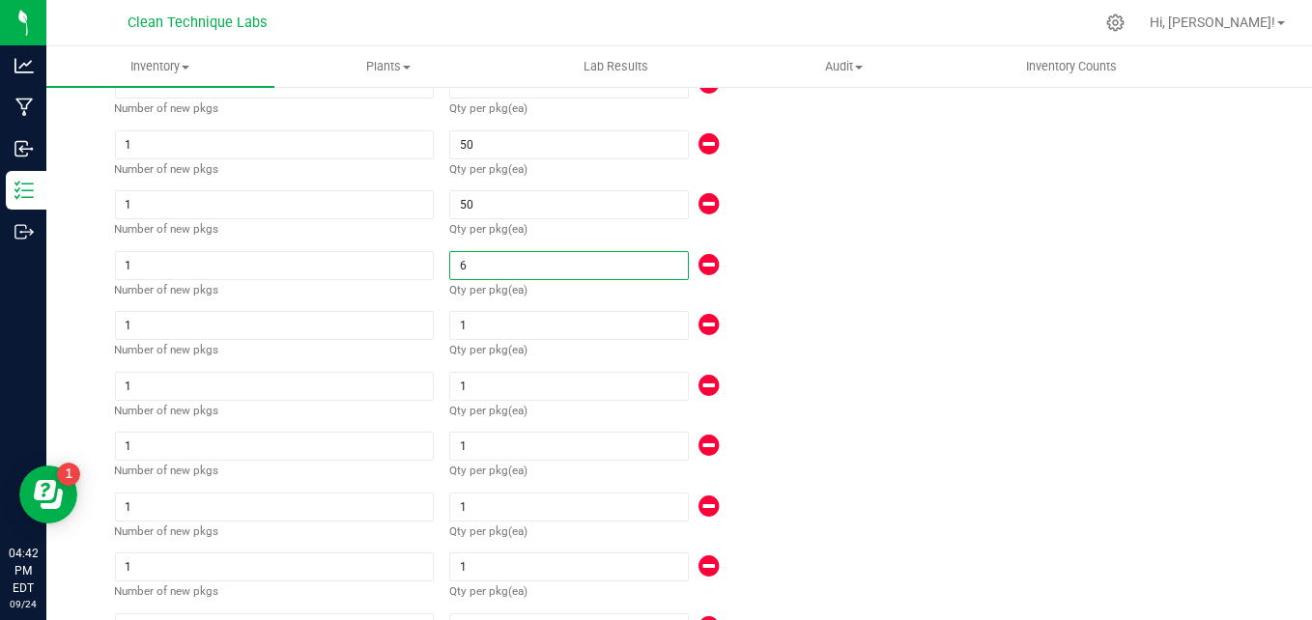
type input "783"
type input "65"
type input "724"
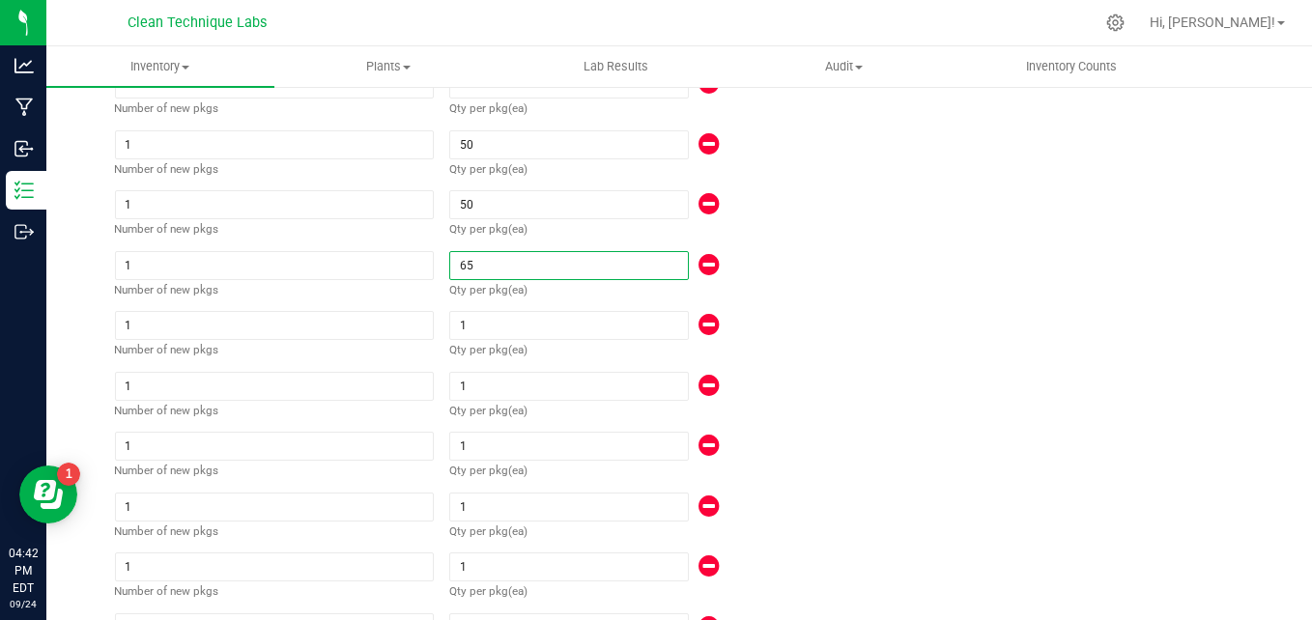
type input "6"
type input "719"
type input "723"
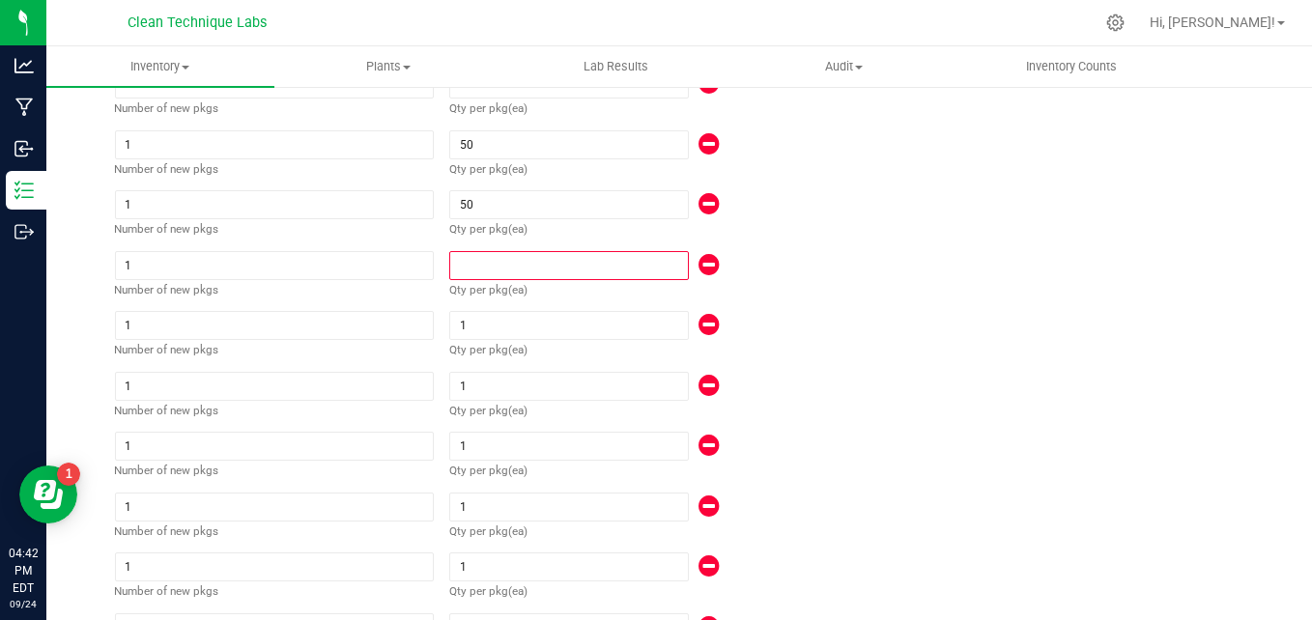
type input "5"
type input "768"
type input "50"
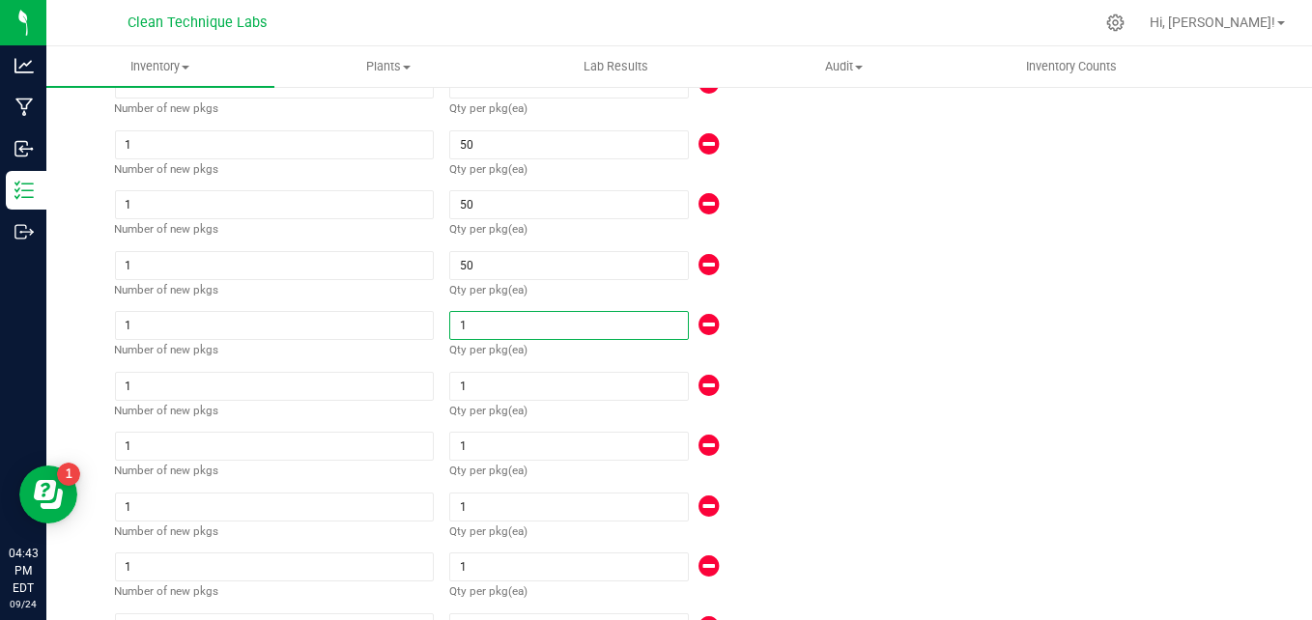
click at [488, 329] on input "1" at bounding box center [568, 325] width 237 height 27
type input "772"
type input "5"
type input "817"
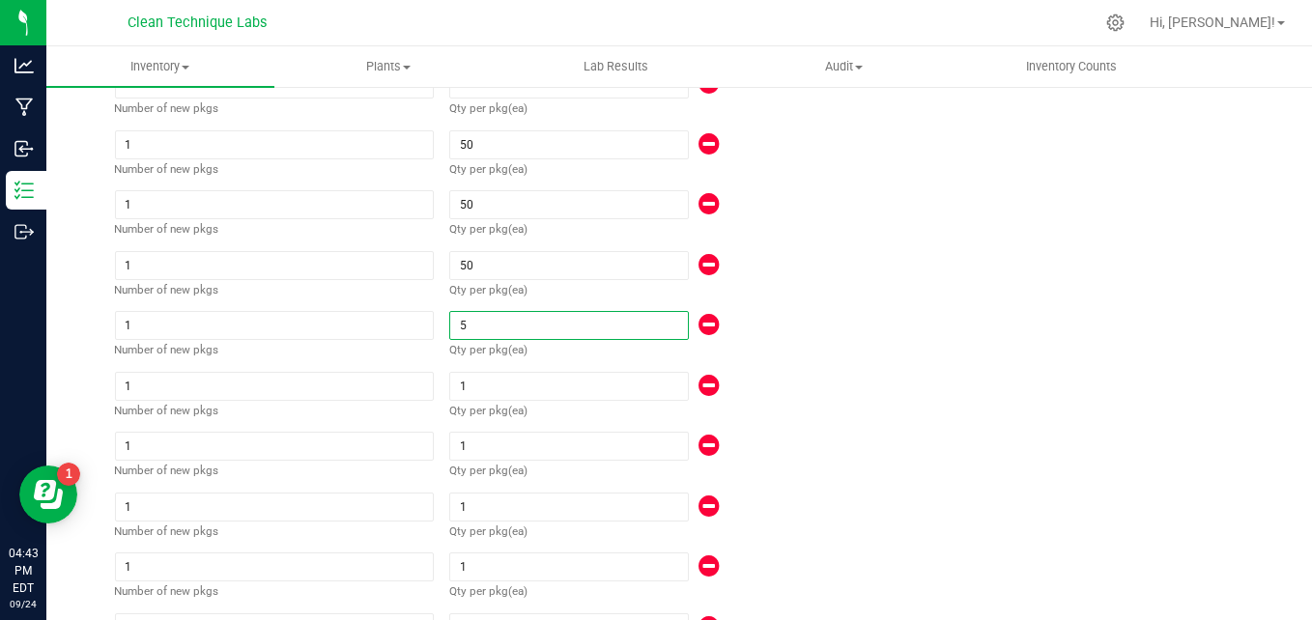
type input "817"
type input "50"
click at [481, 385] on input "1" at bounding box center [568, 386] width 237 height 27
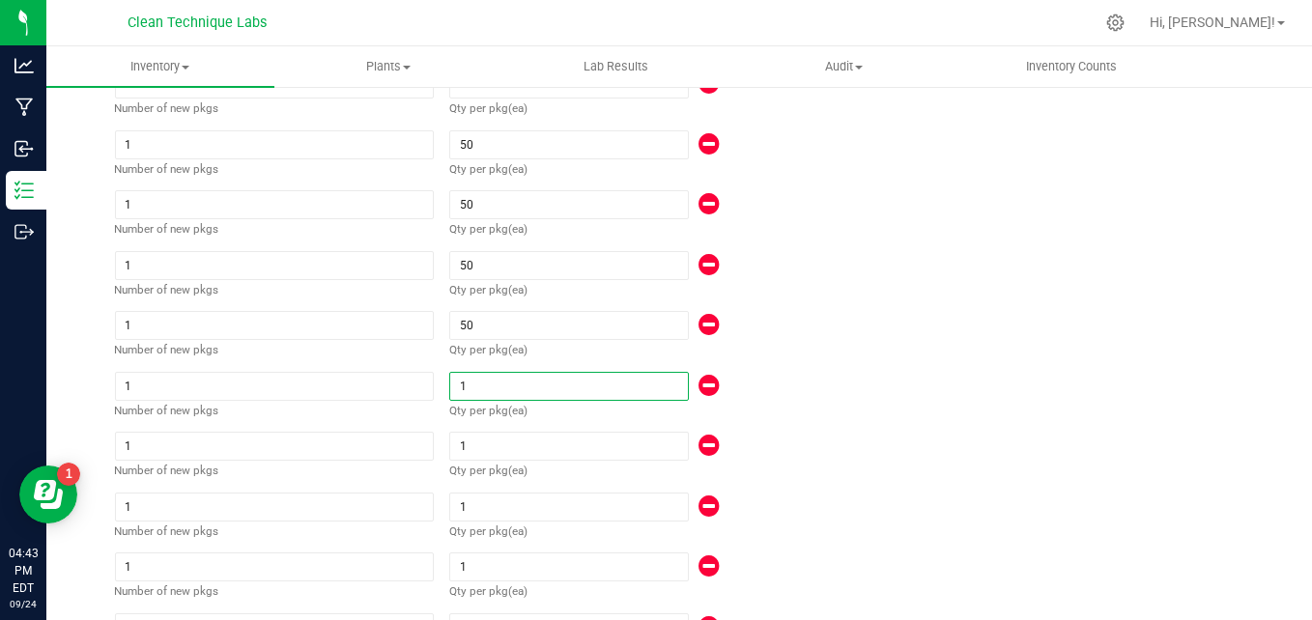
type input "821"
type input "5"
type input "866"
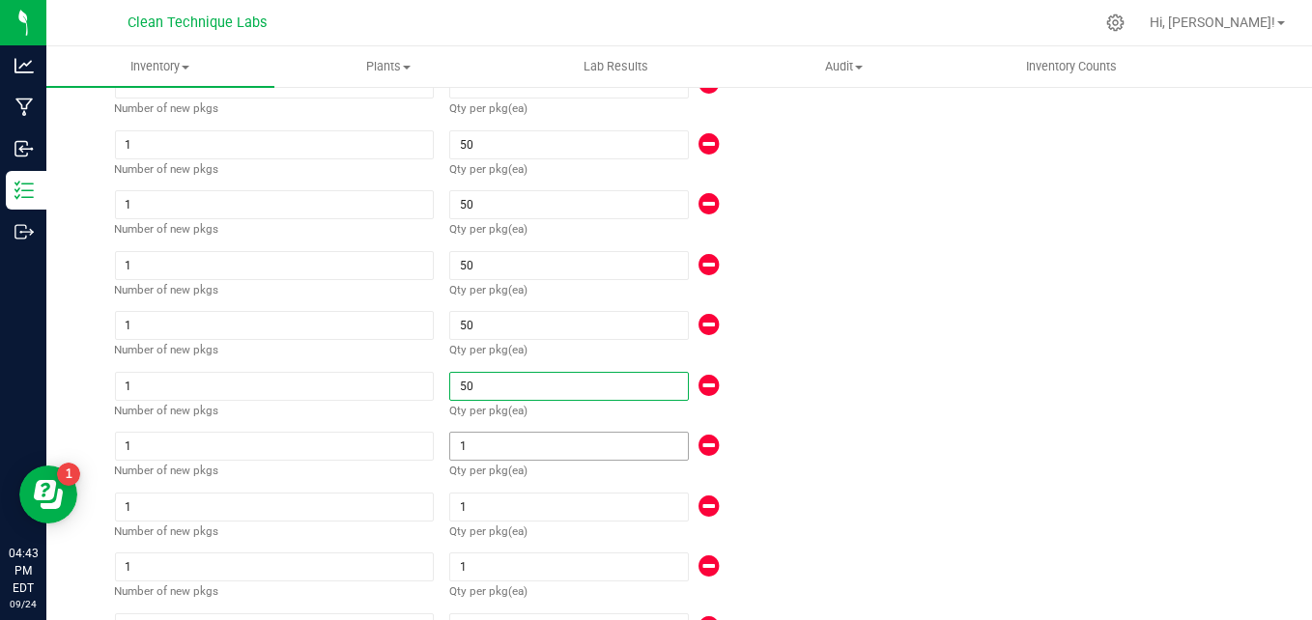
type input "50"
click at [478, 446] on input "1" at bounding box center [568, 446] width 237 height 27
type input "870"
type input "5"
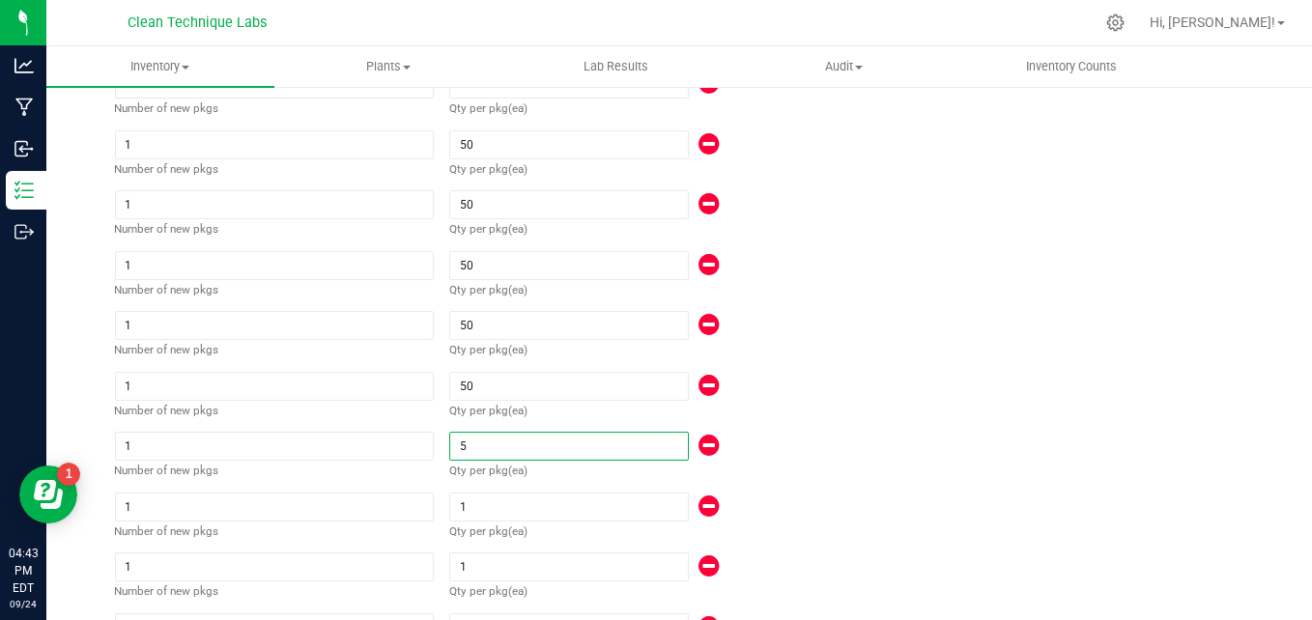
type input "915"
type input "50"
click at [476, 497] on input "1" at bounding box center [568, 507] width 237 height 27
type input "919"
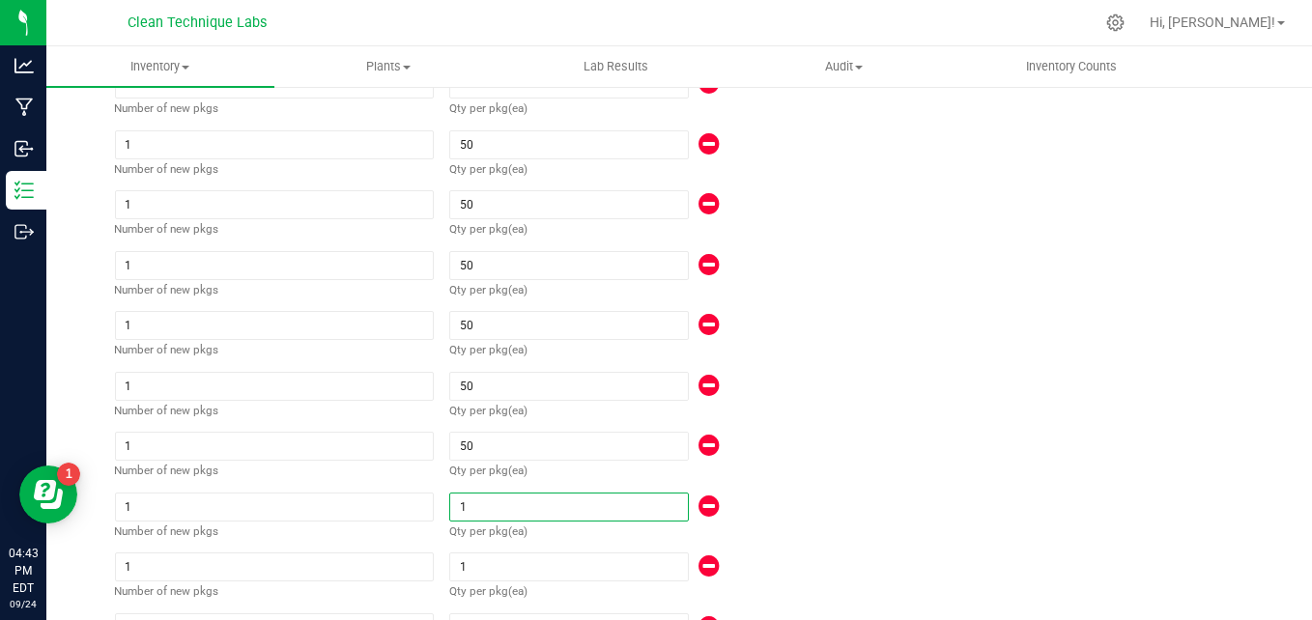
type input "919"
type input "5"
type input "964"
type input "50"
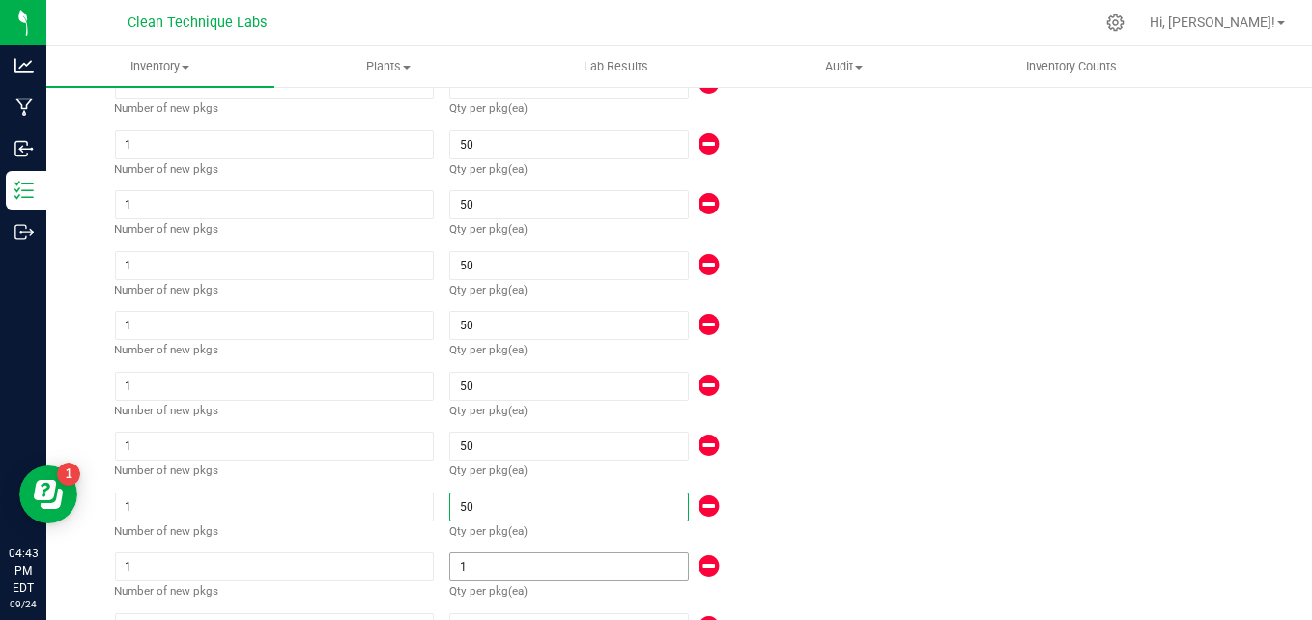
click at [477, 567] on input "1" at bounding box center [568, 567] width 237 height 27
type input "968"
type input "5"
type input "1,013"
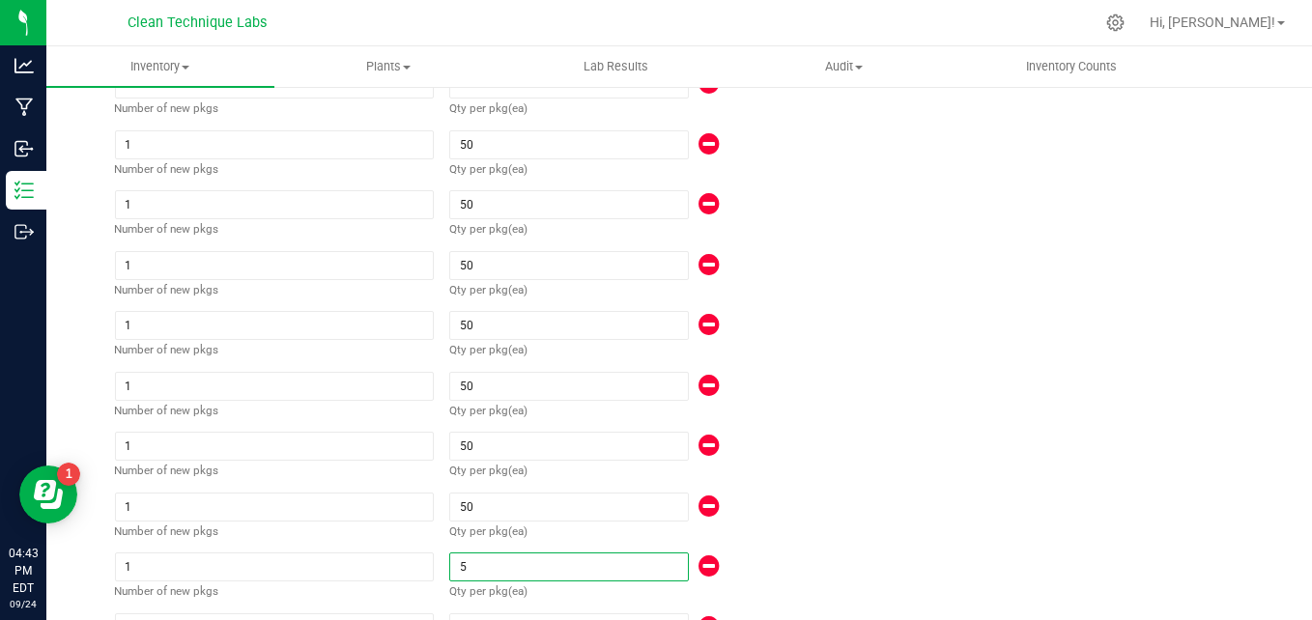
type input "1,013"
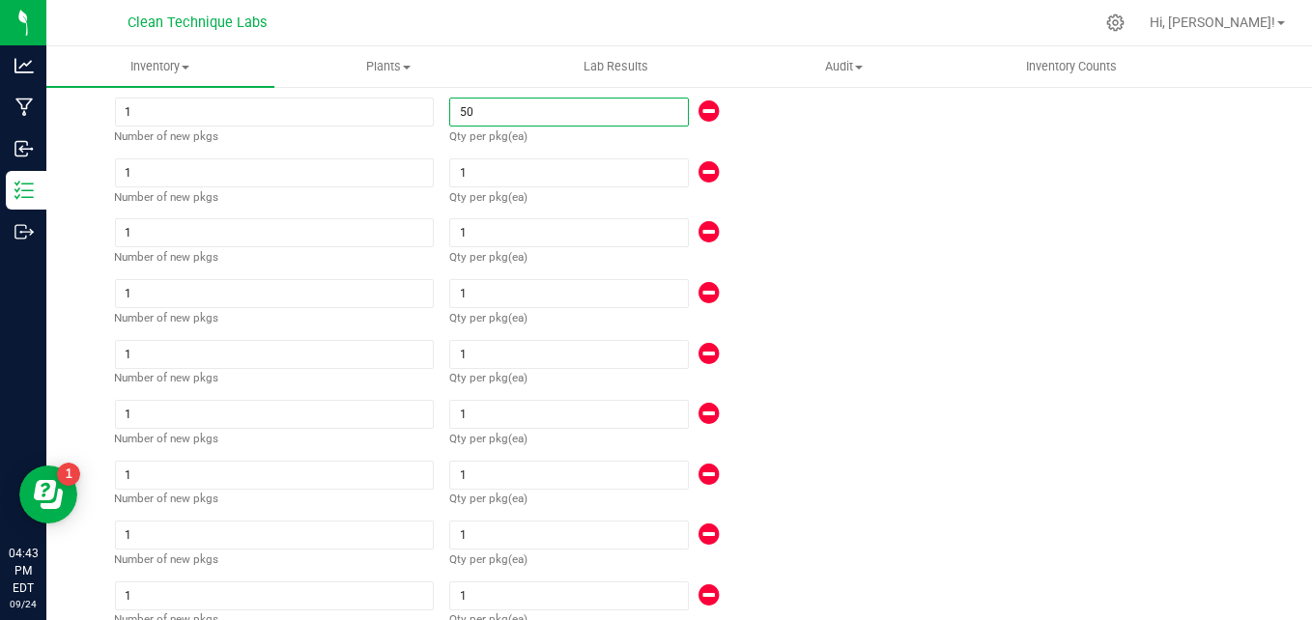
scroll to position [1271, 0]
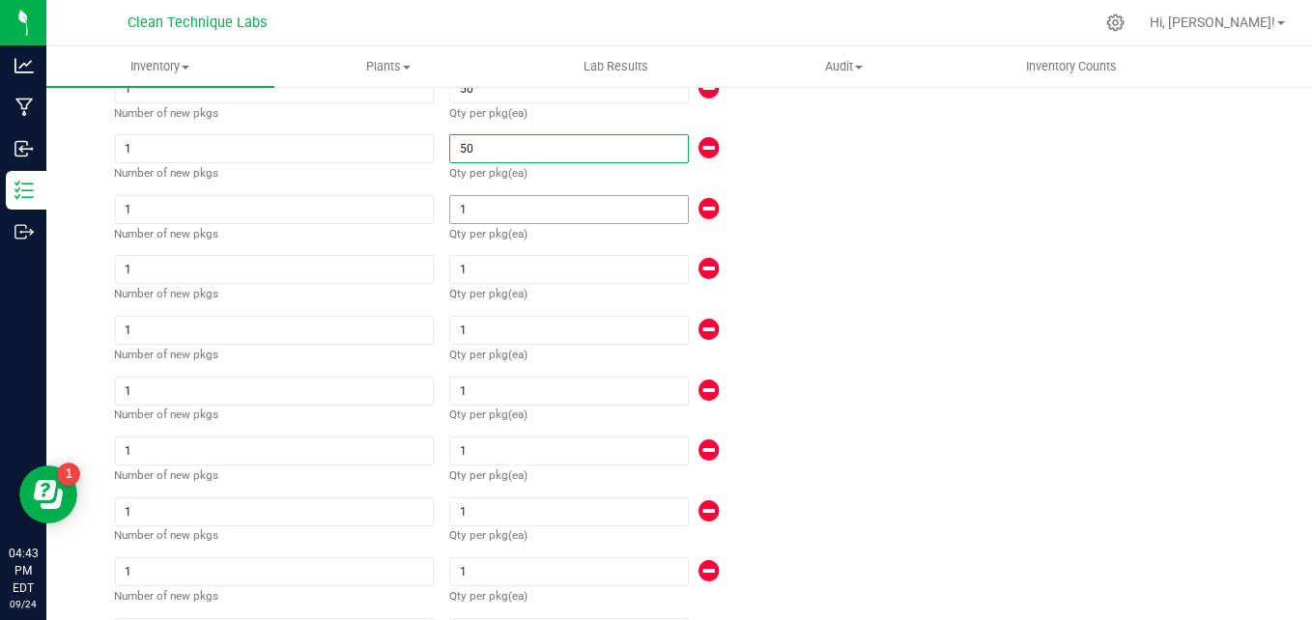
type input "50"
click at [530, 211] on input "1" at bounding box center [568, 209] width 237 height 27
type input "1,017"
type input "5"
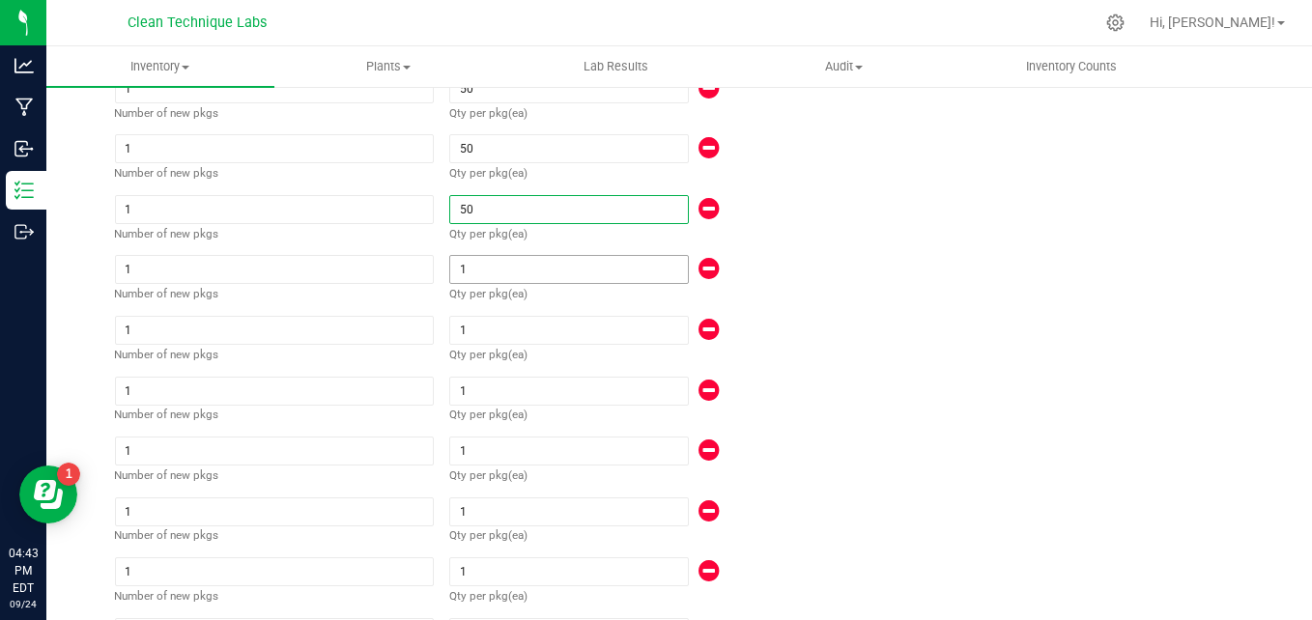
click at [507, 270] on input "1" at bounding box center [568, 269] width 237 height 27
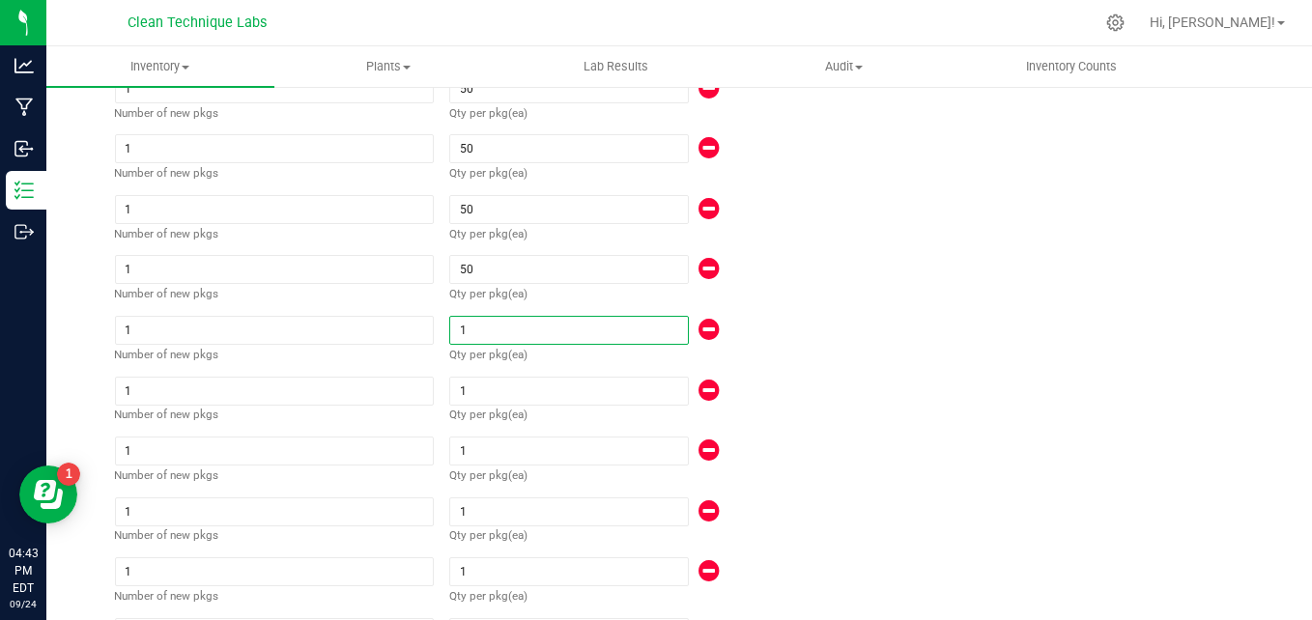
click at [479, 326] on input "1" at bounding box center [568, 330] width 237 height 27
click at [478, 388] on input "1" at bounding box center [568, 391] width 237 height 27
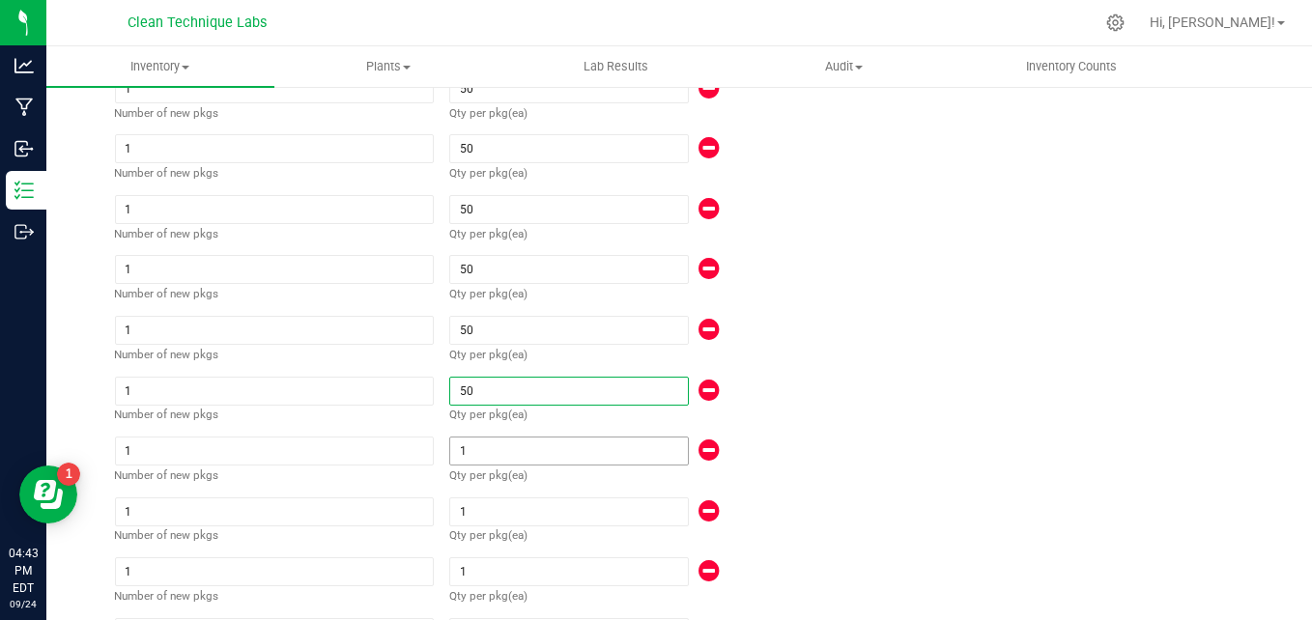
click at [476, 446] on input "1" at bounding box center [568, 451] width 237 height 27
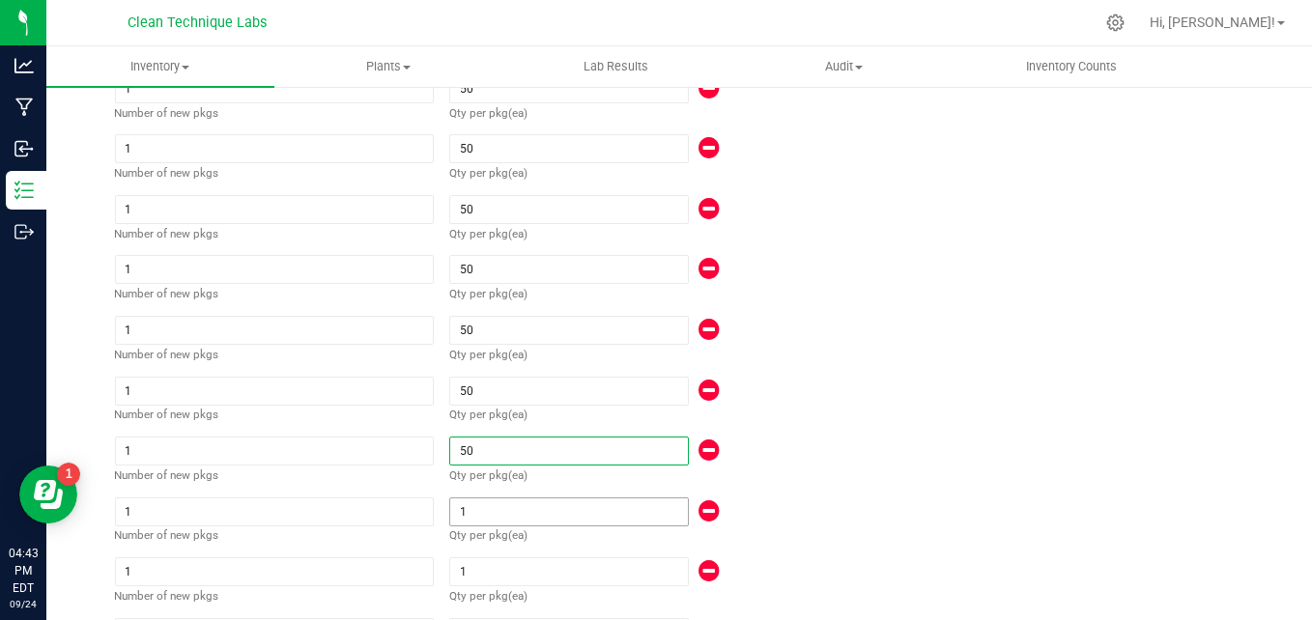
click at [480, 510] on input "1" at bounding box center [568, 512] width 237 height 27
click at [468, 571] on input "1" at bounding box center [568, 572] width 237 height 27
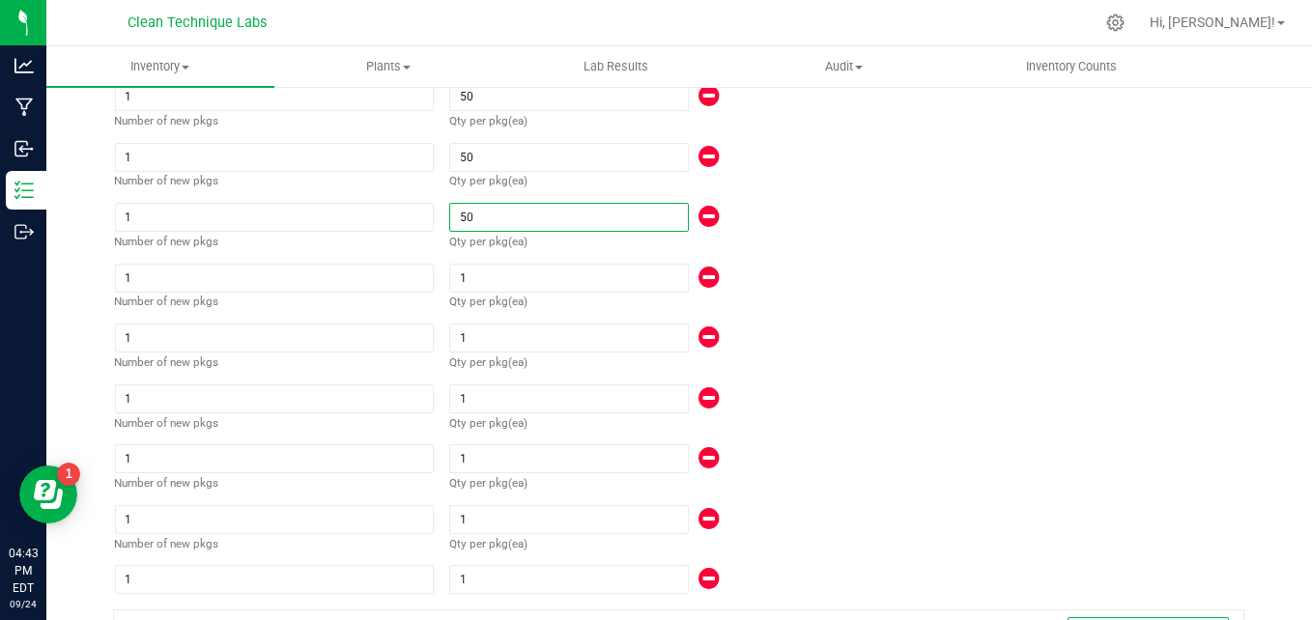
scroll to position [1652, 0]
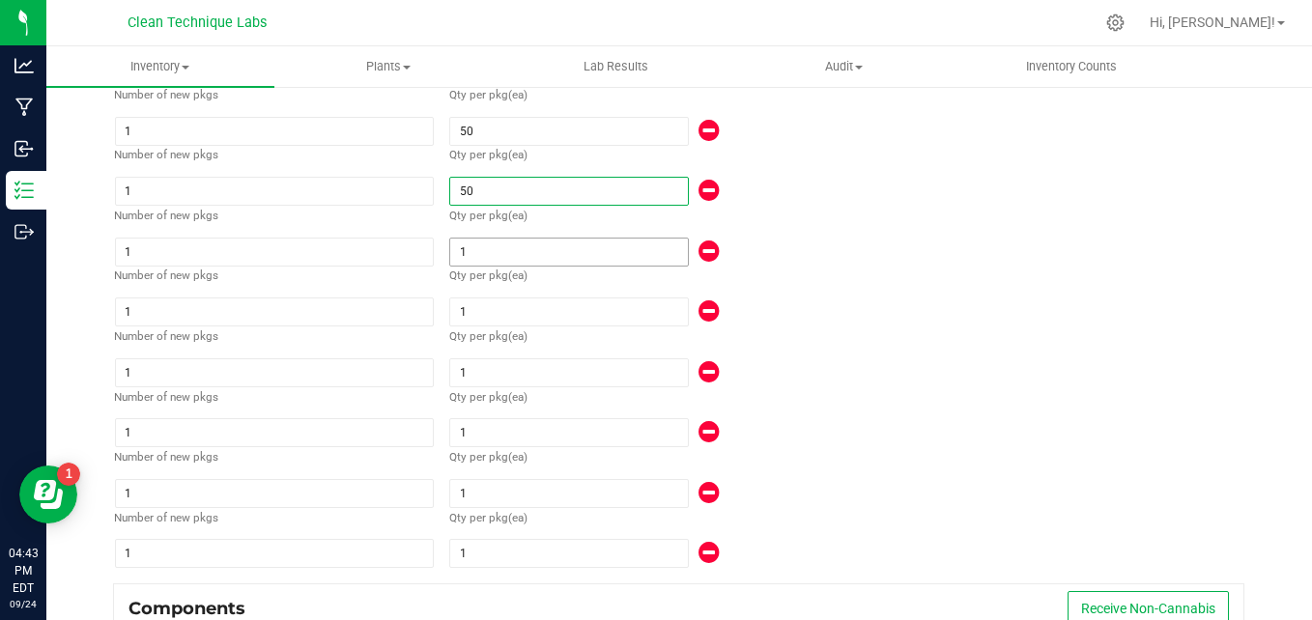
click at [580, 265] on input "1" at bounding box center [568, 252] width 237 height 27
click at [561, 311] on input "1" at bounding box center [568, 312] width 237 height 27
click at [538, 373] on input "1" at bounding box center [568, 373] width 237 height 27
click at [509, 440] on input "1" at bounding box center [568, 432] width 237 height 27
click at [496, 496] on input "1" at bounding box center [568, 493] width 237 height 27
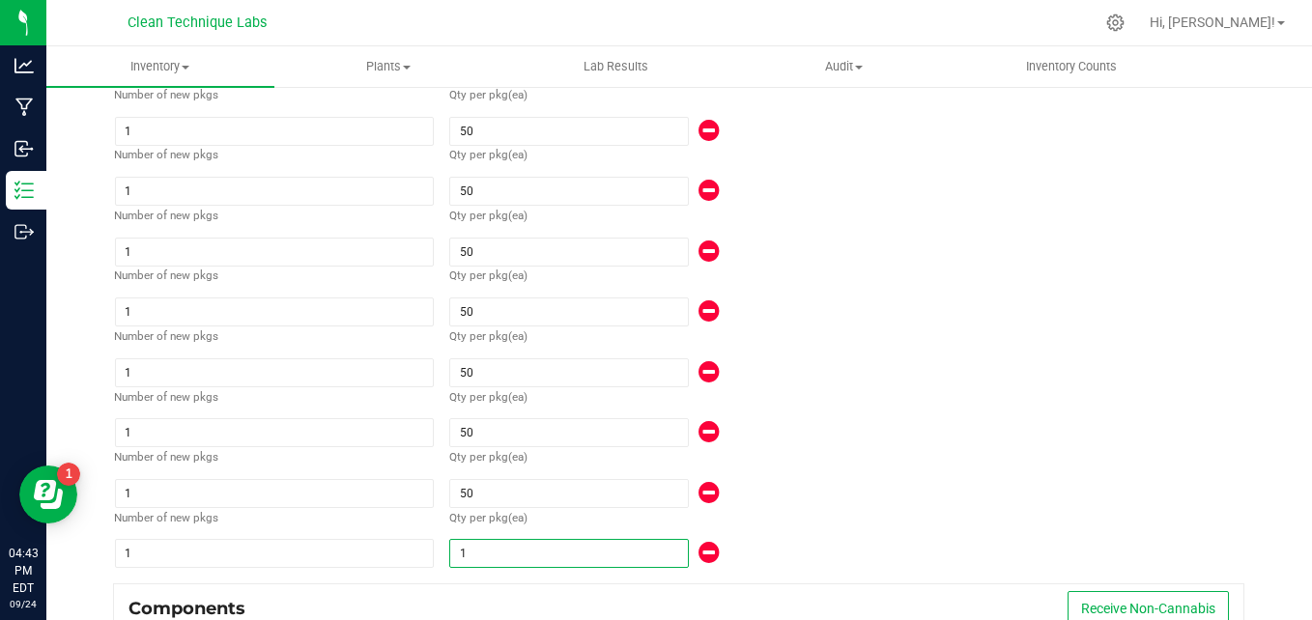
click at [483, 546] on input "1" at bounding box center [568, 553] width 237 height 27
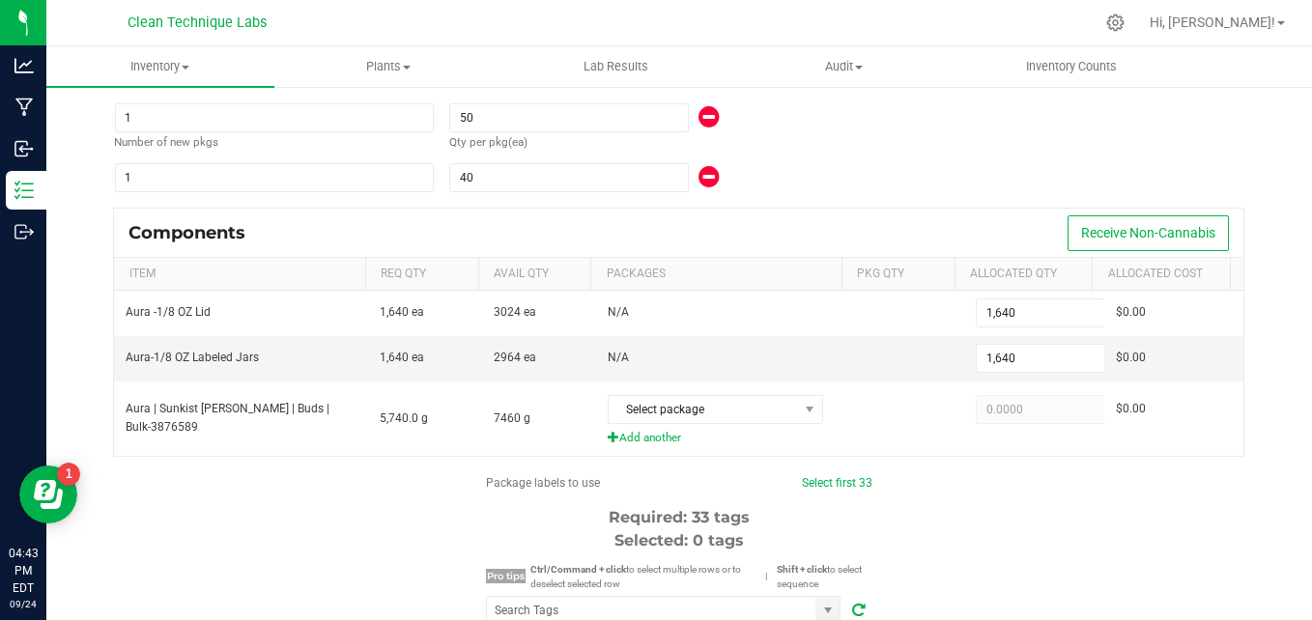
scroll to position [2032, 0]
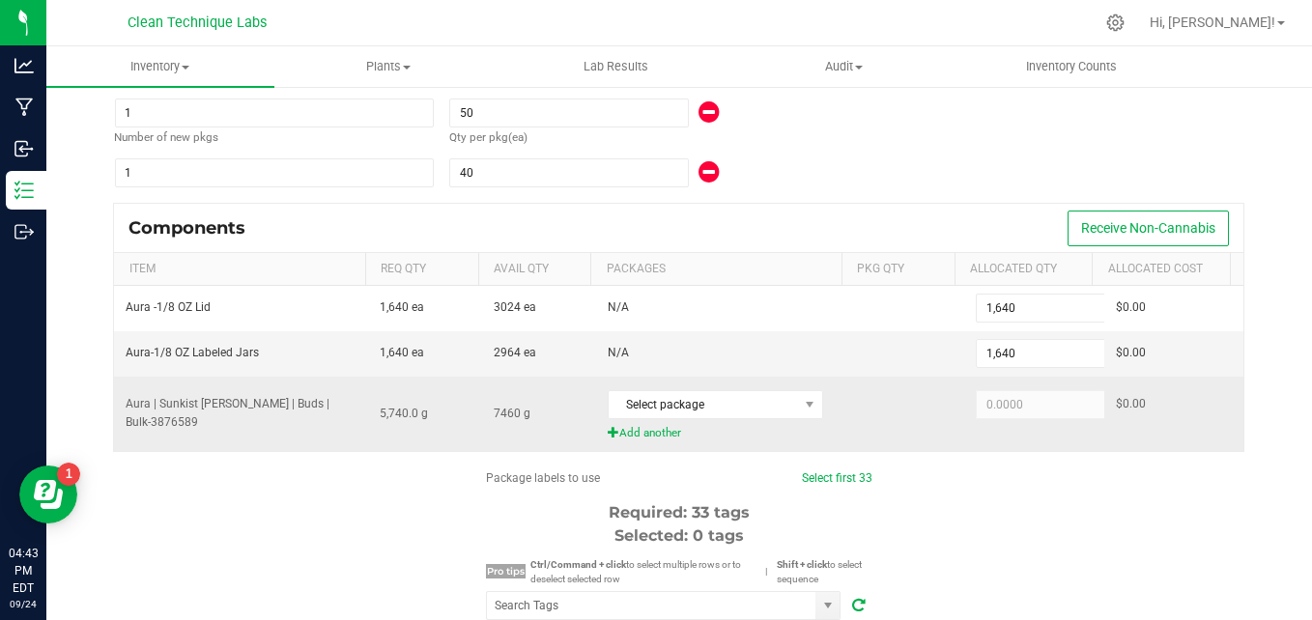
click at [648, 432] on span "Add another" at bounding box center [723, 433] width 231 height 18
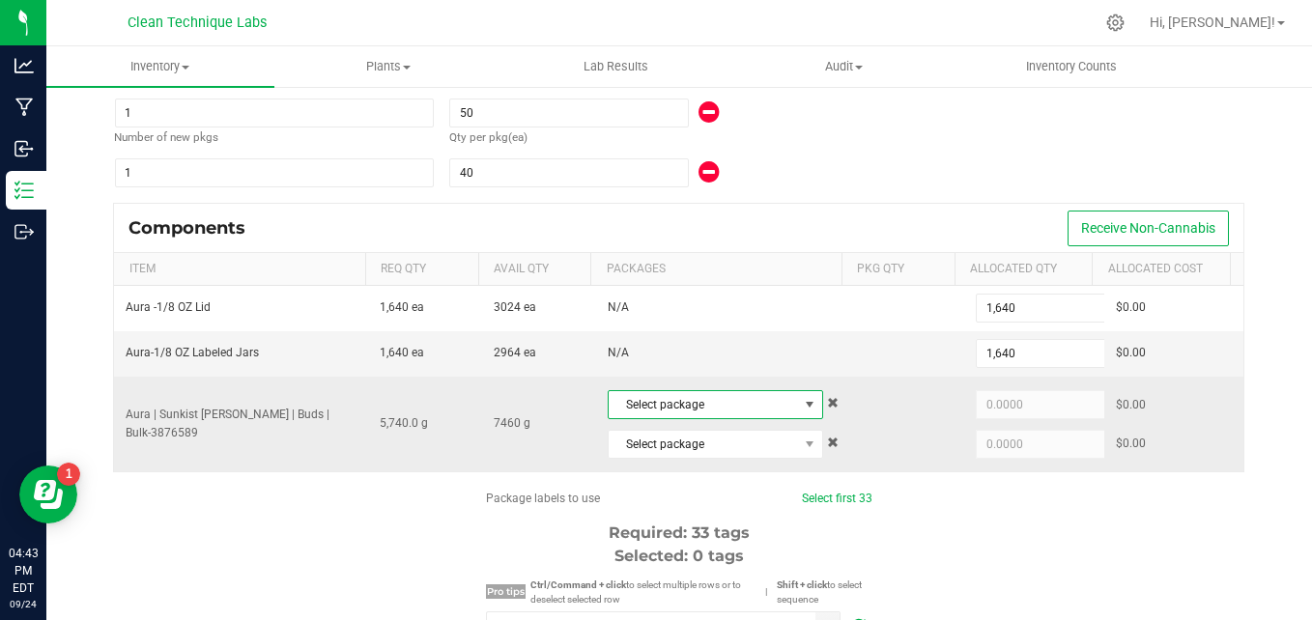
click at [802, 410] on span at bounding box center [809, 404] width 15 height 15
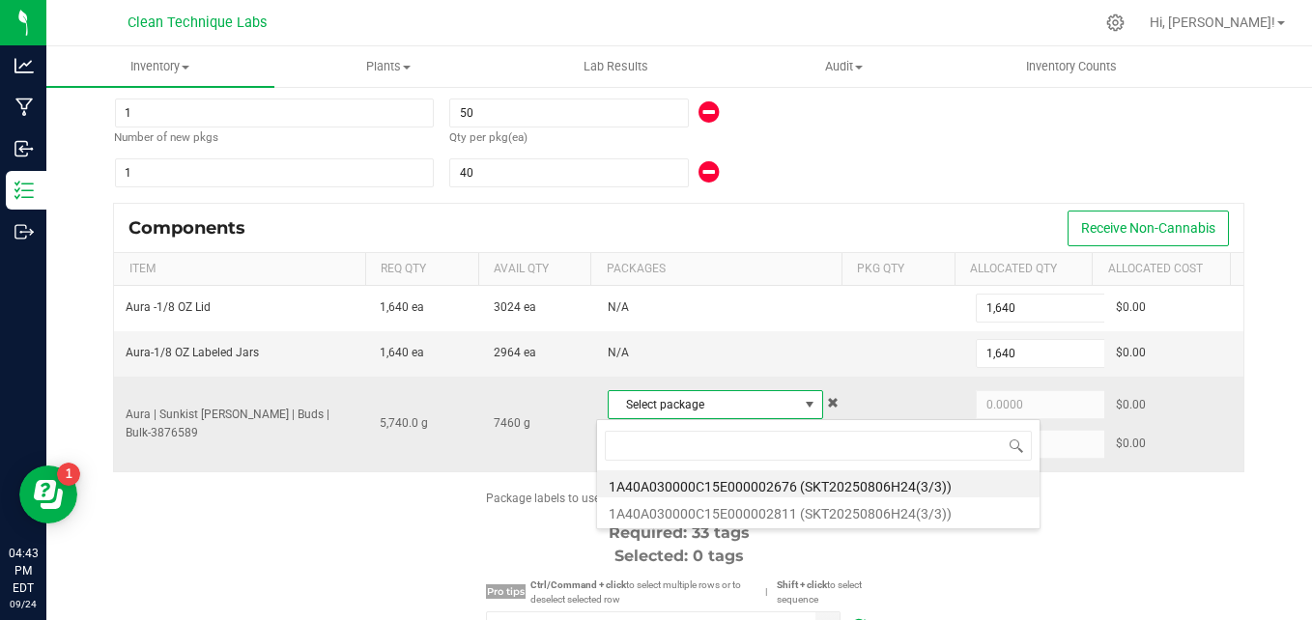
scroll to position [29, 209]
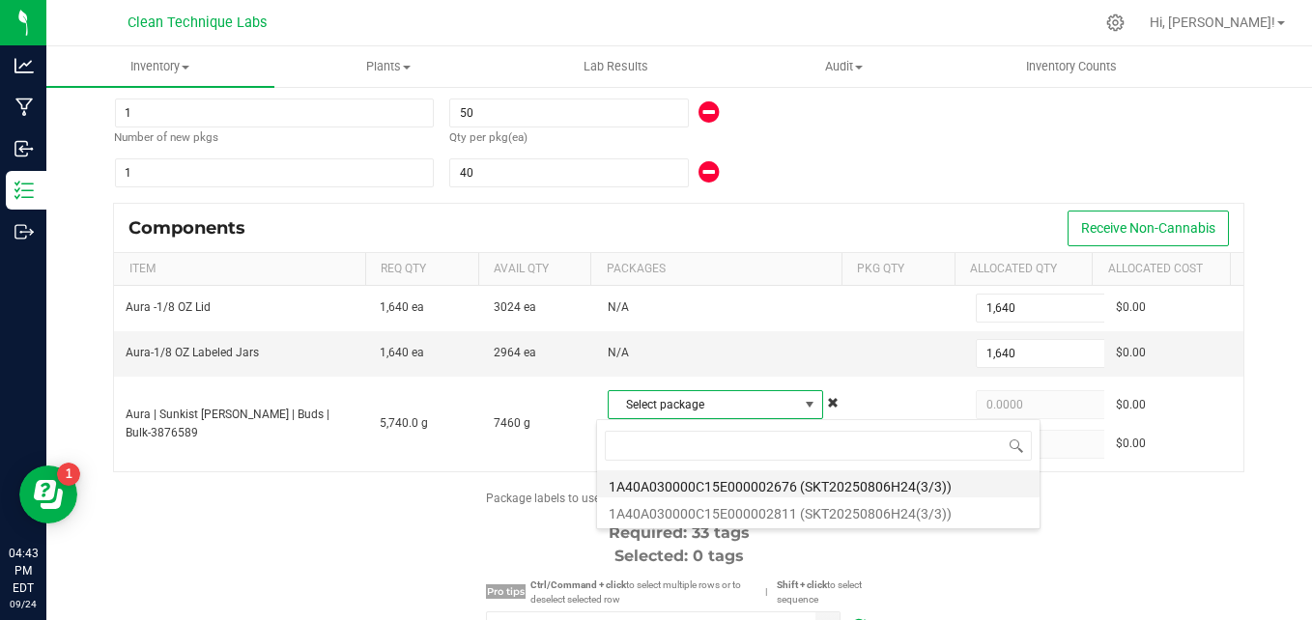
click at [787, 482] on li "1A40A030000C15E000002676 (SKT20250806H24(3/3))" at bounding box center [818, 484] width 443 height 27
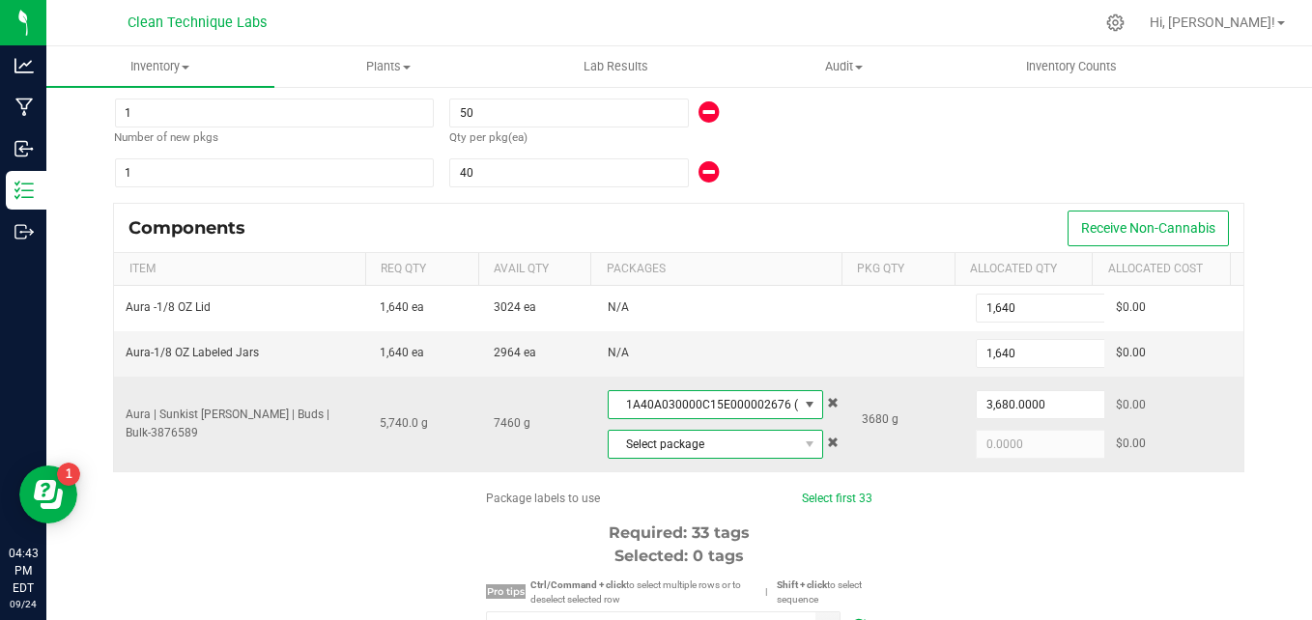
click at [776, 450] on span "Select package" at bounding box center [703, 444] width 189 height 27
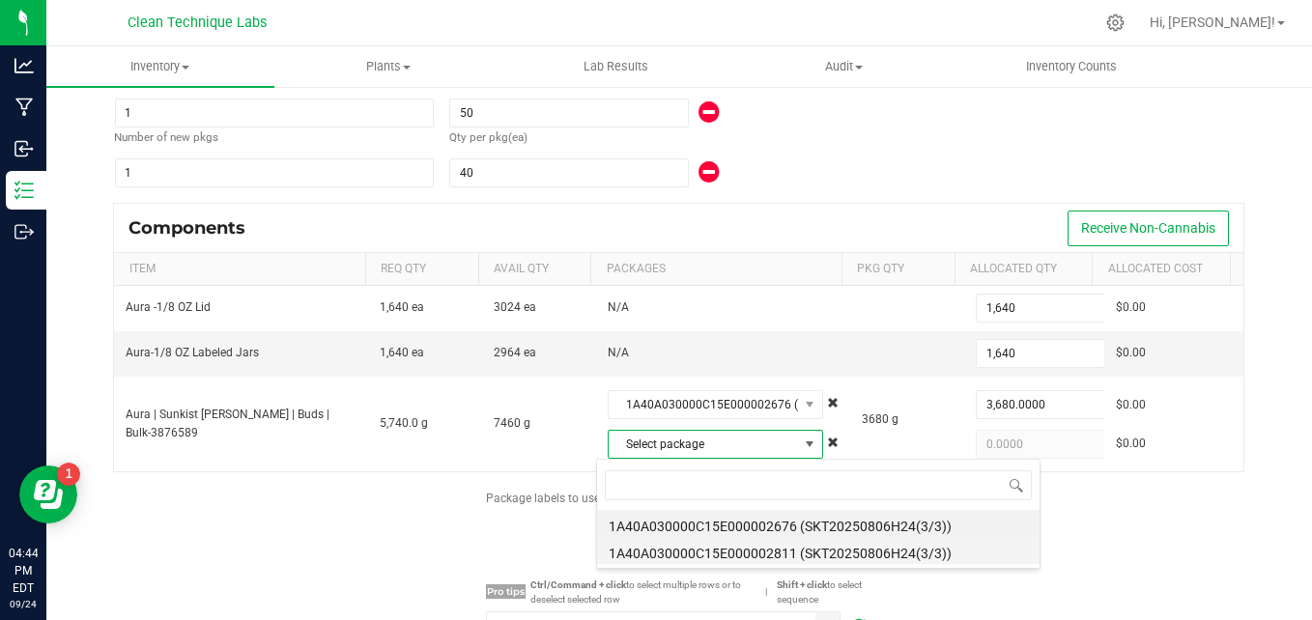
click at [777, 552] on li "1A40A030000C15E000002811 (SKT20250806H24(3/3))" at bounding box center [818, 550] width 443 height 27
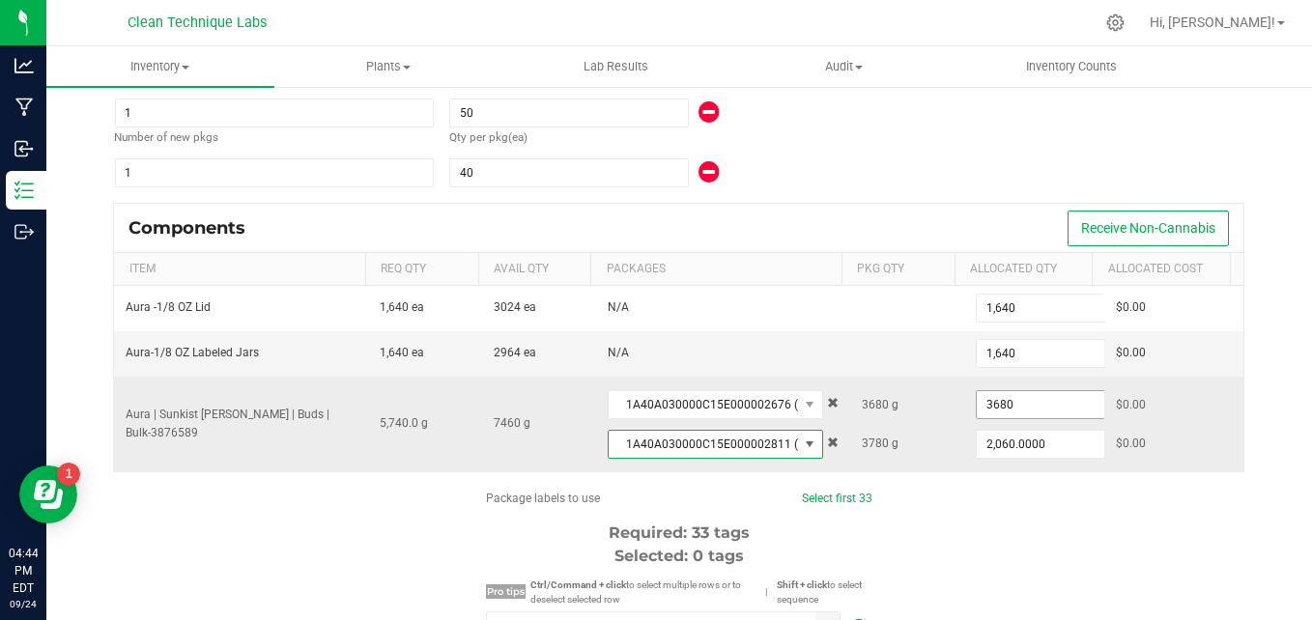
click at [1002, 409] on input "3680" at bounding box center [1048, 404] width 142 height 27
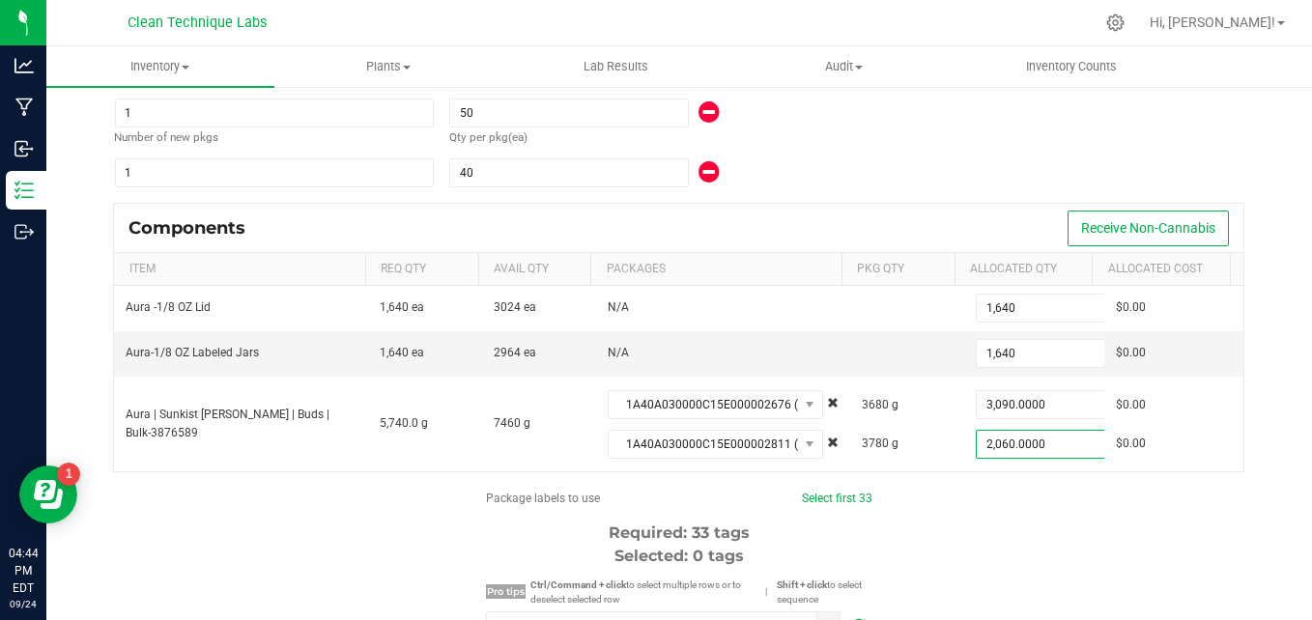
drag, startPoint x: 1013, startPoint y: 446, endPoint x: 1020, endPoint y: 543, distance: 96.9
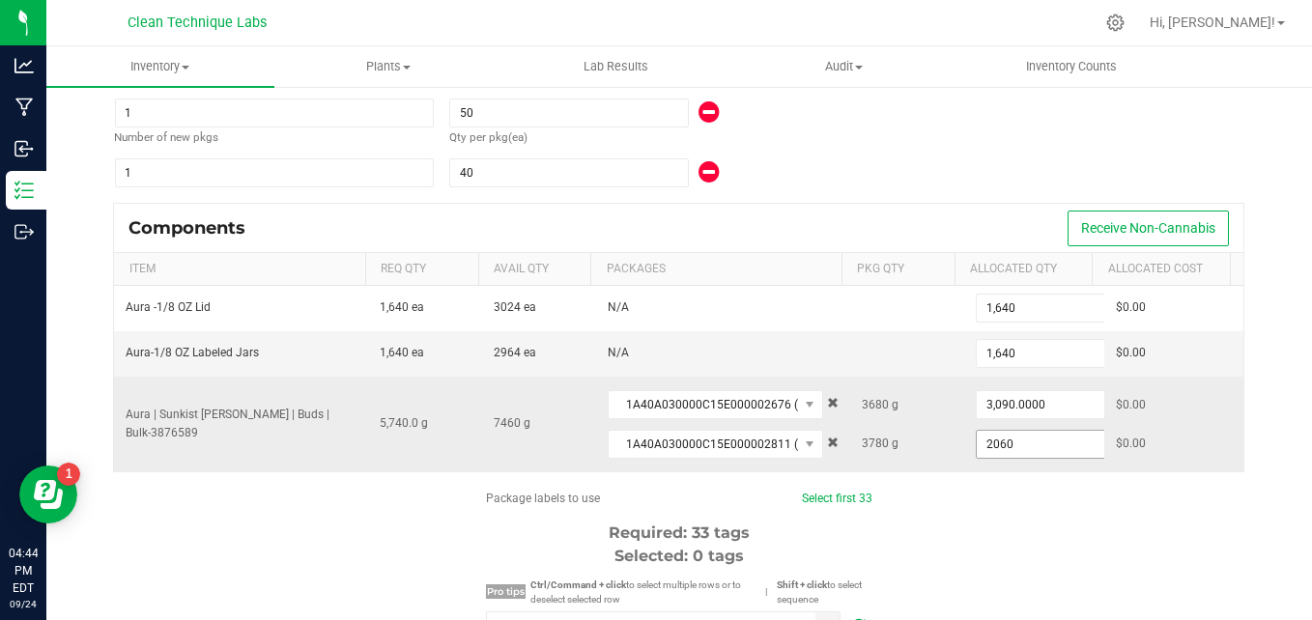
click at [1025, 445] on input "2060" at bounding box center [1048, 444] width 142 height 27
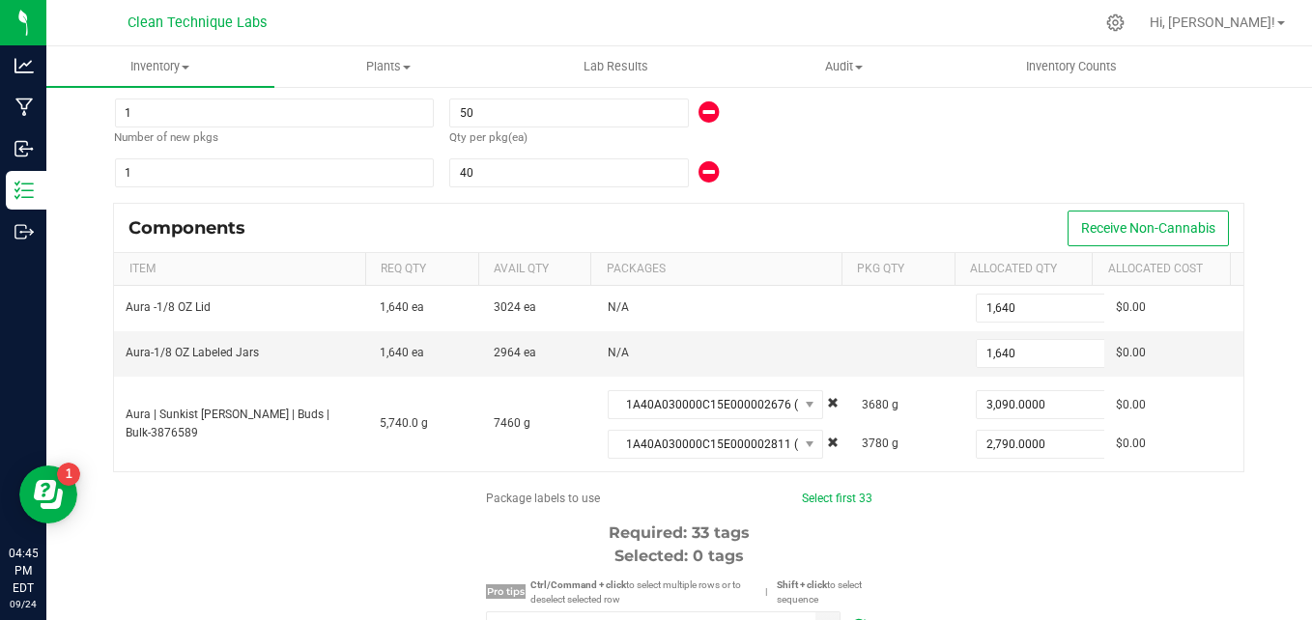
drag, startPoint x: 970, startPoint y: 550, endPoint x: 911, endPoint y: 551, distance: 59.0
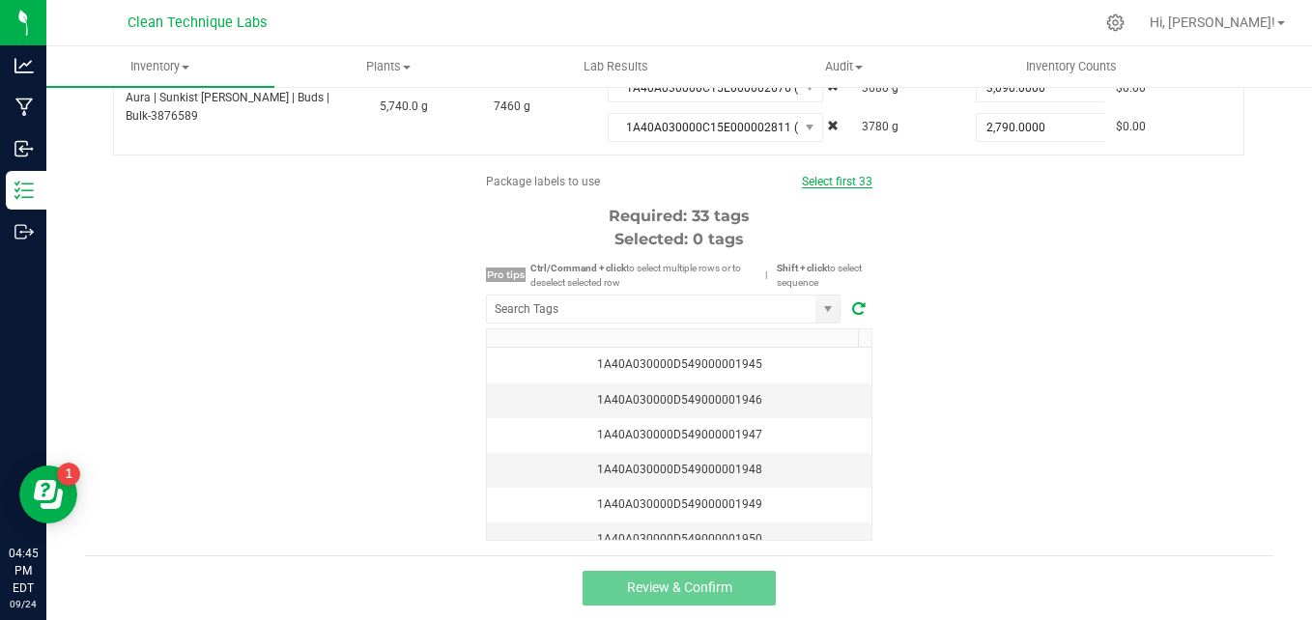
click at [856, 180] on link "Select first 33" at bounding box center [837, 182] width 71 height 14
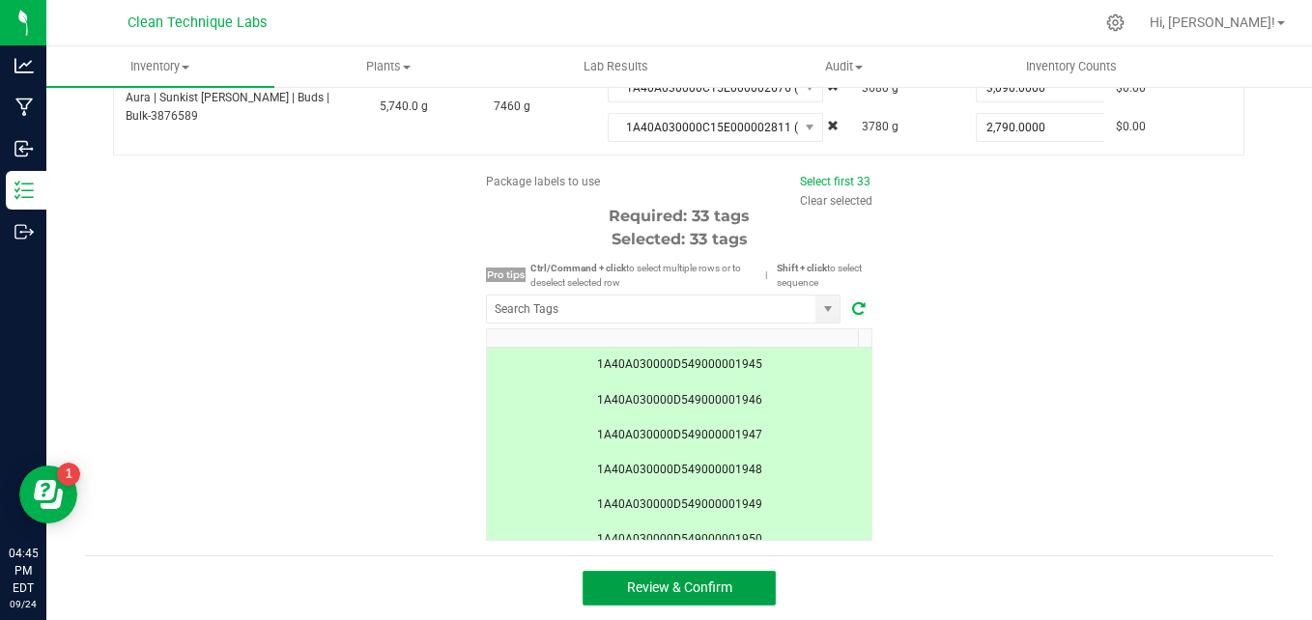
click at [747, 600] on button "Review & Confirm" at bounding box center [679, 588] width 193 height 35
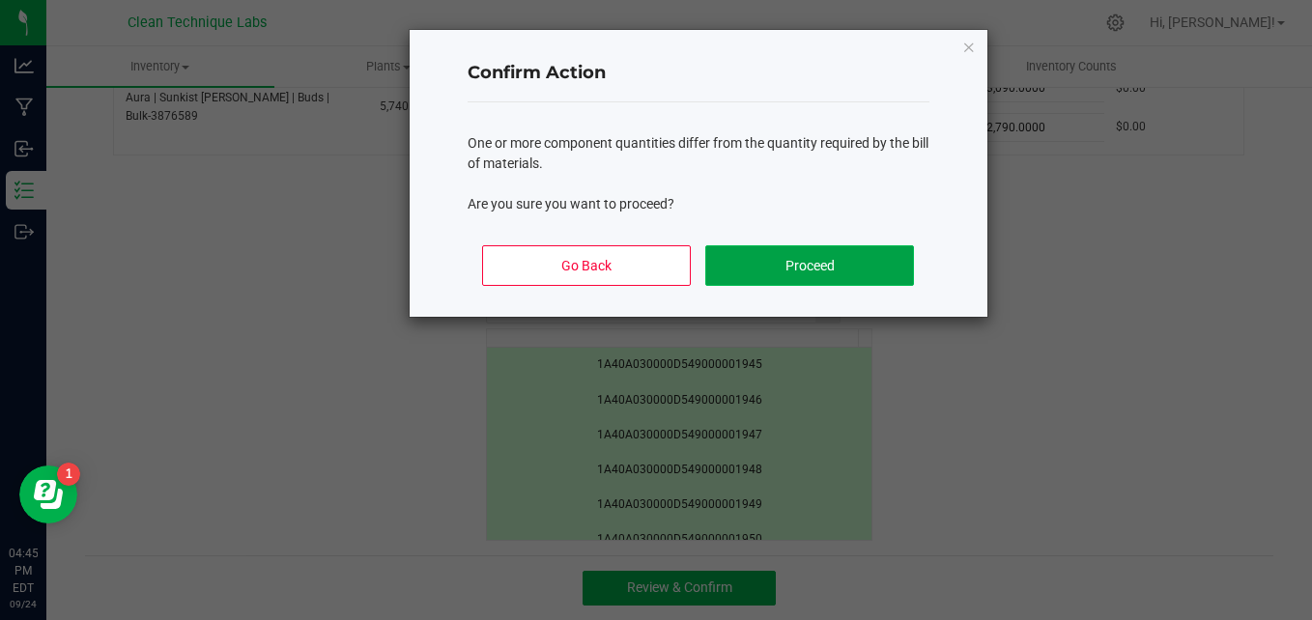
click at [757, 255] on button "Proceed" at bounding box center [809, 265] width 208 height 41
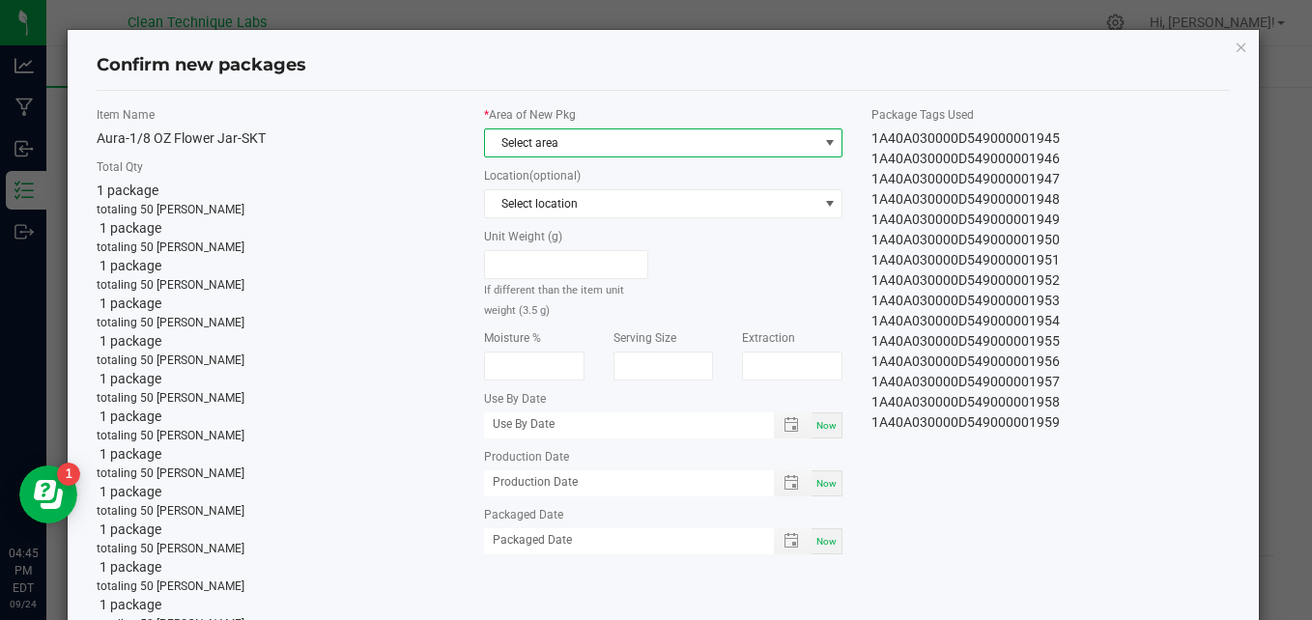
click at [691, 146] on span "Select area" at bounding box center [651, 142] width 332 height 27
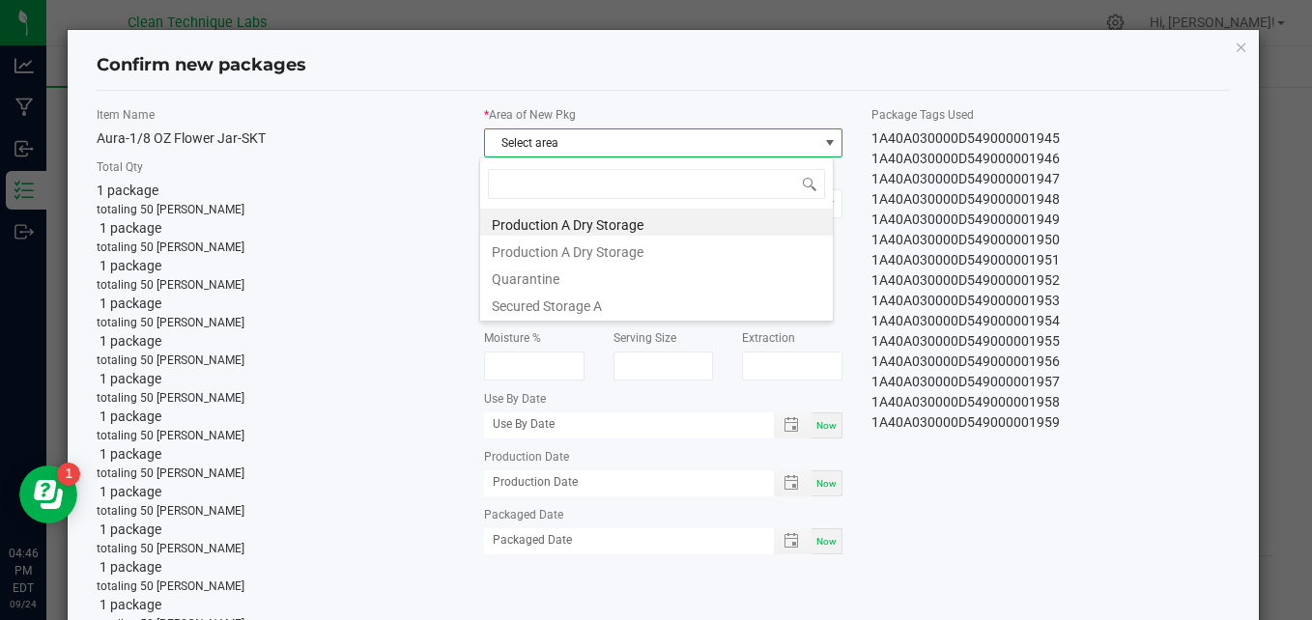
scroll to position [29, 354]
click at [627, 301] on li "Secured Storage A" at bounding box center [656, 303] width 353 height 27
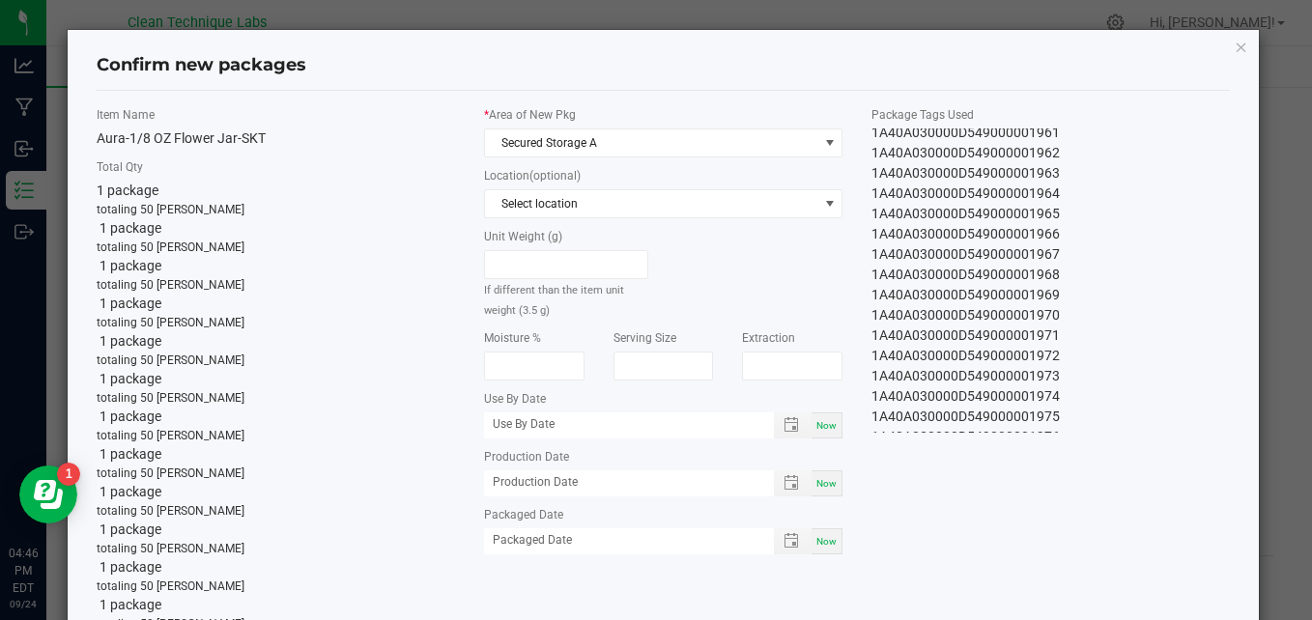
scroll to position [365, 0]
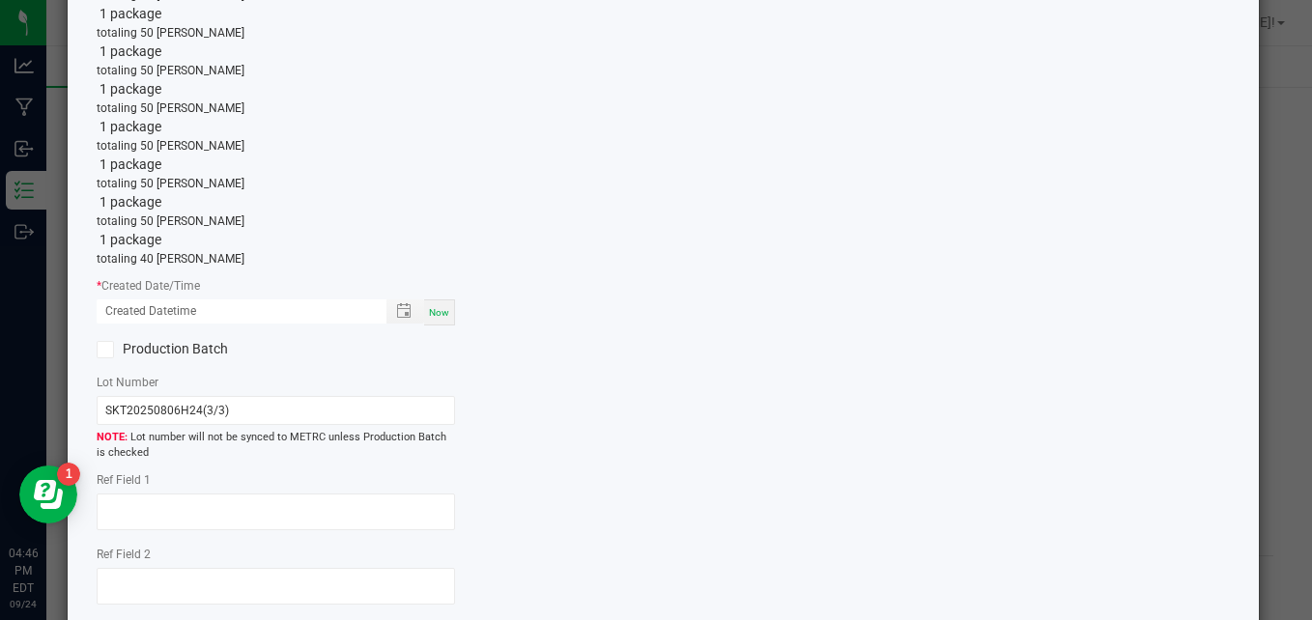
scroll to position [1343, 0]
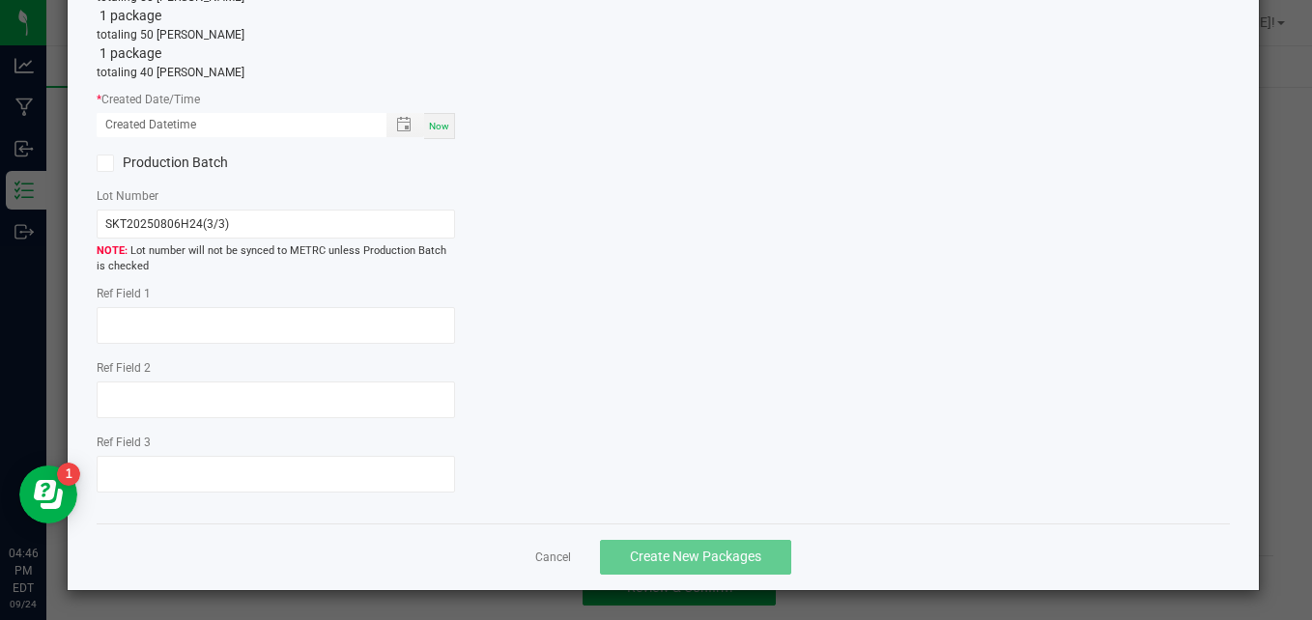
click at [432, 129] on span "Now" at bounding box center [439, 126] width 20 height 11
click at [132, 128] on input "09/24/2025 04:46 PM" at bounding box center [232, 125] width 270 height 24
click at [178, 129] on input "09/24/2025 04:46 PM" at bounding box center [232, 125] width 270 height 24
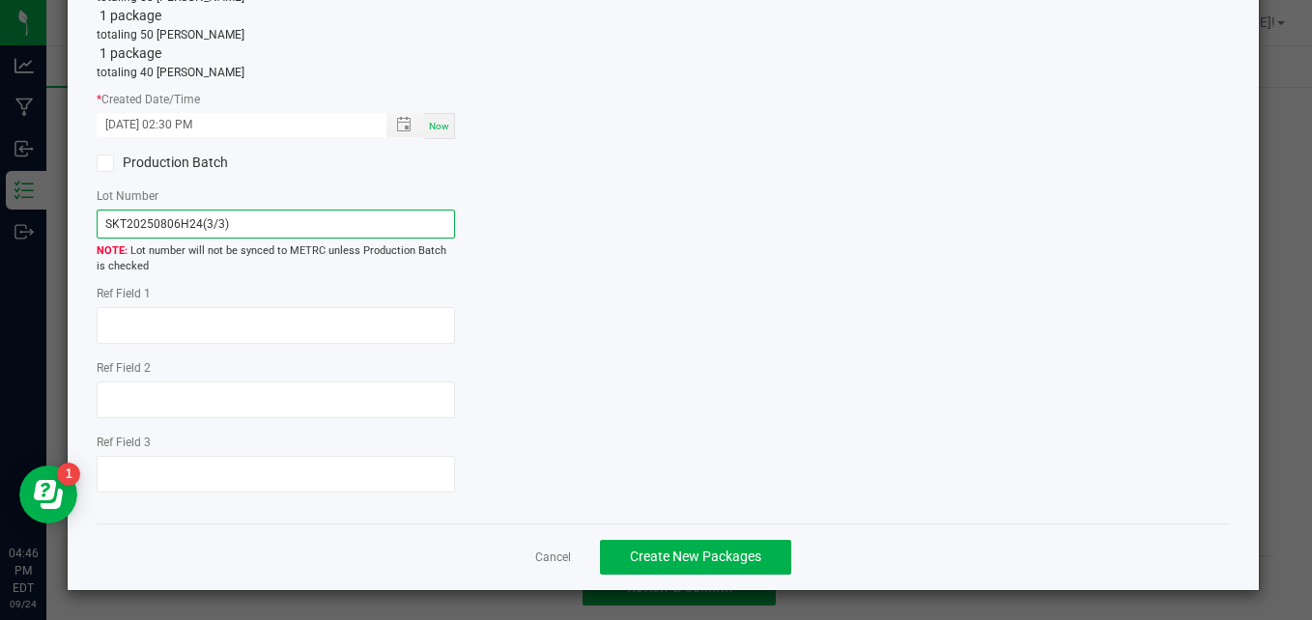
drag, startPoint x: 232, startPoint y: 229, endPoint x: 97, endPoint y: 227, distance: 135.3
click at [97, 227] on input "SKT20250806H24(3/3)" at bounding box center [276, 224] width 359 height 29
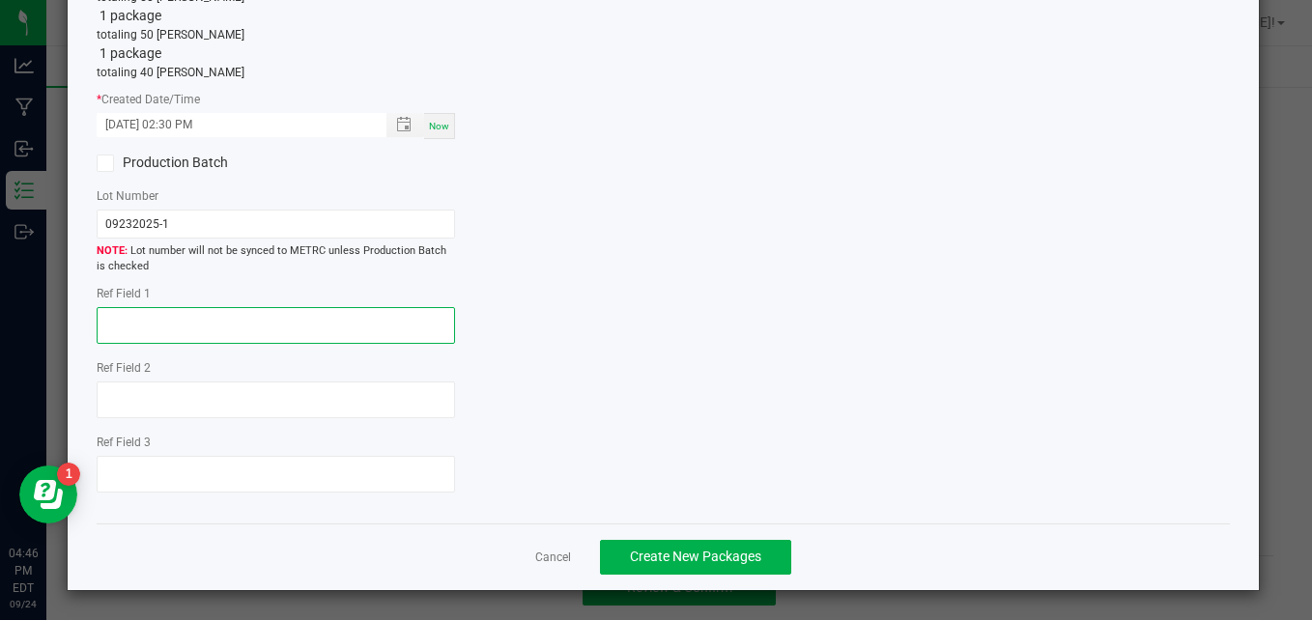
click at [217, 319] on textarea at bounding box center [276, 325] width 359 height 37
paste textarea "413-250-6104"
click at [233, 332] on textarea "413-250-6104" at bounding box center [276, 325] width 359 height 37
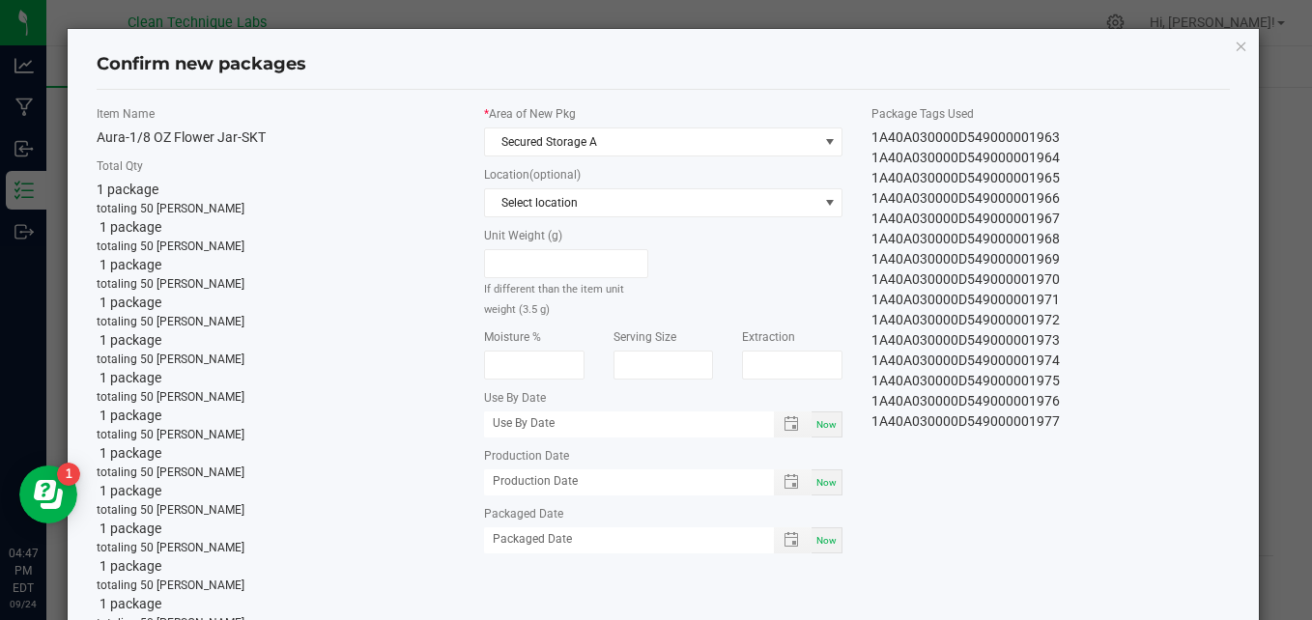
scroll to position [0, 0]
click at [1235, 48] on icon "button" at bounding box center [1242, 46] width 14 height 23
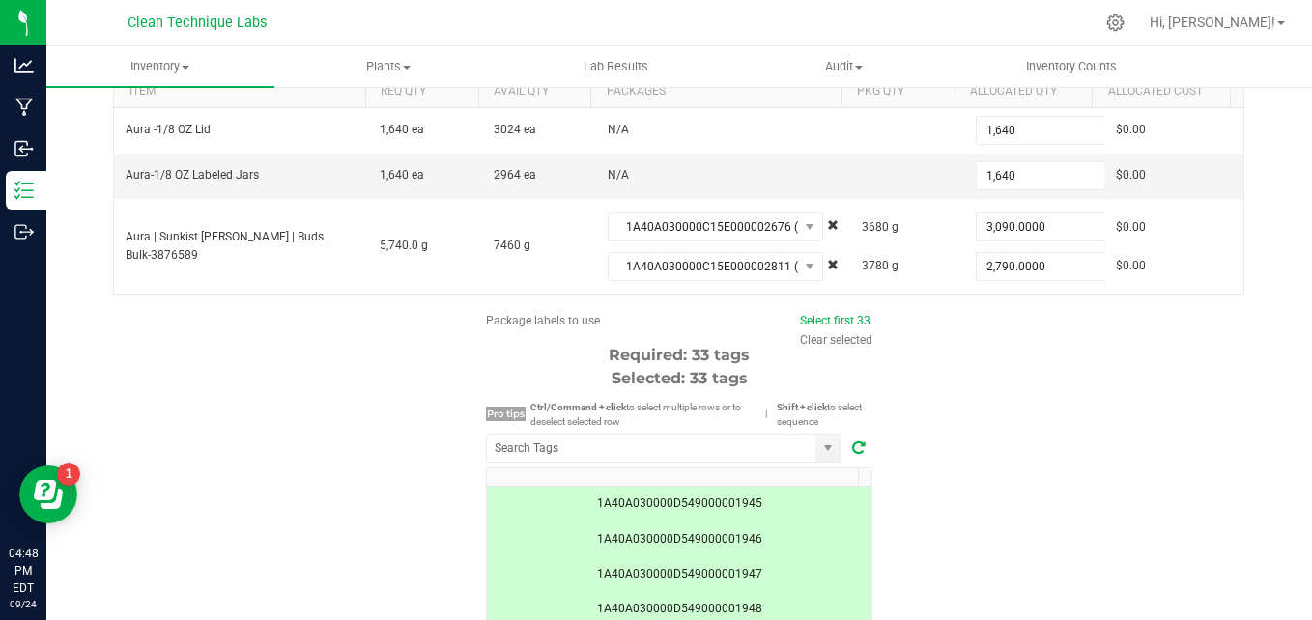
scroll to position [2349, 0]
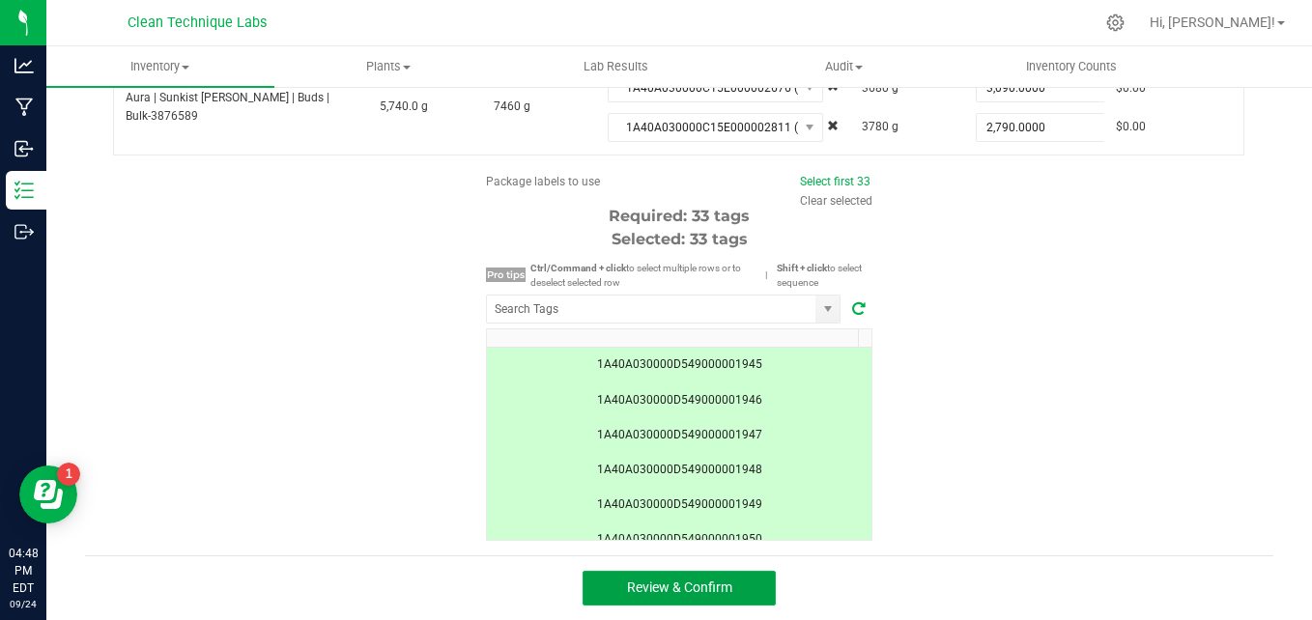
click at [663, 590] on span "Review & Confirm" at bounding box center [679, 587] width 105 height 15
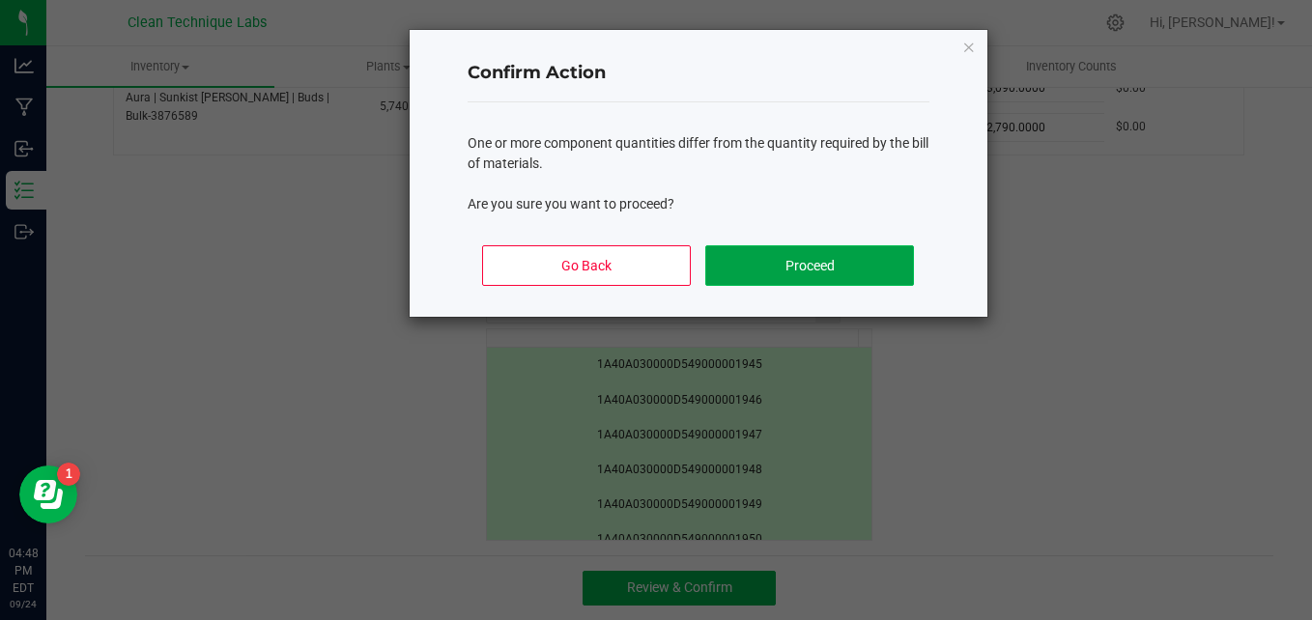
drag, startPoint x: 814, startPoint y: 262, endPoint x: 769, endPoint y: 265, distance: 44.5
click at [769, 265] on button "Proceed" at bounding box center [809, 265] width 208 height 41
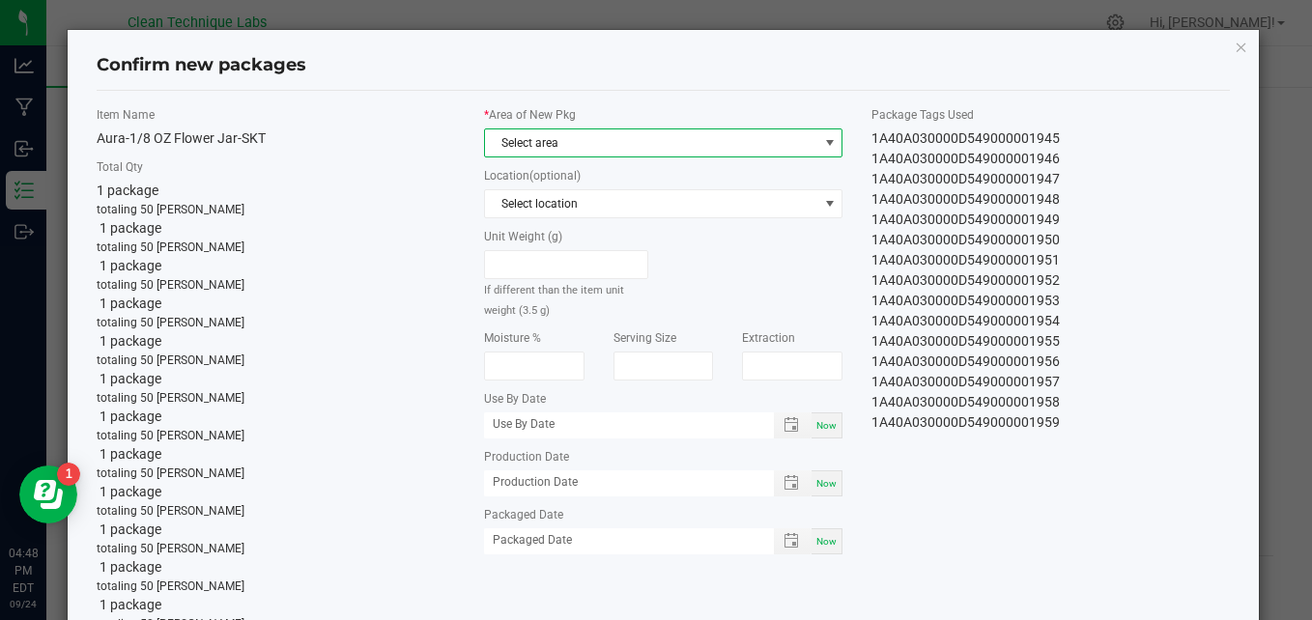
click at [710, 154] on span "Select area" at bounding box center [651, 142] width 332 height 27
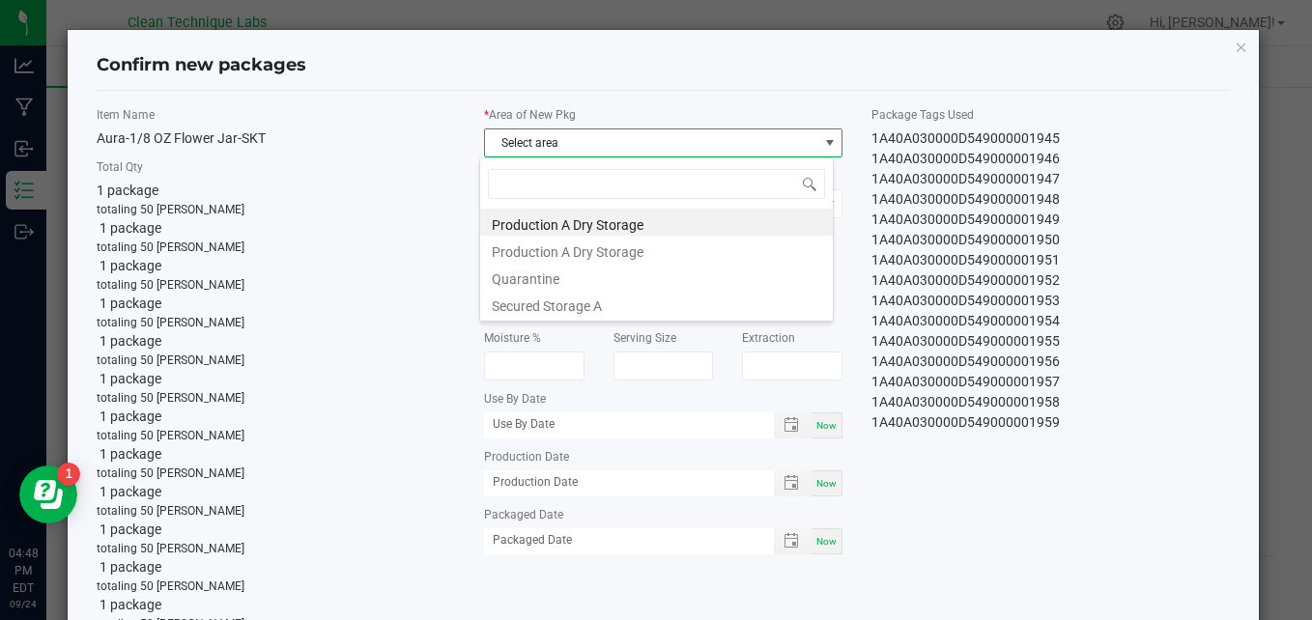
scroll to position [29, 354]
click at [647, 309] on li "Secured Storage A" at bounding box center [656, 303] width 353 height 27
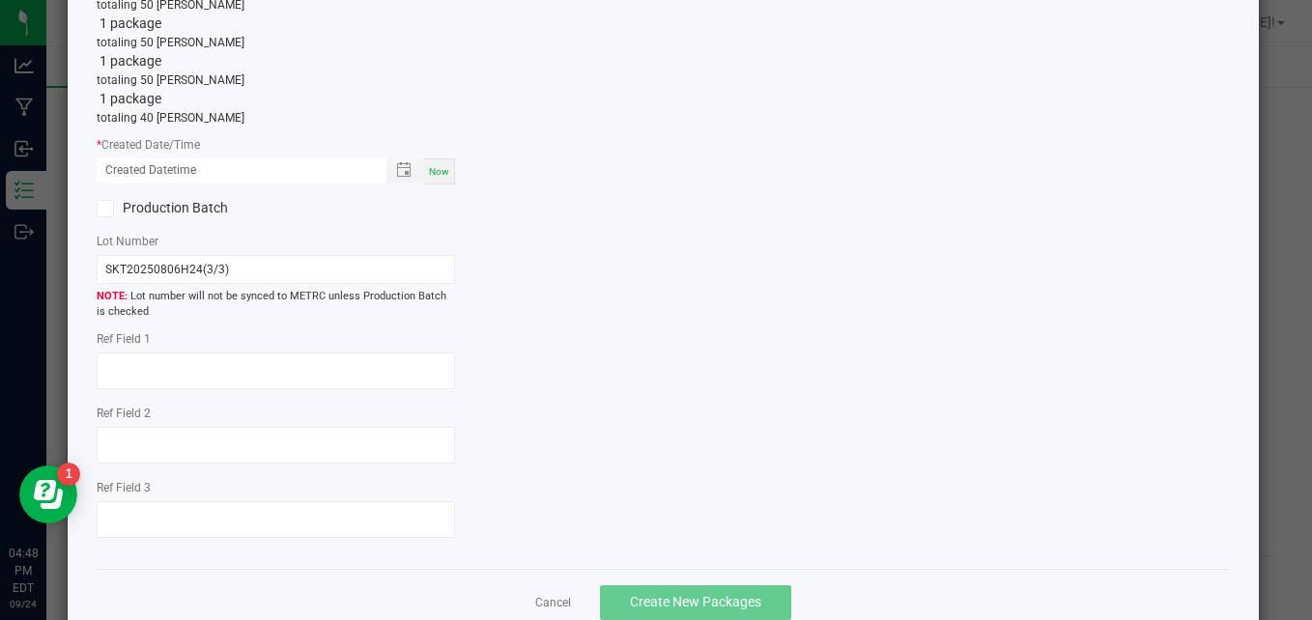
scroll to position [1343, 0]
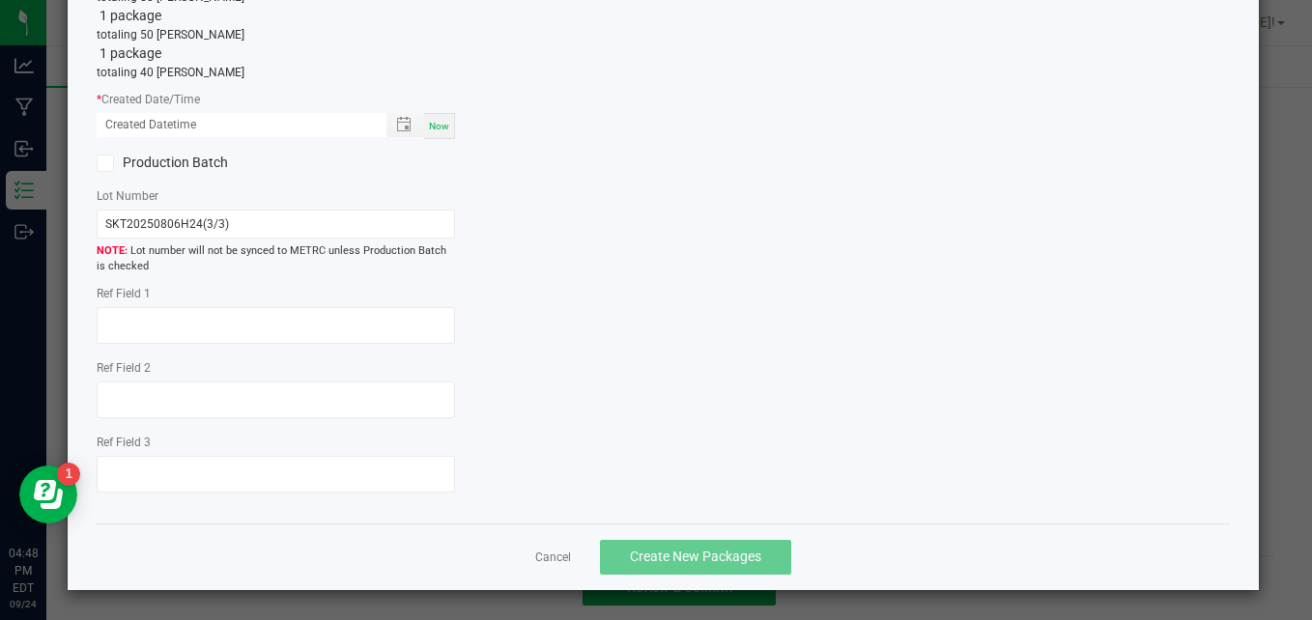
click at [443, 125] on span "Now" at bounding box center [439, 126] width 20 height 11
click at [127, 125] on input "09/24/2025 04:48 PM" at bounding box center [232, 125] width 270 height 24
click at [176, 129] on input "09/24/2025 04:48 PM" at bounding box center [232, 125] width 270 height 24
click at [174, 126] on input "09/24/2025 03:48 PM" at bounding box center [232, 125] width 270 height 24
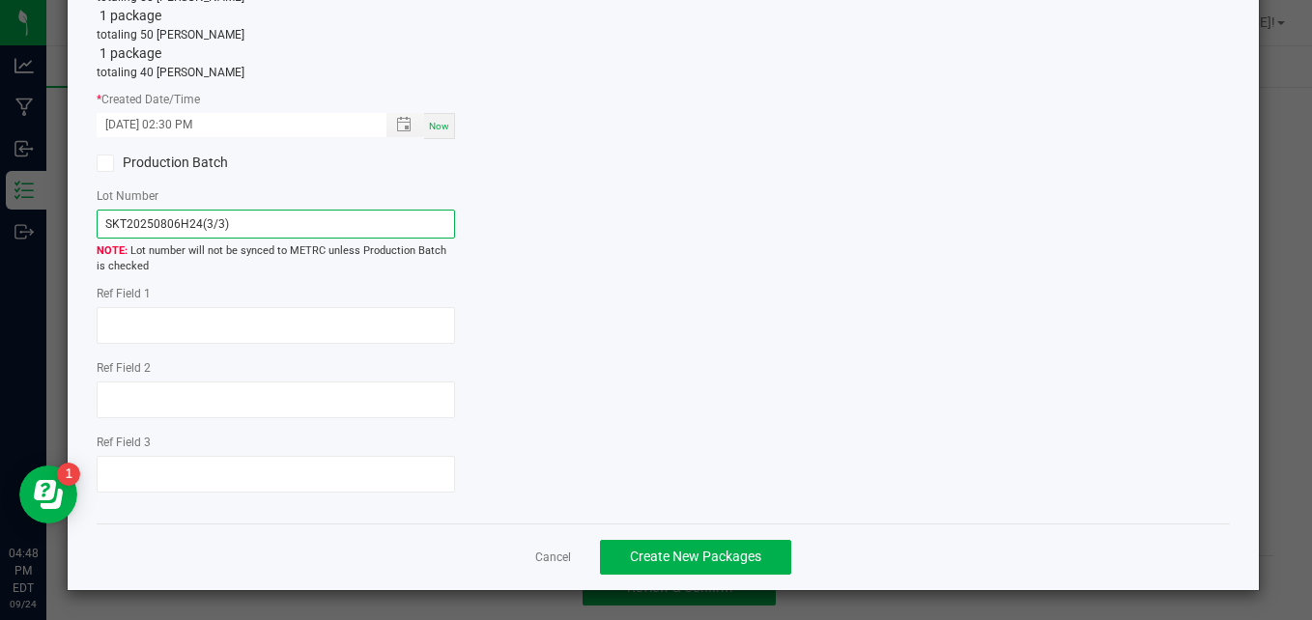
drag, startPoint x: 231, startPoint y: 216, endPoint x: 99, endPoint y: 222, distance: 132.6
click at [99, 222] on input "SKT20250806H24(3/3)" at bounding box center [276, 224] width 359 height 29
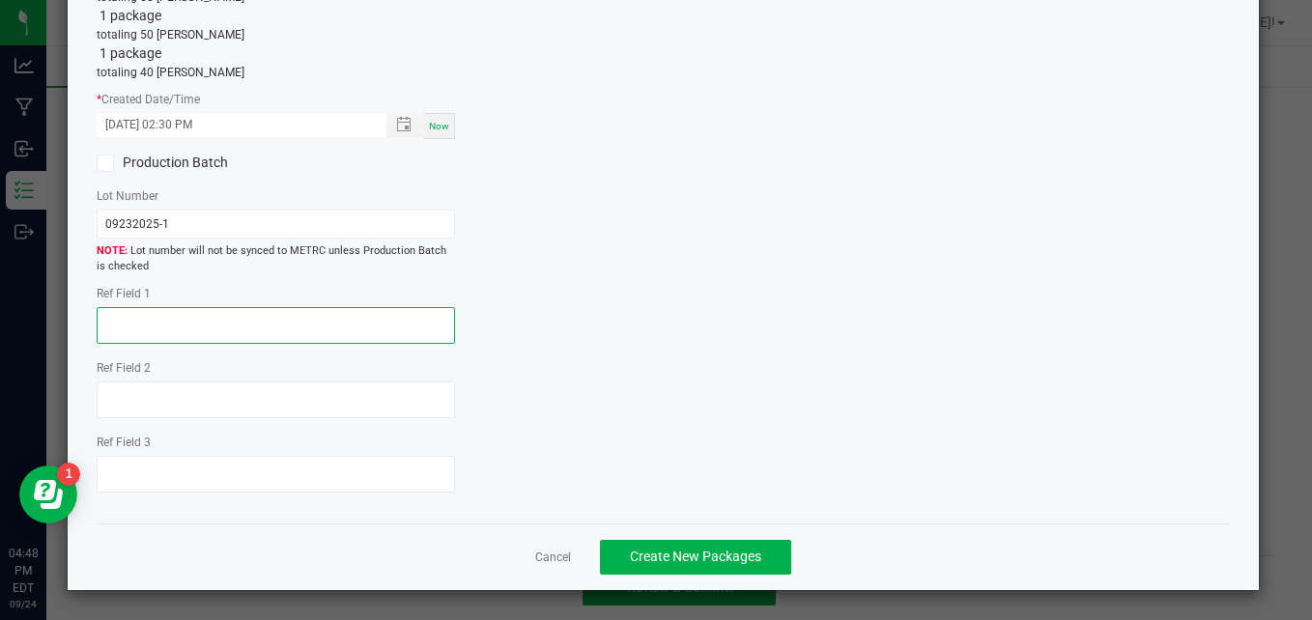
click at [165, 321] on textarea at bounding box center [276, 325] width 359 height 37
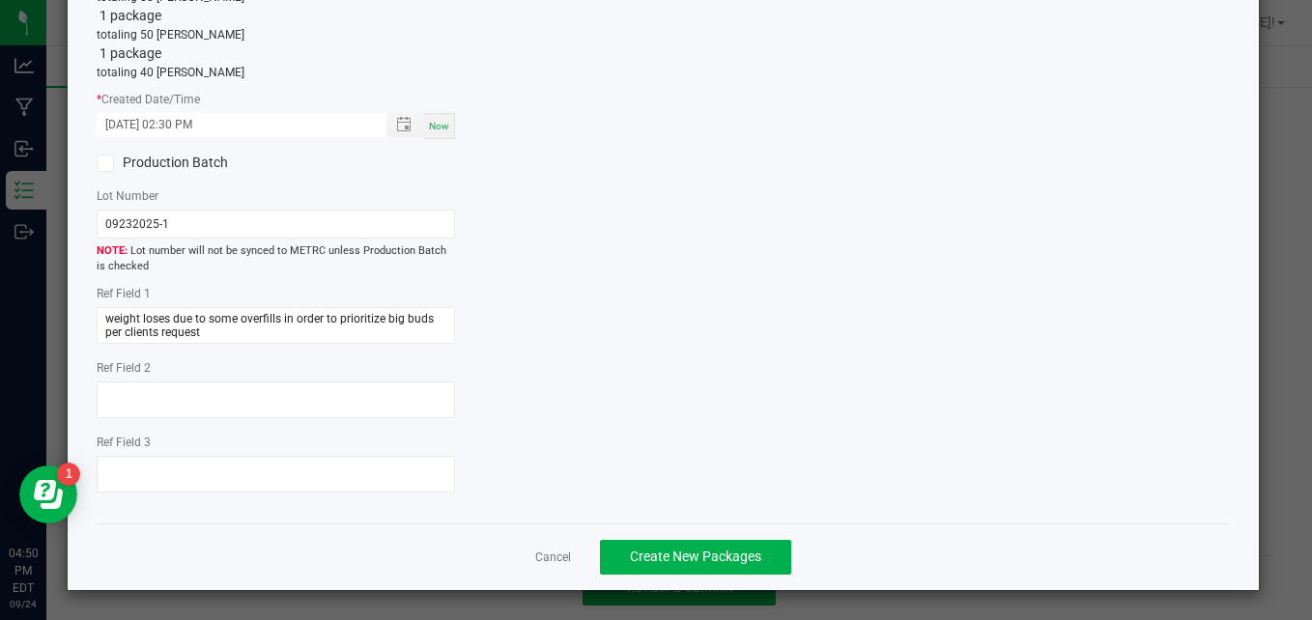
click at [693, 551] on span "Create New Packages" at bounding box center [695, 556] width 131 height 15
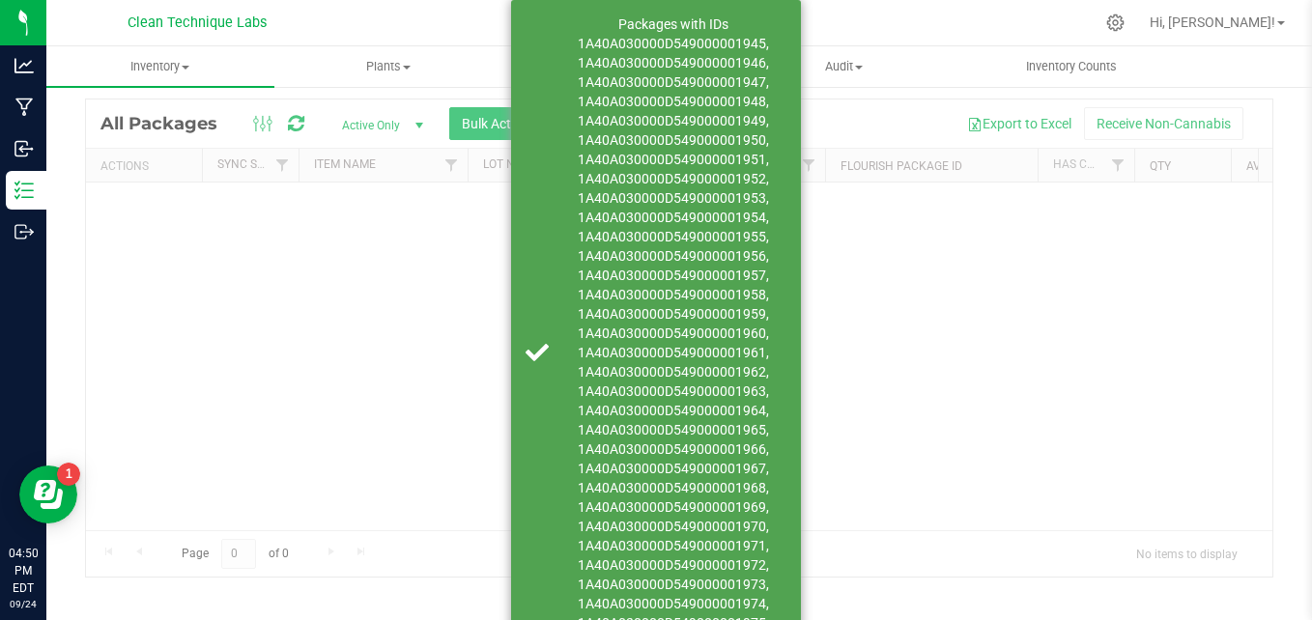
scroll to position [54, 0]
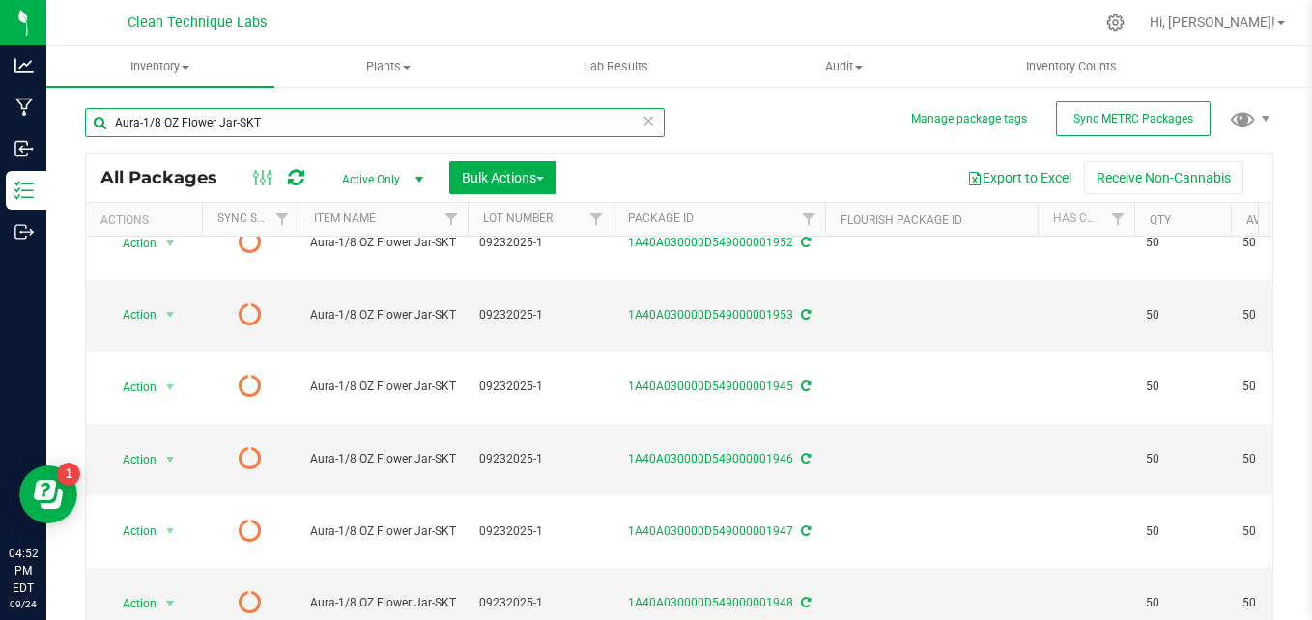
click at [269, 123] on input "Aura-1/8 OZ Flower Jar-SKT" at bounding box center [375, 122] width 580 height 29
